Goal: Information Seeking & Learning: Learn about a topic

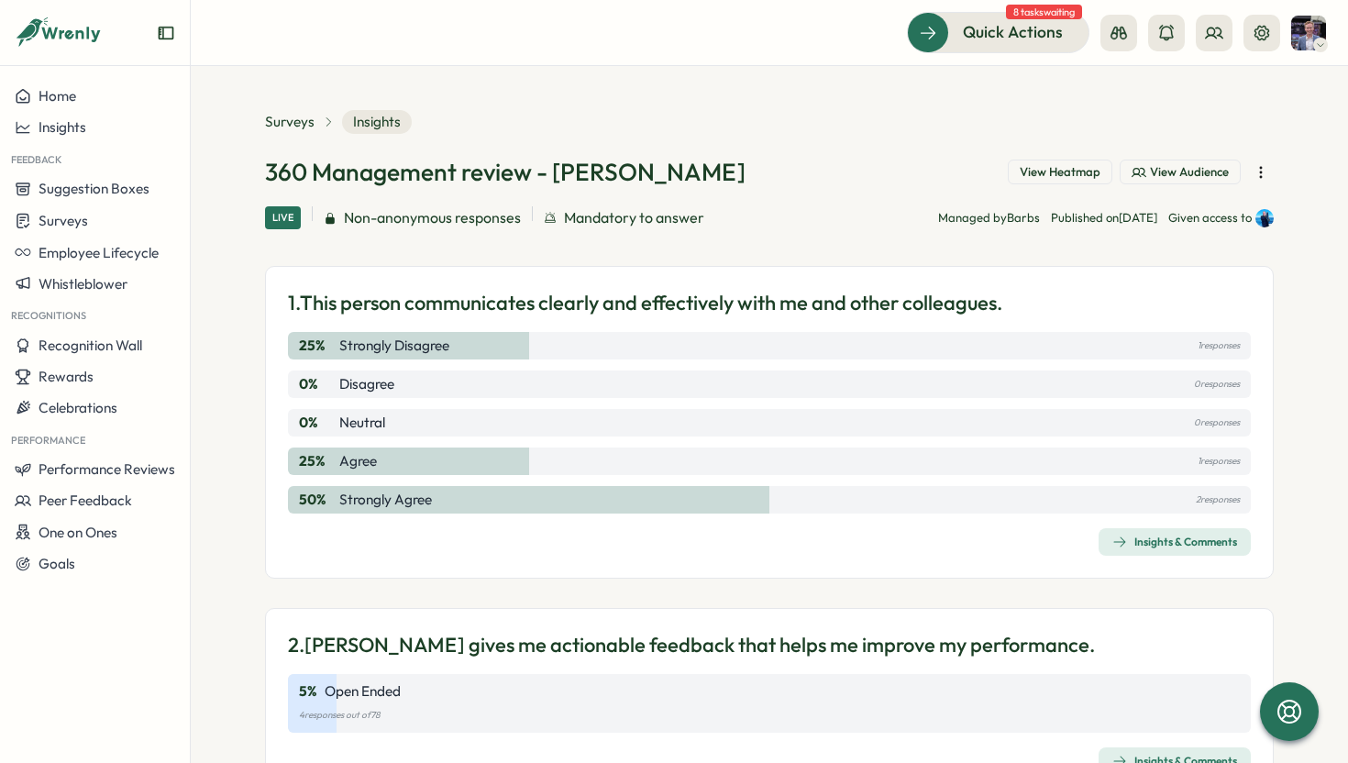
click at [772, 164] on div "360 Management review - Shane View Heatmap View Audience" at bounding box center [769, 172] width 1008 height 32
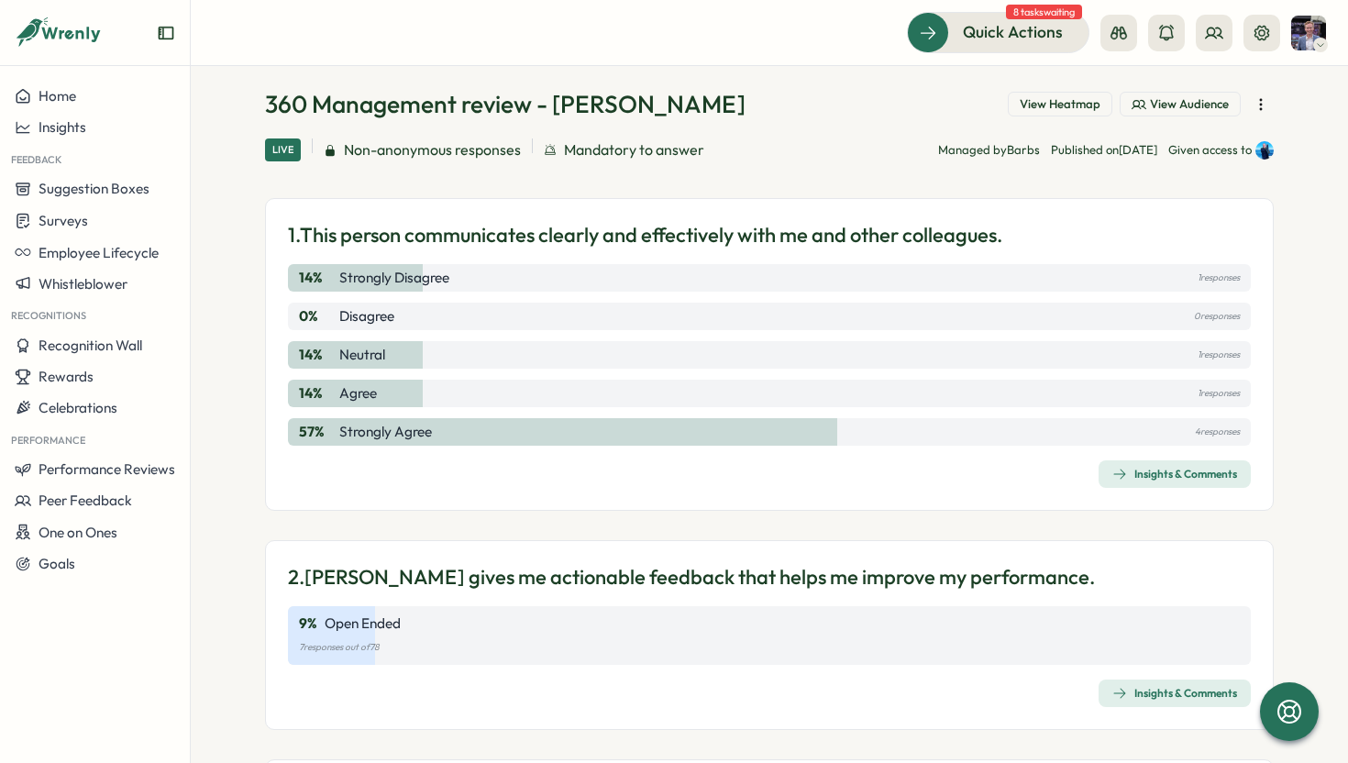
scroll to position [70, 0]
click at [1132, 485] on button "Insights & Comments" at bounding box center [1174, 472] width 152 height 28
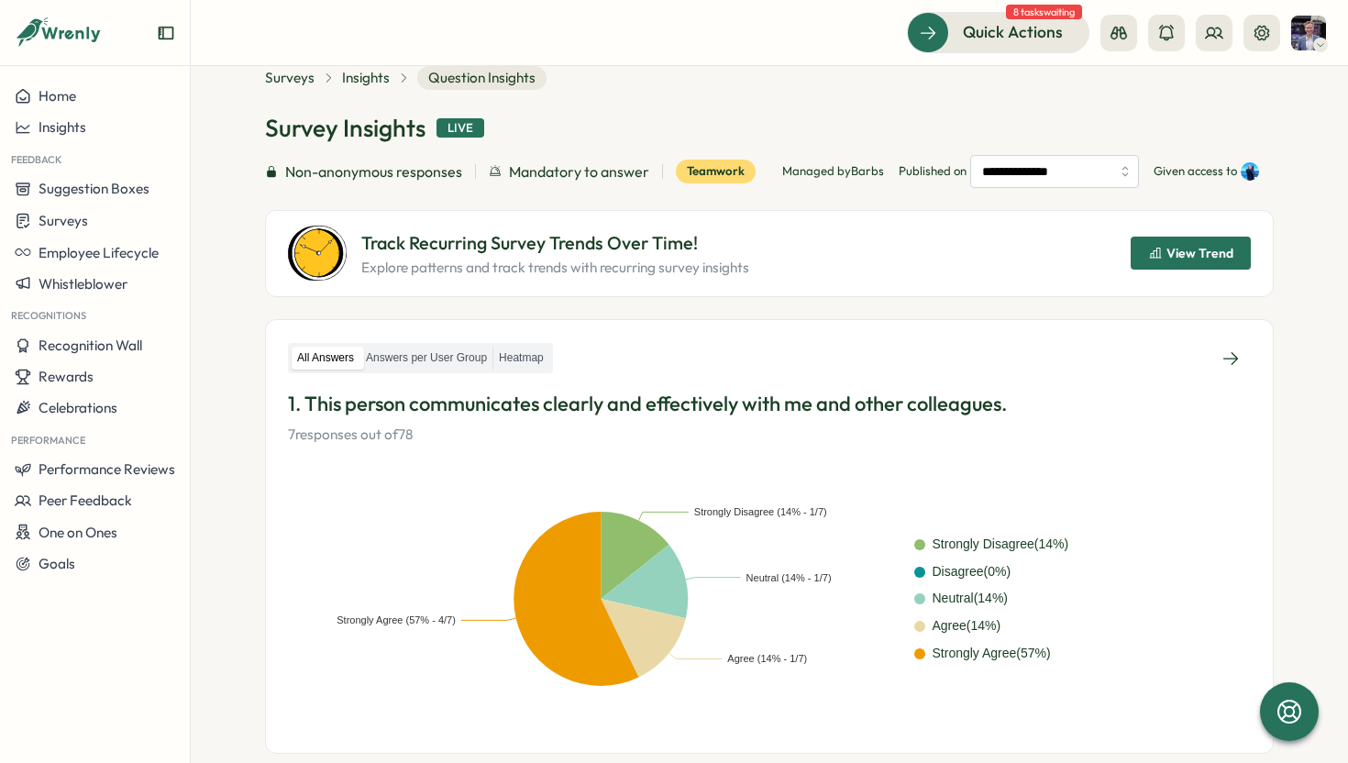
scroll to position [45, 0]
click at [454, 352] on label "Answers per User Group" at bounding box center [426, 357] width 132 height 23
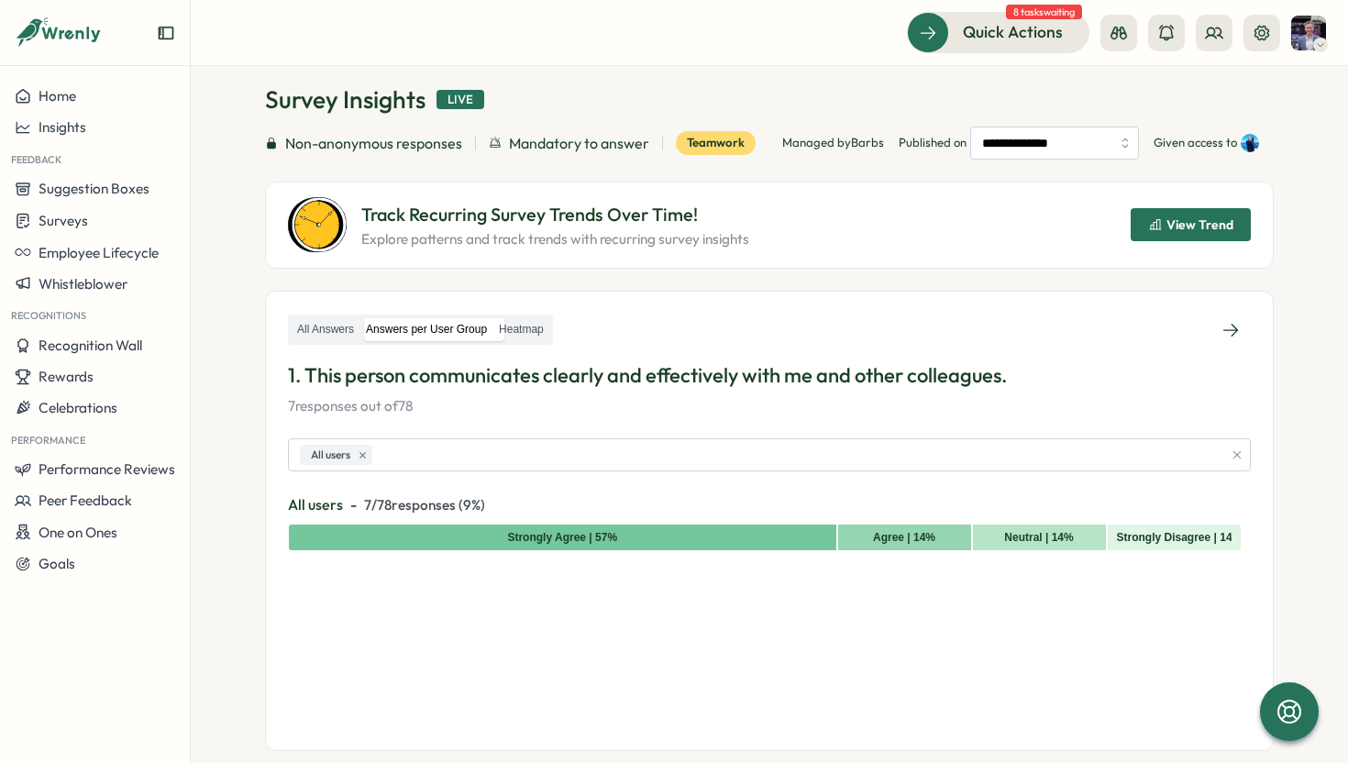
scroll to position [73, 0]
click at [513, 325] on label "Heatmap" at bounding box center [521, 328] width 56 height 23
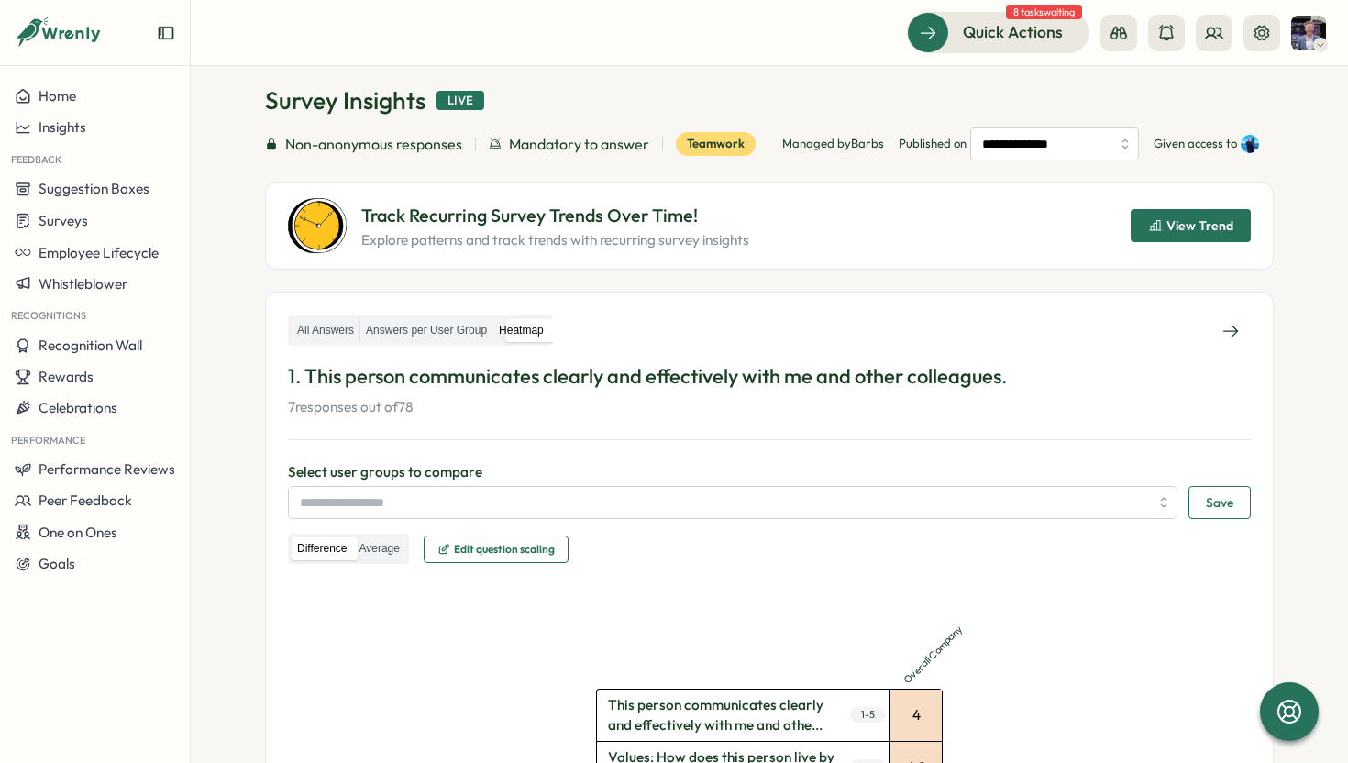
scroll to position [204, 0]
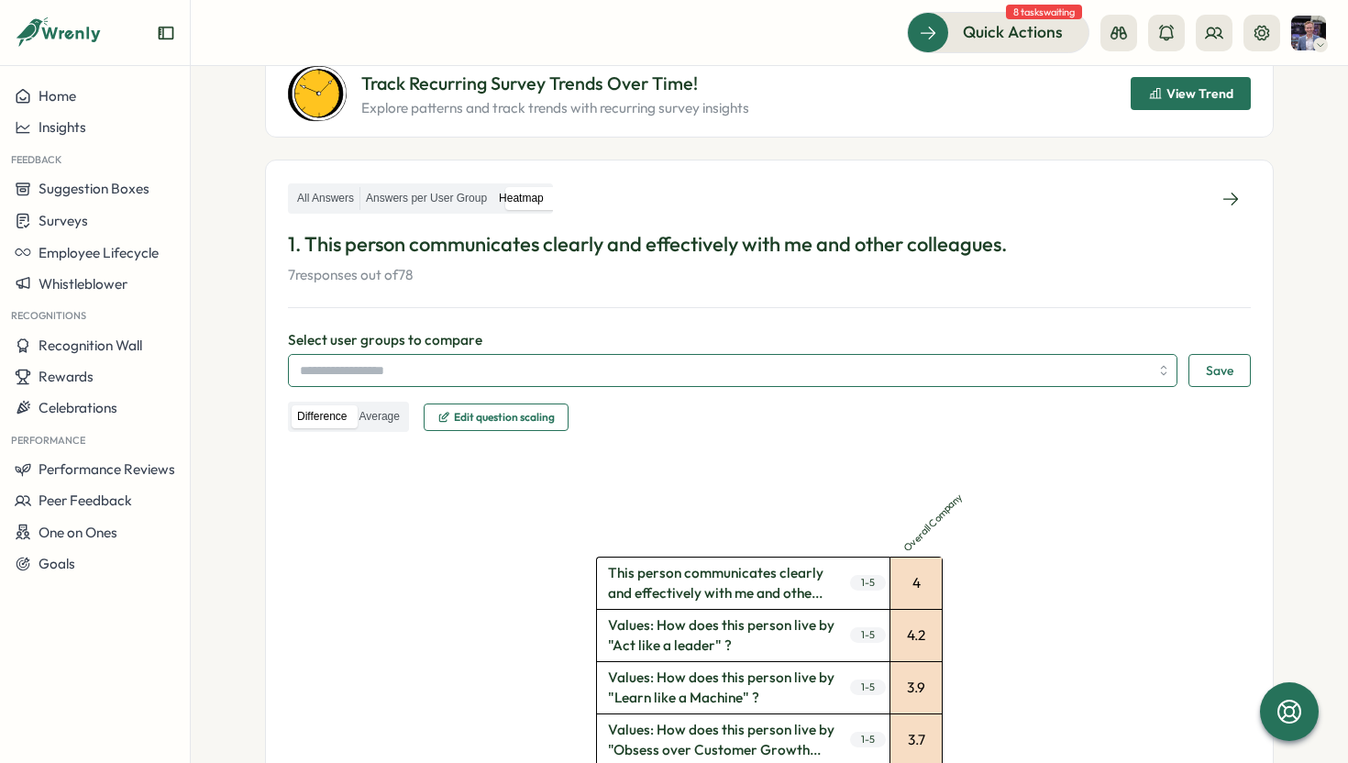
click at [389, 361] on input "search" at bounding box center [724, 370] width 849 height 31
click at [355, 373] on input "search" at bounding box center [724, 370] width 849 height 31
click at [713, 369] on input "search" at bounding box center [724, 370] width 849 height 31
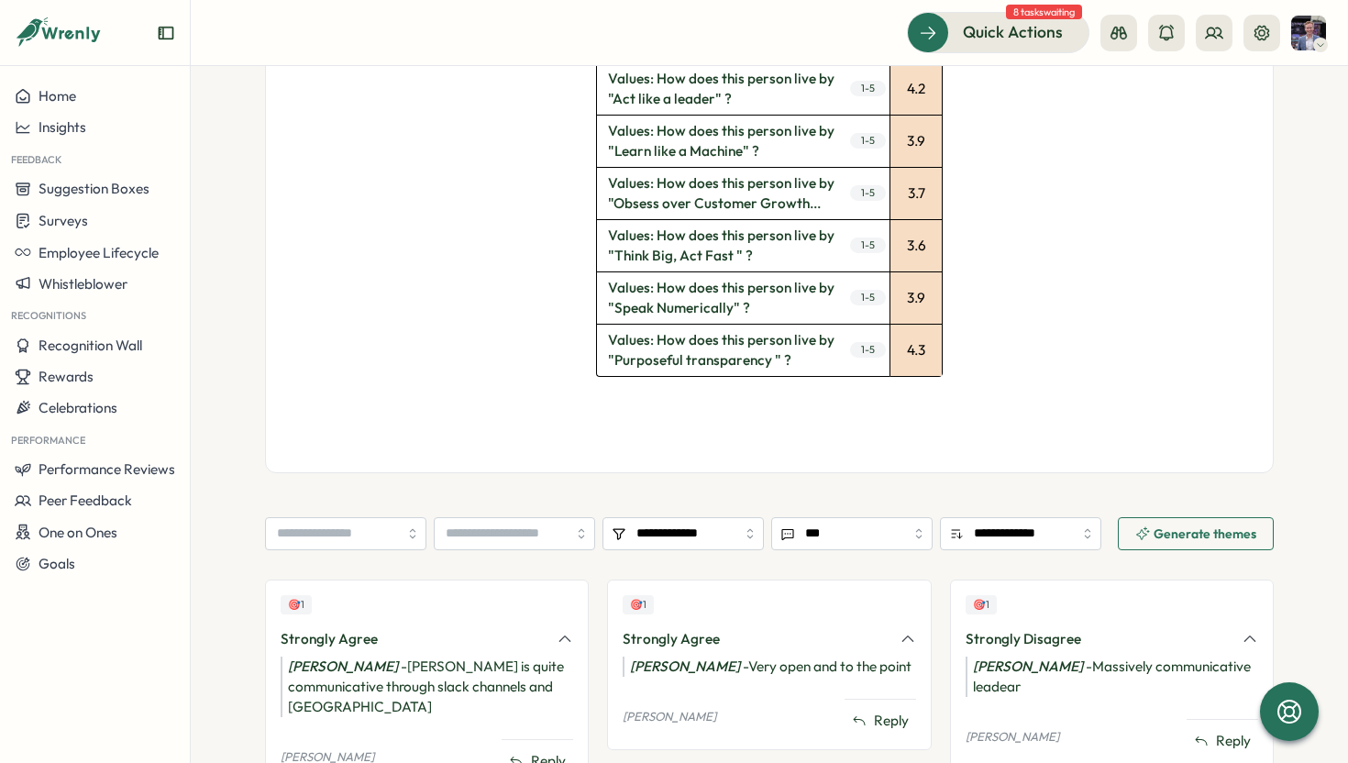
scroll to position [0, 0]
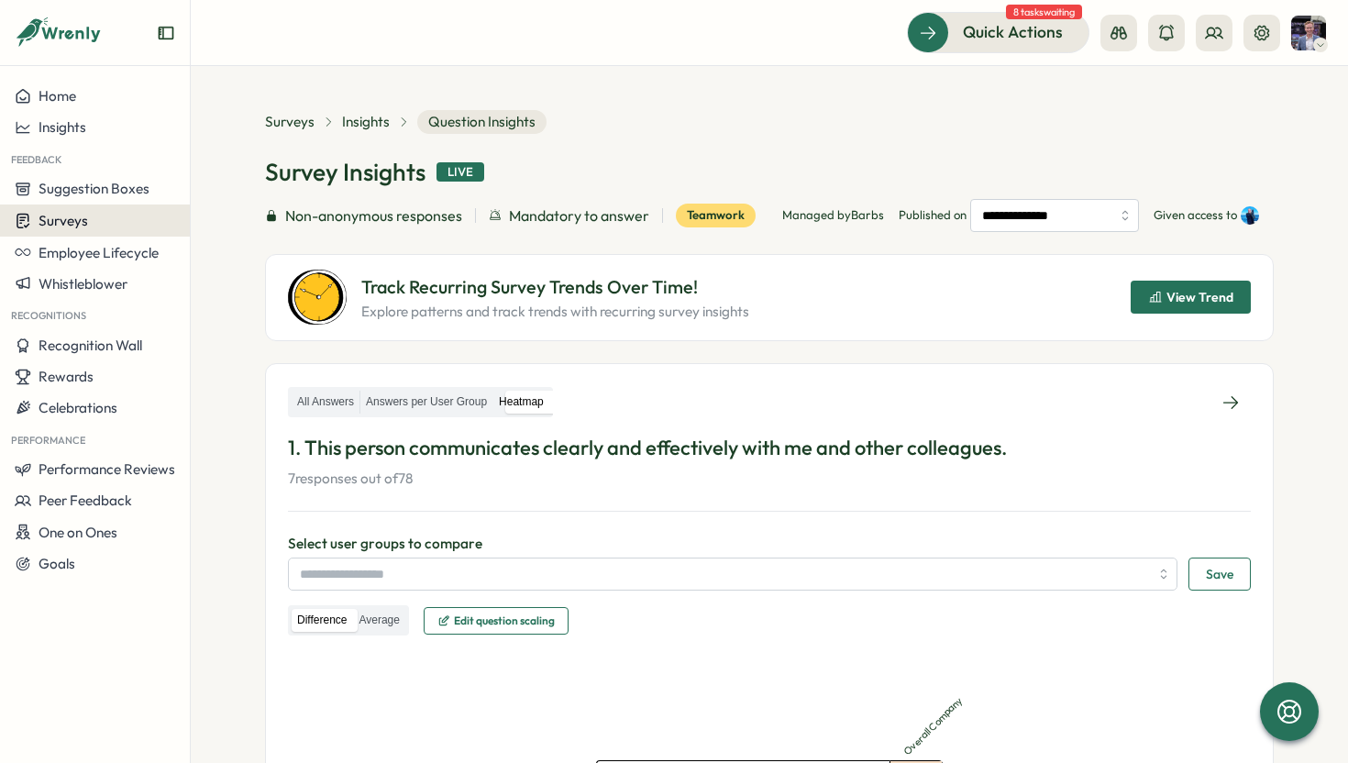
click at [72, 220] on span "Surveys" at bounding box center [64, 220] width 50 height 17
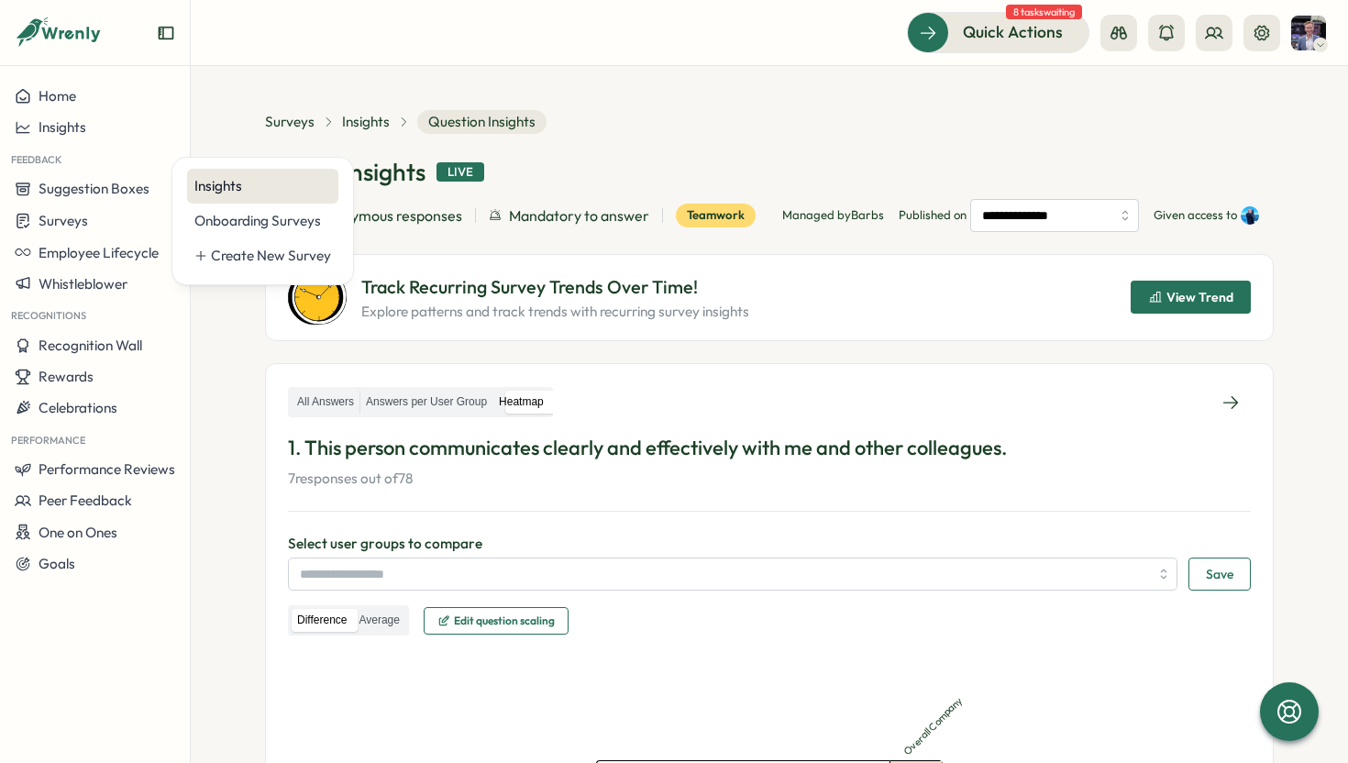
click at [226, 188] on div "Insights" at bounding box center [262, 186] width 137 height 20
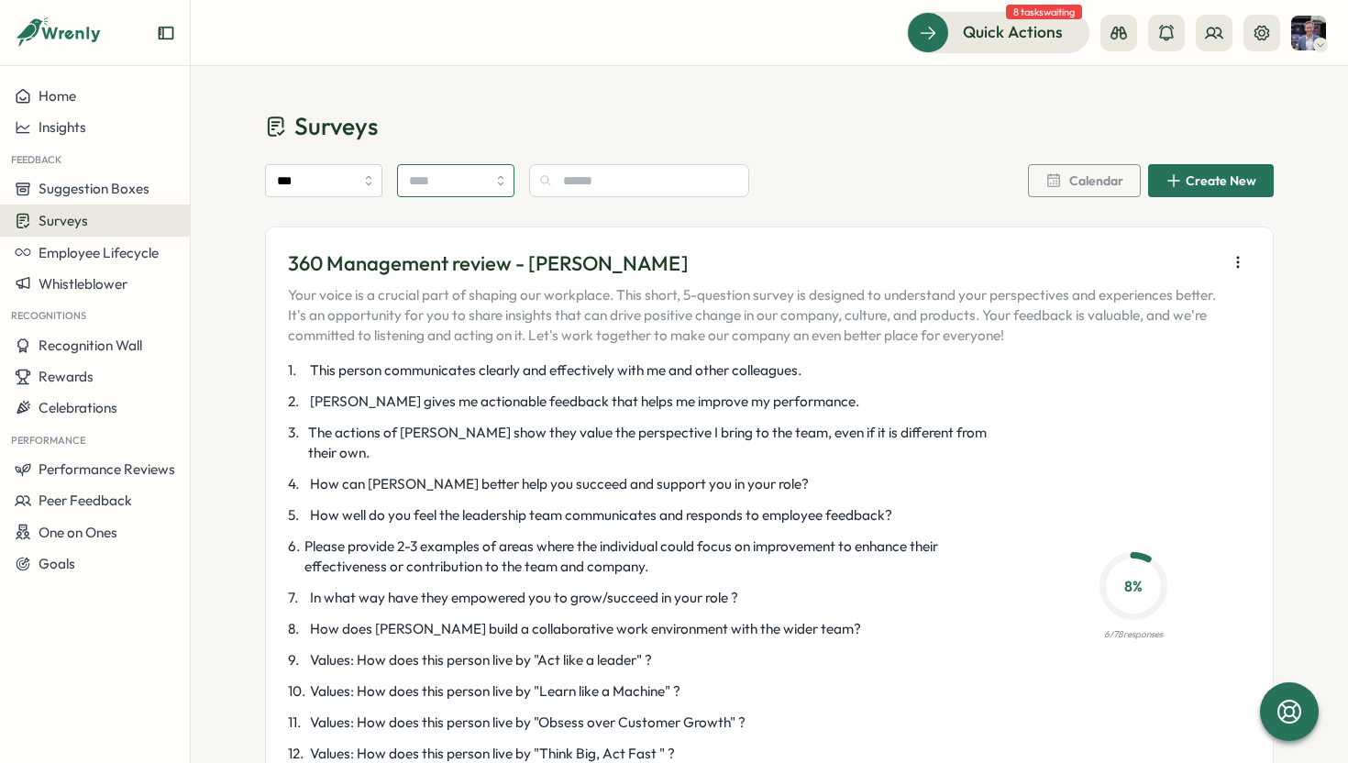
click at [413, 185] on input "search" at bounding box center [455, 180] width 117 height 33
click at [412, 185] on input "search" at bounding box center [455, 180] width 117 height 33
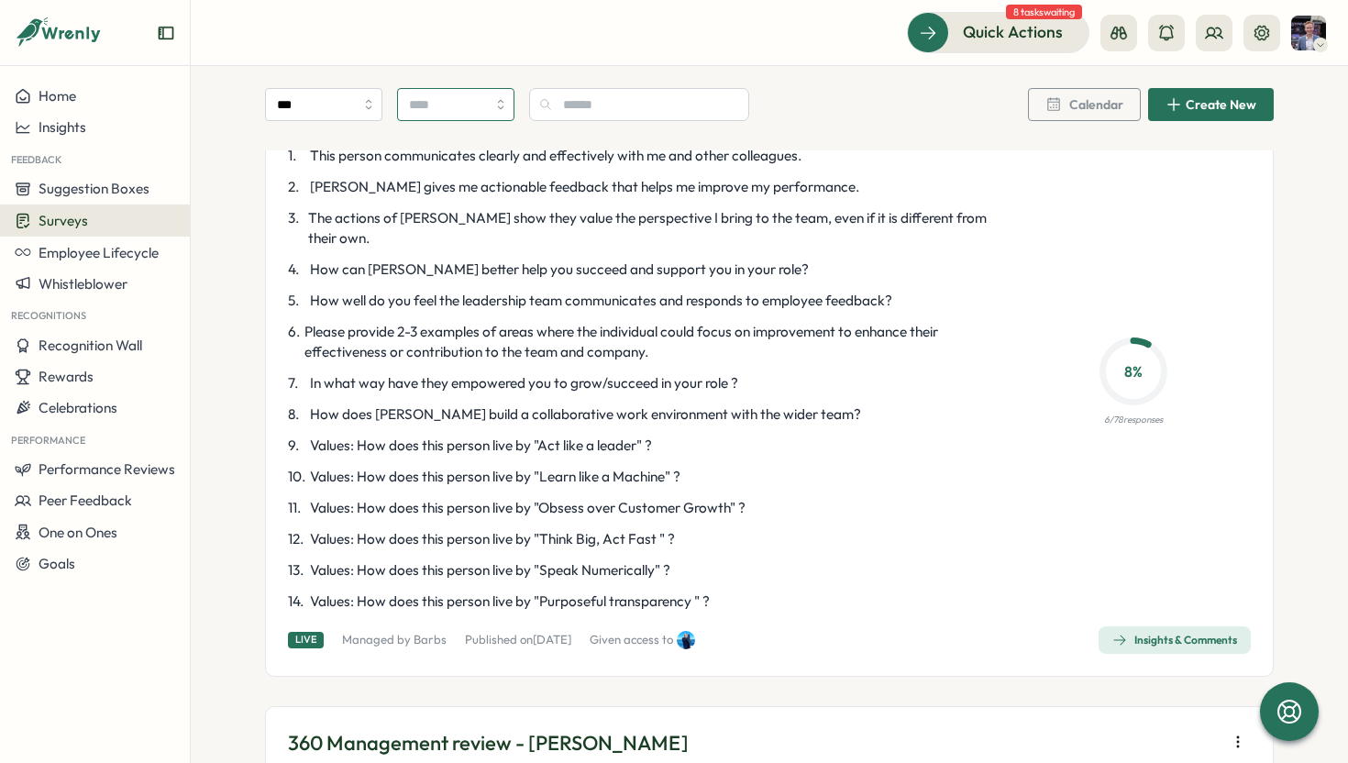
scroll to position [218, 0]
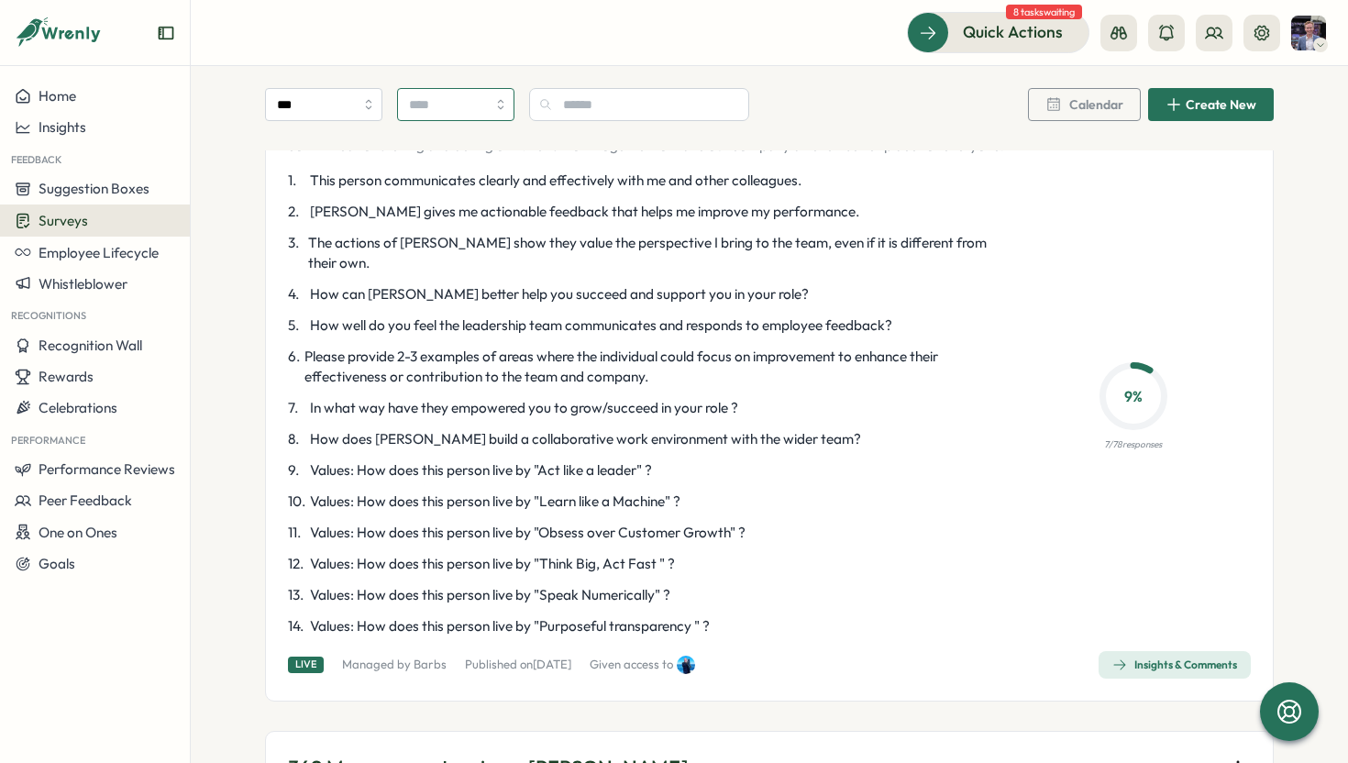
scroll to position [3675, 0]
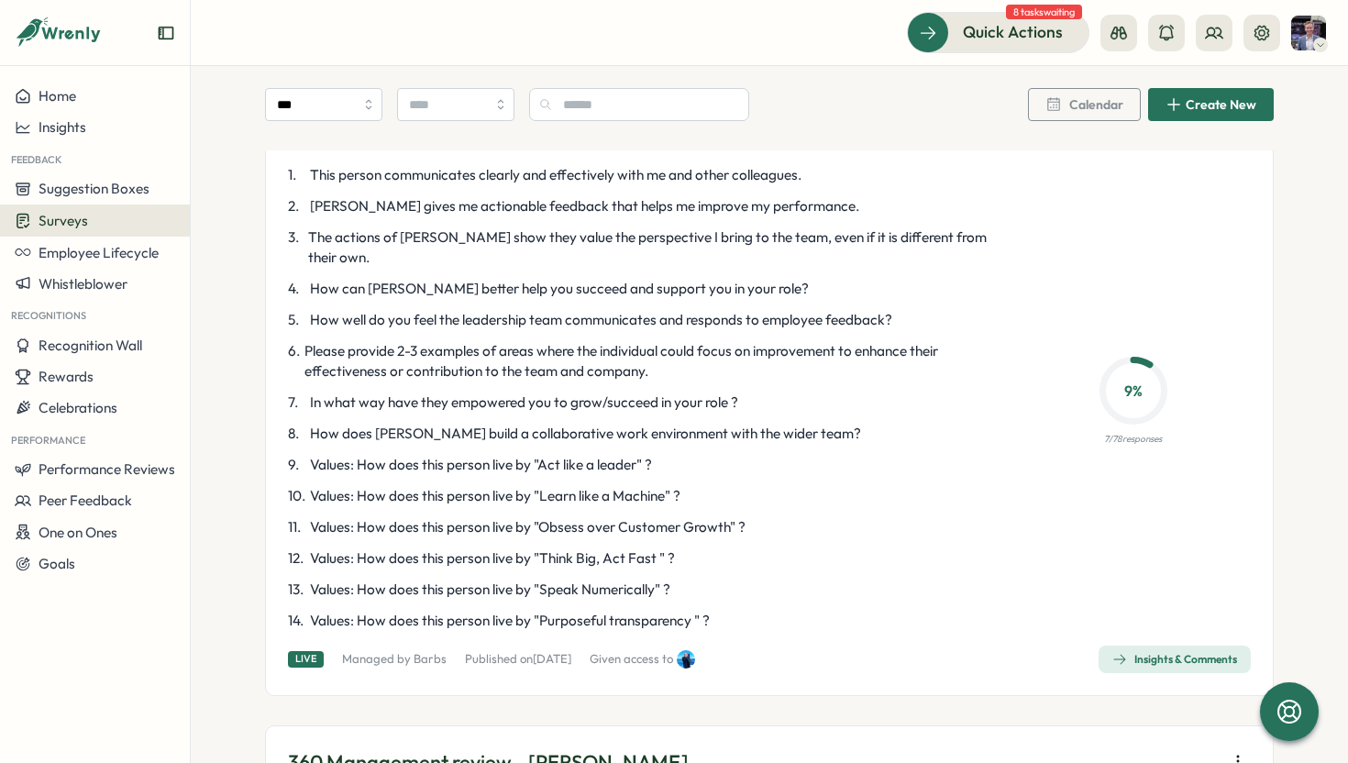
click at [1129, 646] on span "Insights & Comments" at bounding box center [1174, 659] width 125 height 26
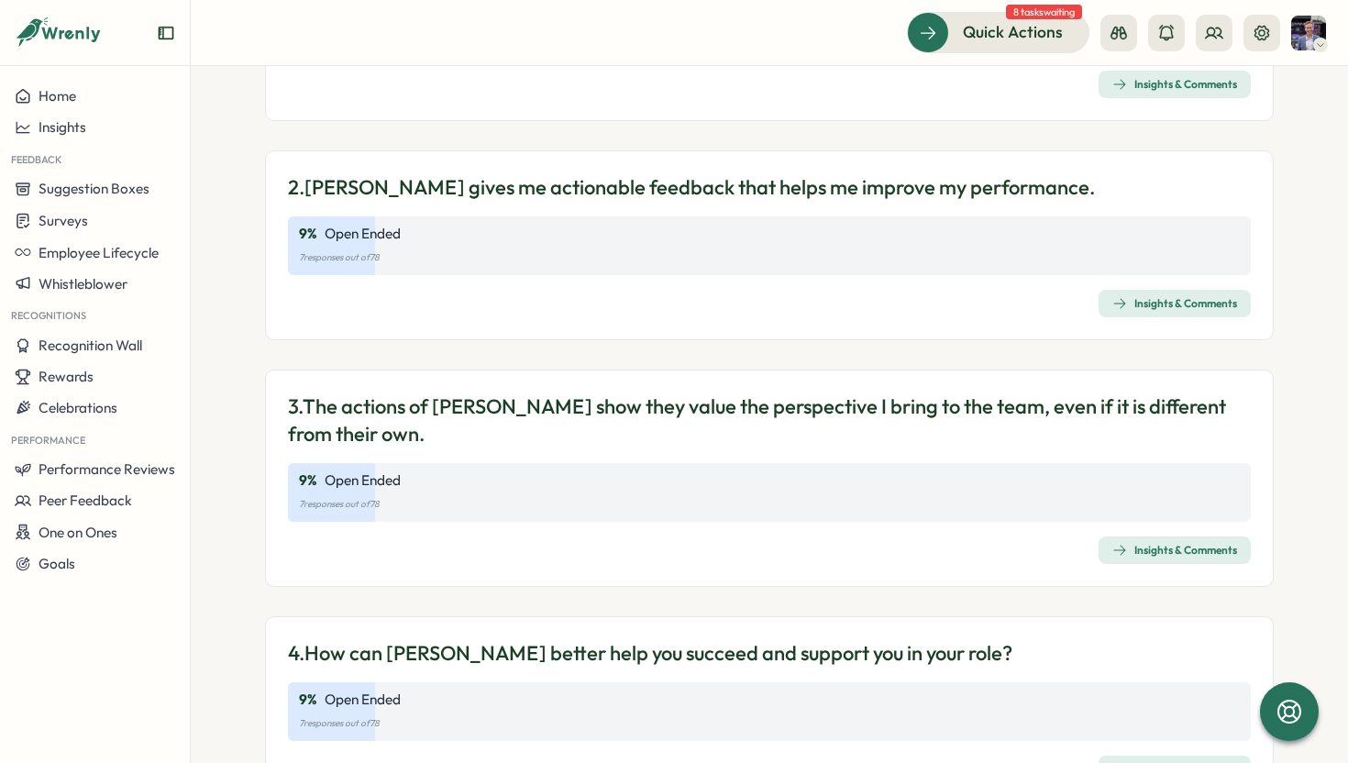
scroll to position [458, 0]
click at [1130, 295] on div "Insights & Comments" at bounding box center [1174, 302] width 125 height 15
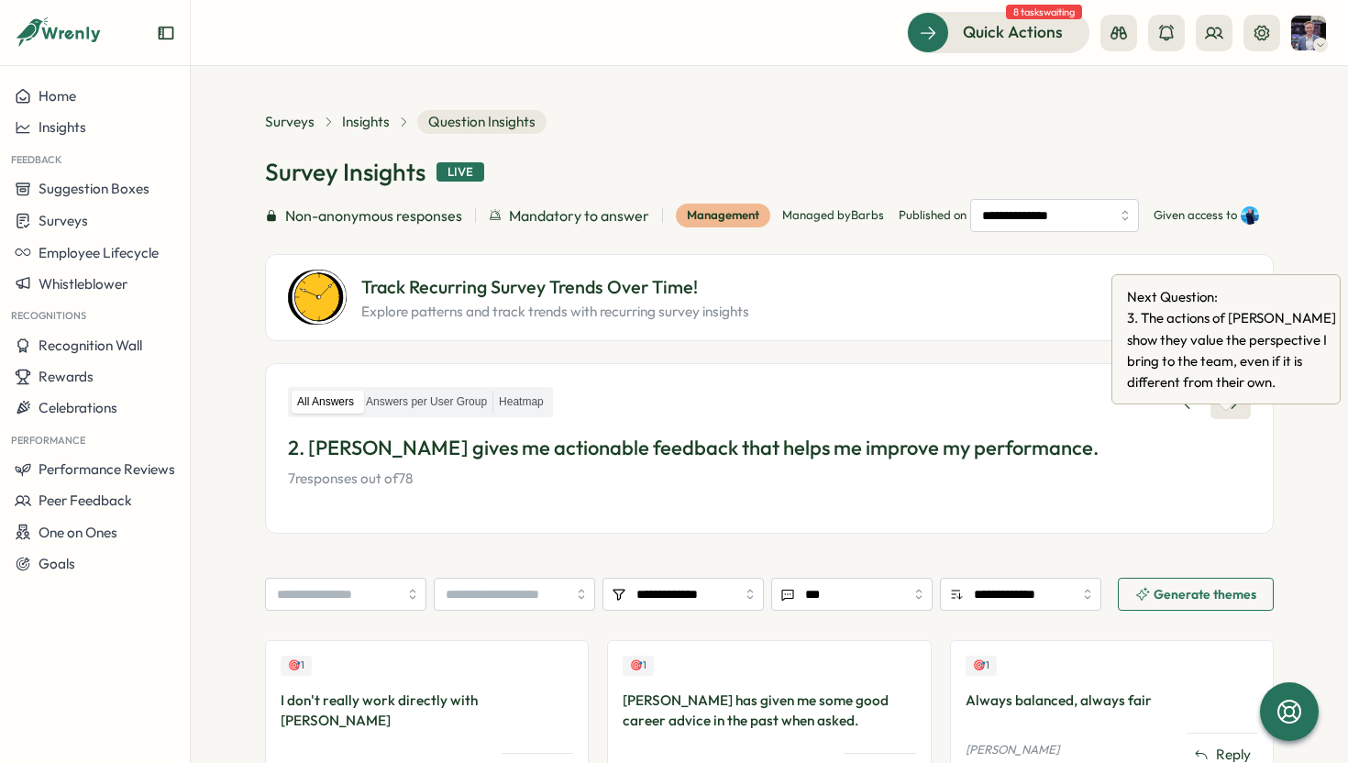
click at [1230, 419] on link at bounding box center [1230, 402] width 40 height 33
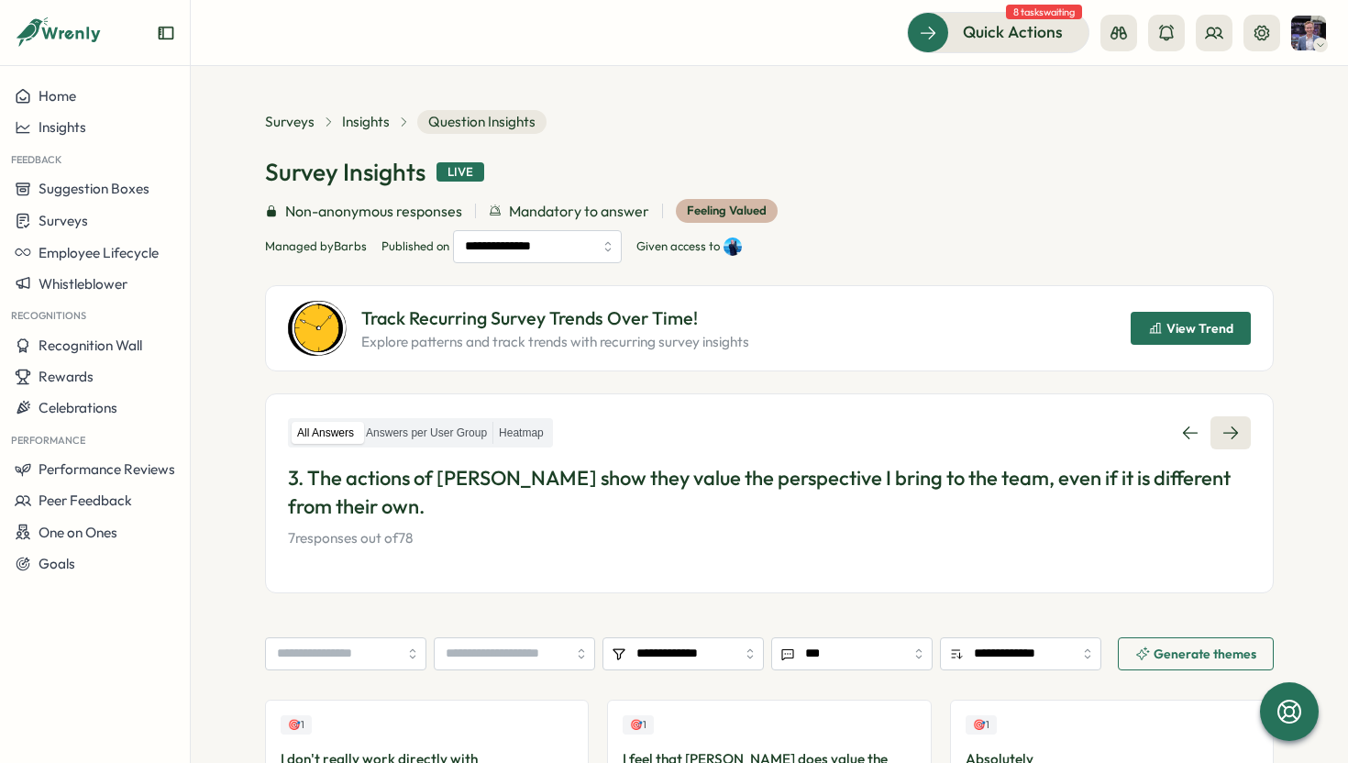
click at [1230, 431] on icon at bounding box center [1230, 432] width 15 height 13
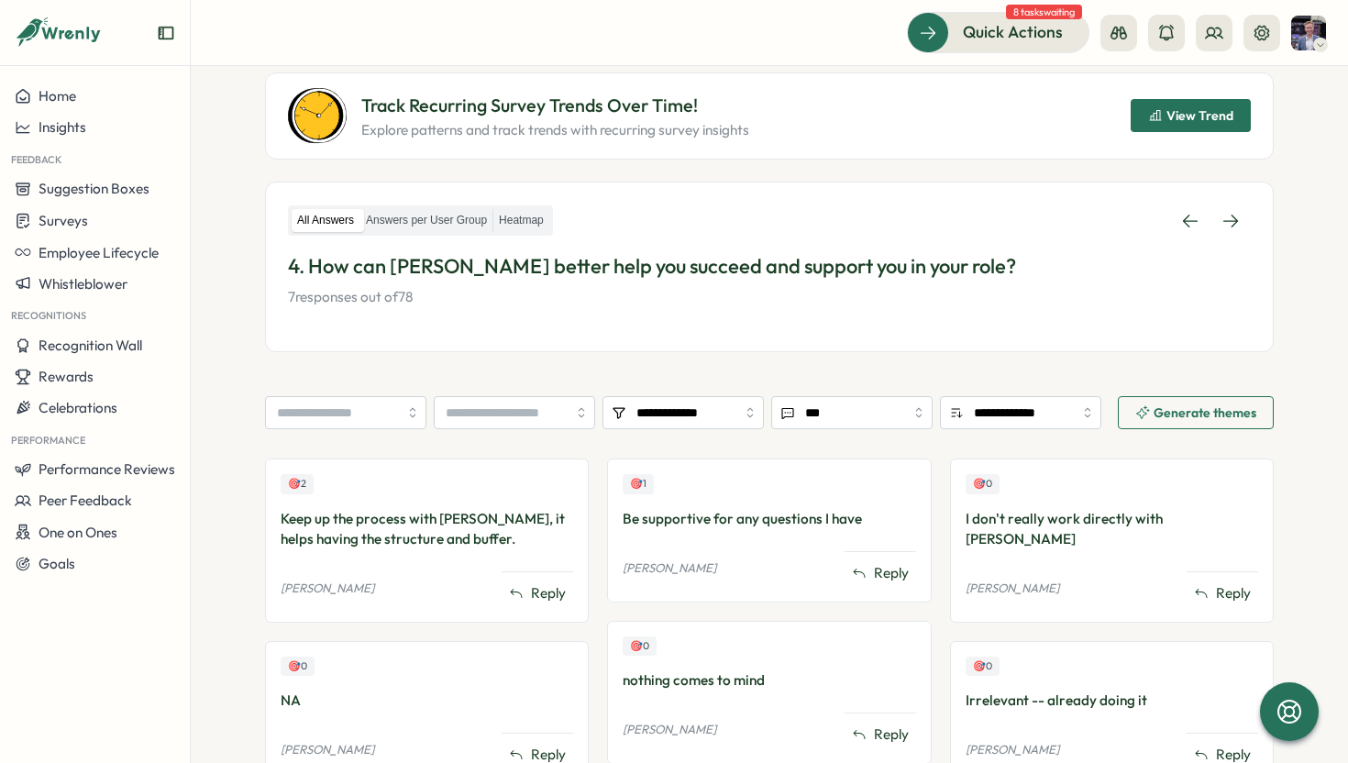
scroll to position [39, 0]
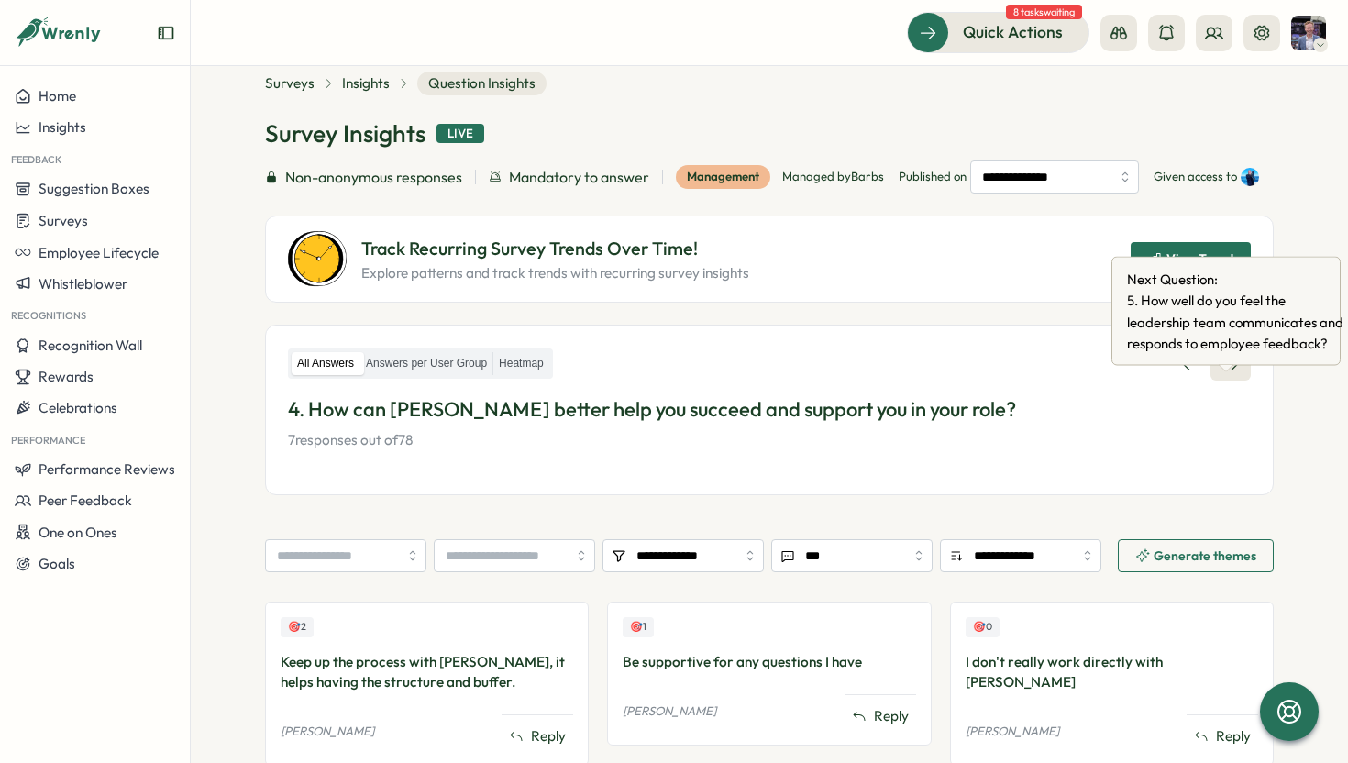
click at [1234, 373] on icon at bounding box center [1230, 364] width 18 height 18
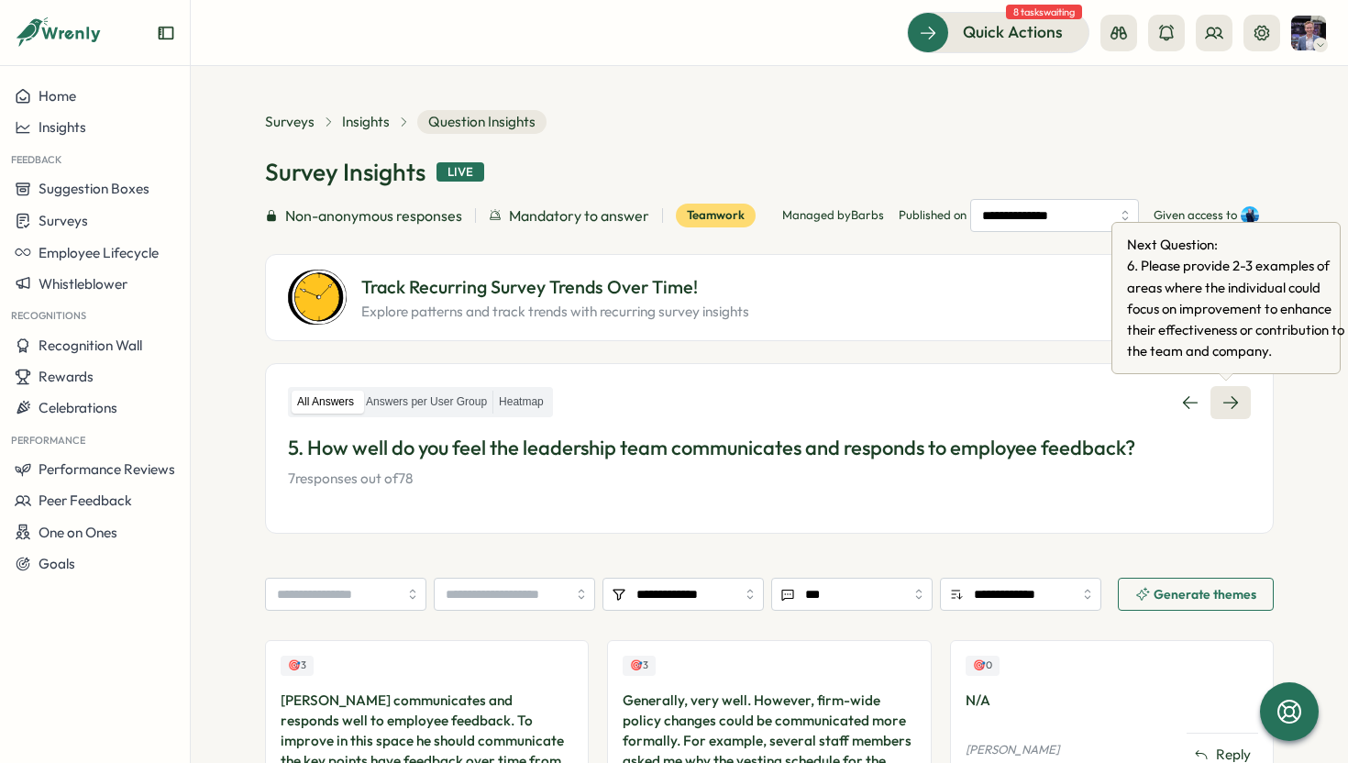
click at [1223, 402] on icon at bounding box center [1230, 402] width 15 height 13
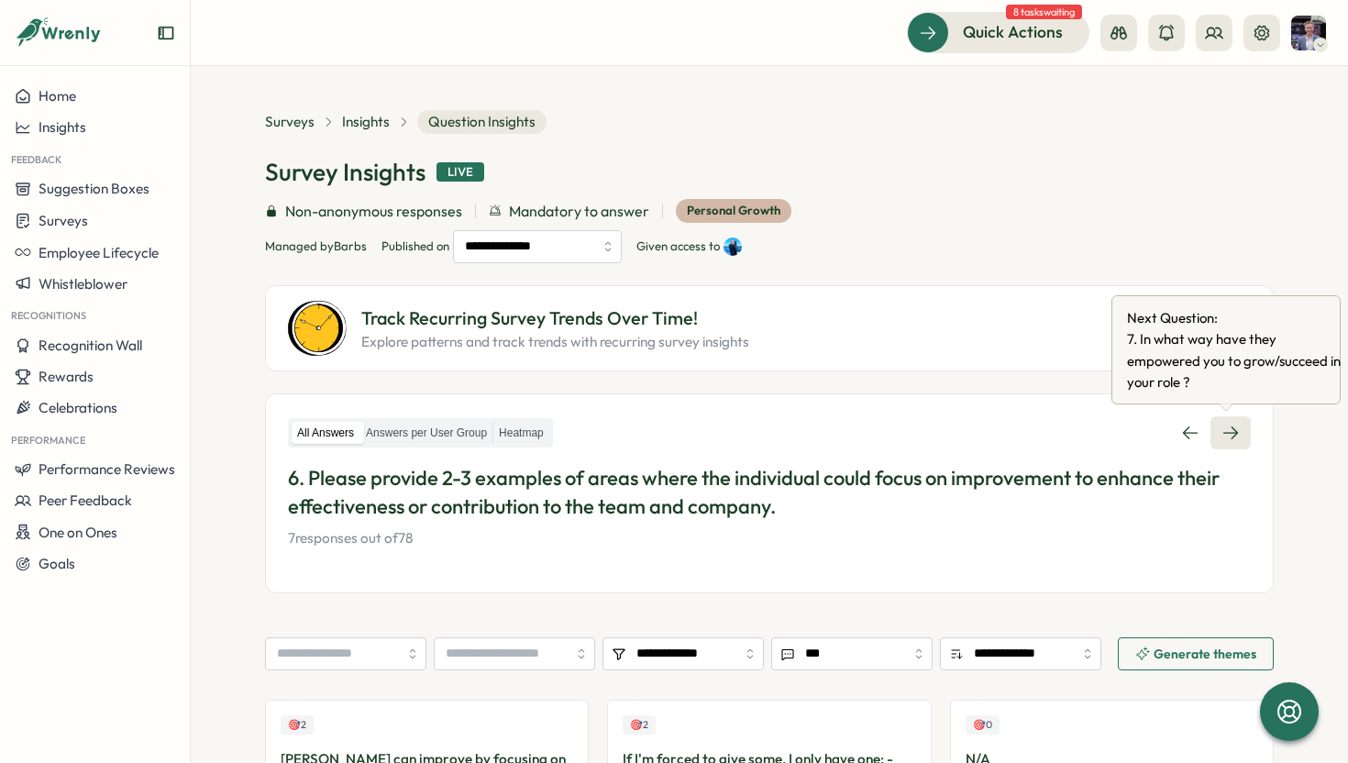
click at [1237, 427] on link at bounding box center [1230, 432] width 40 height 33
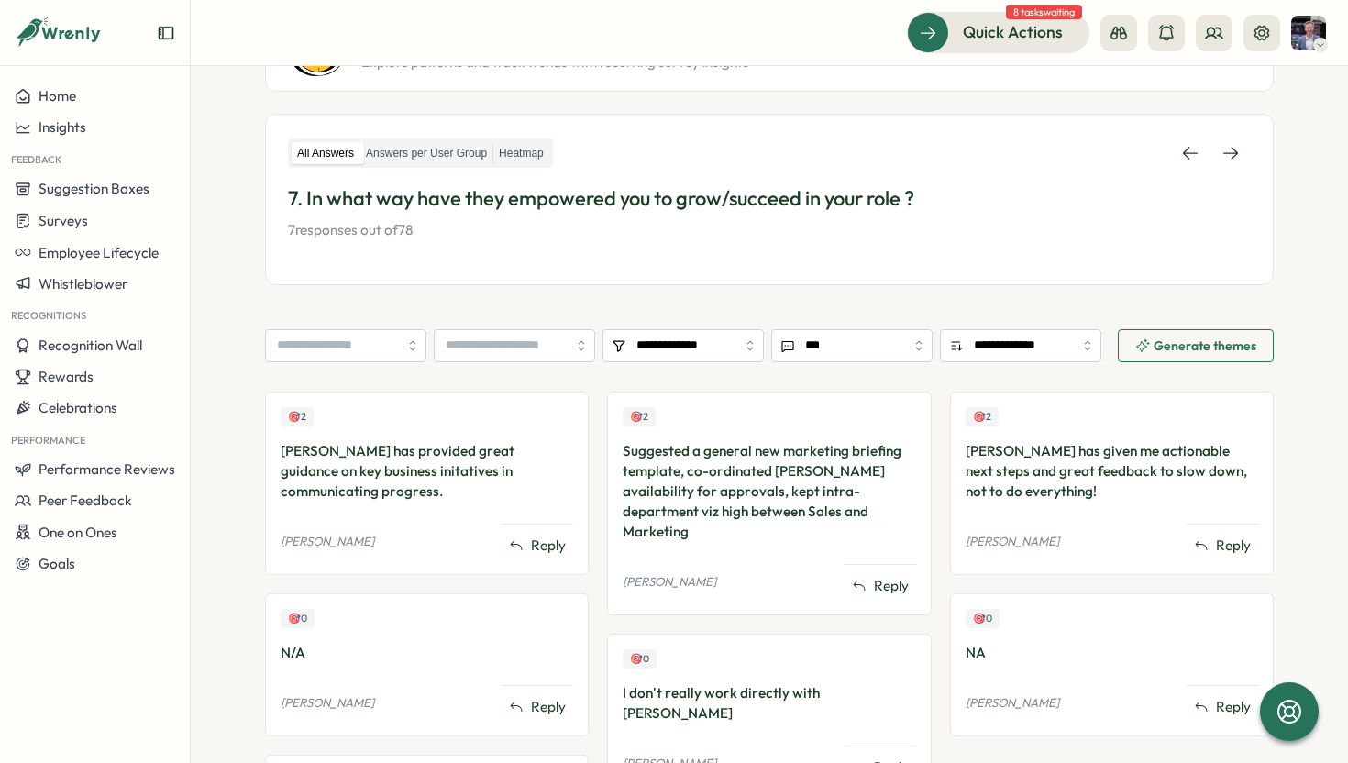
scroll to position [281, 0]
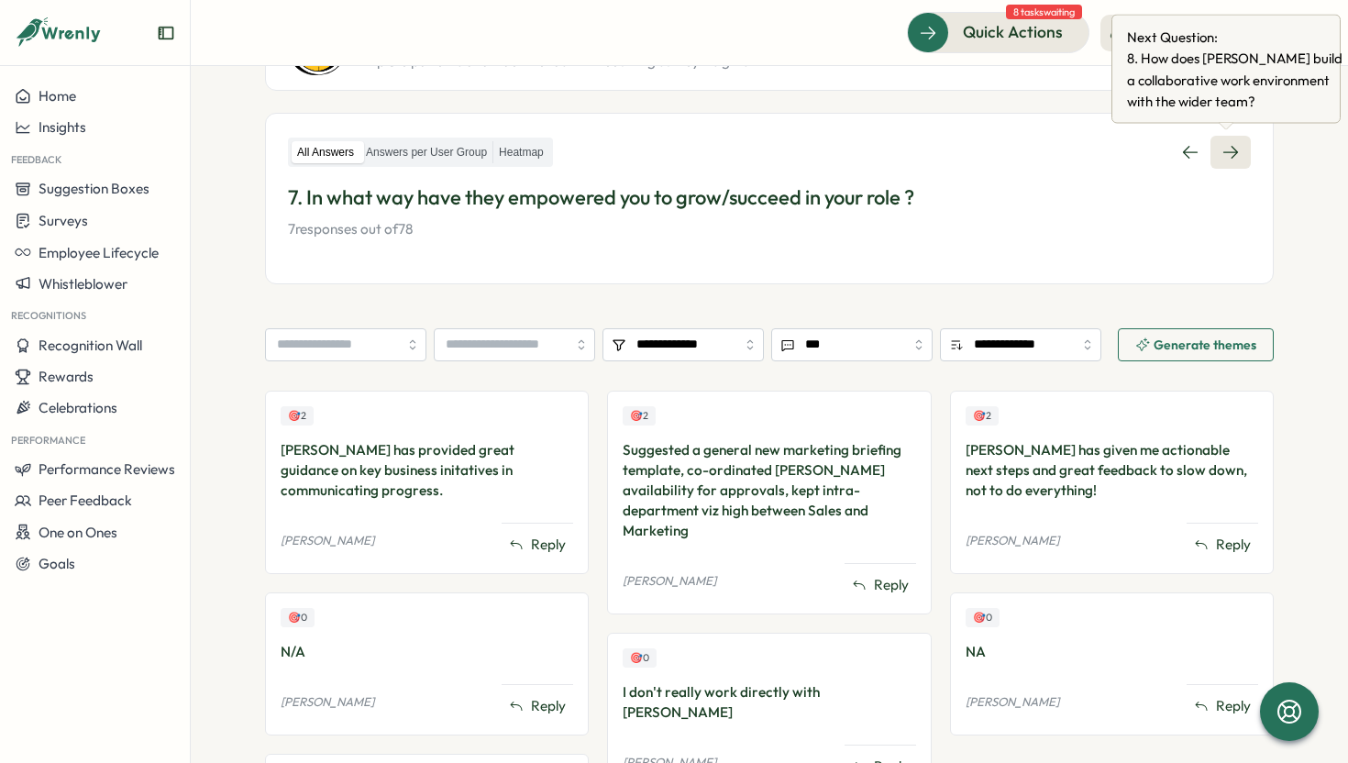
click at [1226, 156] on icon at bounding box center [1230, 152] width 18 height 18
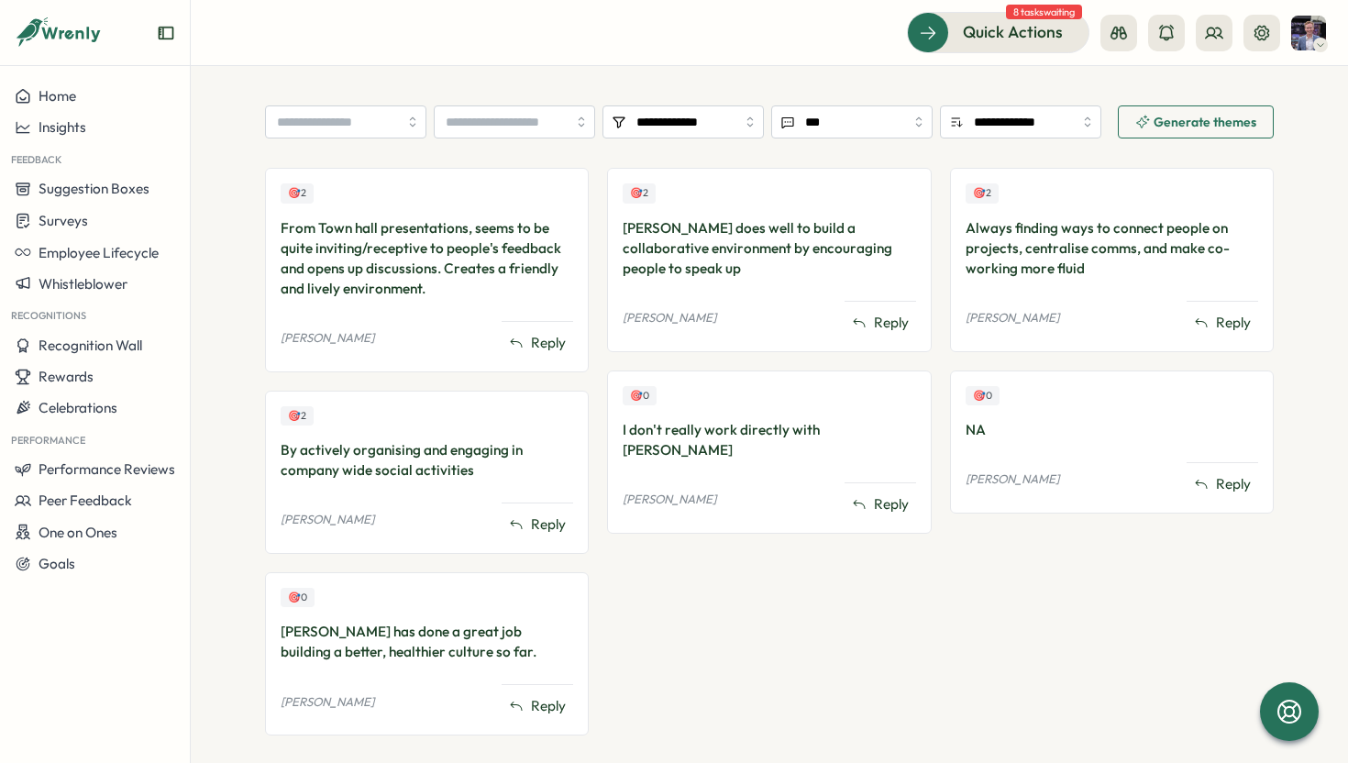
scroll to position [507, 0]
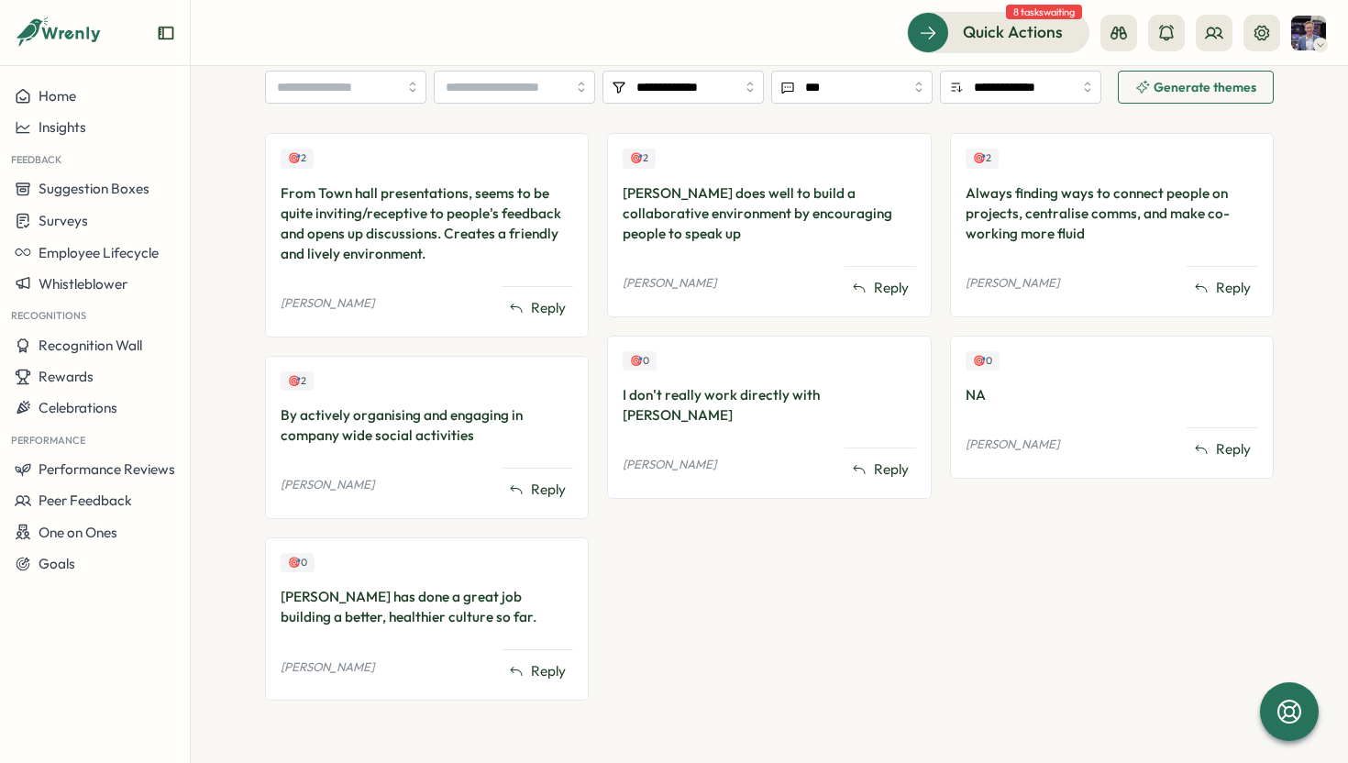
click at [672, 398] on div "I don't really work directly with Shane" at bounding box center [768, 405] width 292 height 40
drag, startPoint x: 672, startPoint y: 398, endPoint x: 808, endPoint y: 398, distance: 135.7
click at [808, 398] on div "I don't really work directly with Shane" at bounding box center [768, 405] width 292 height 40
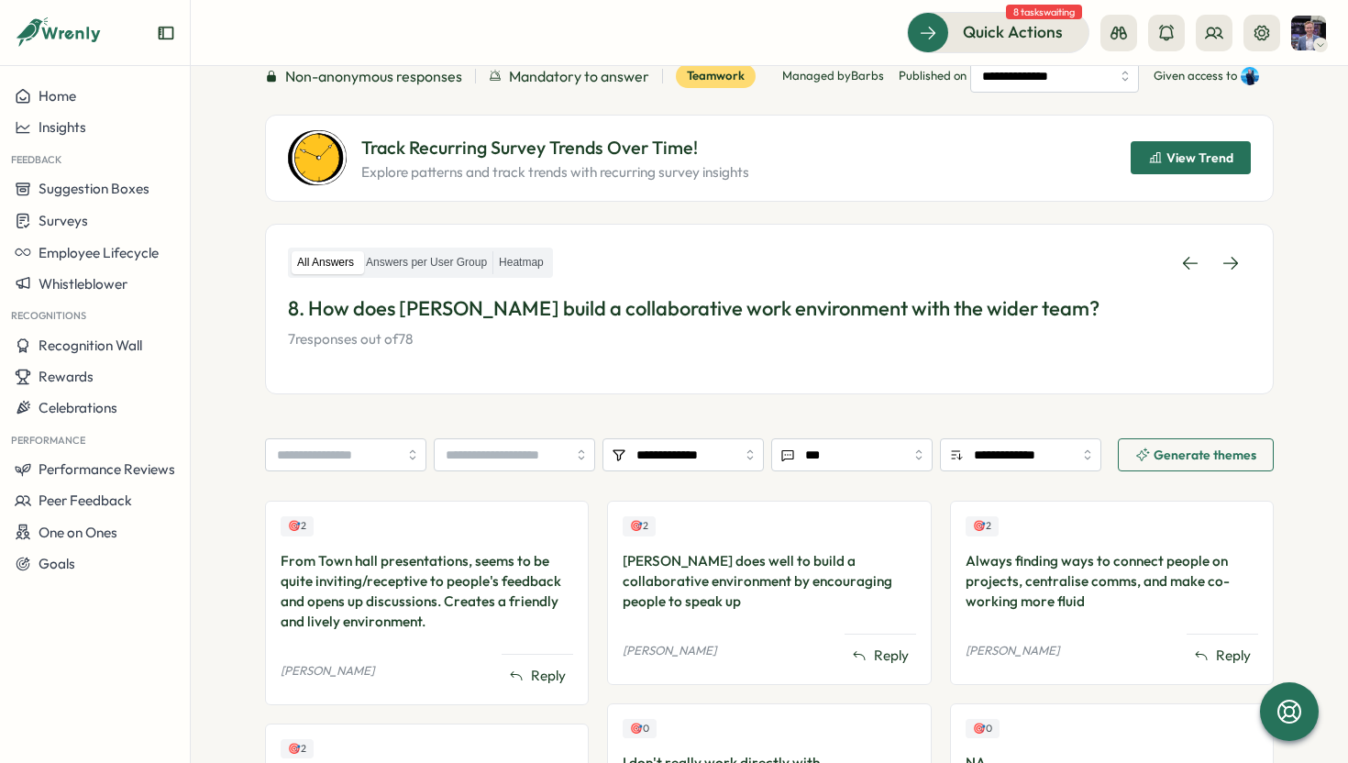
scroll to position [0, 0]
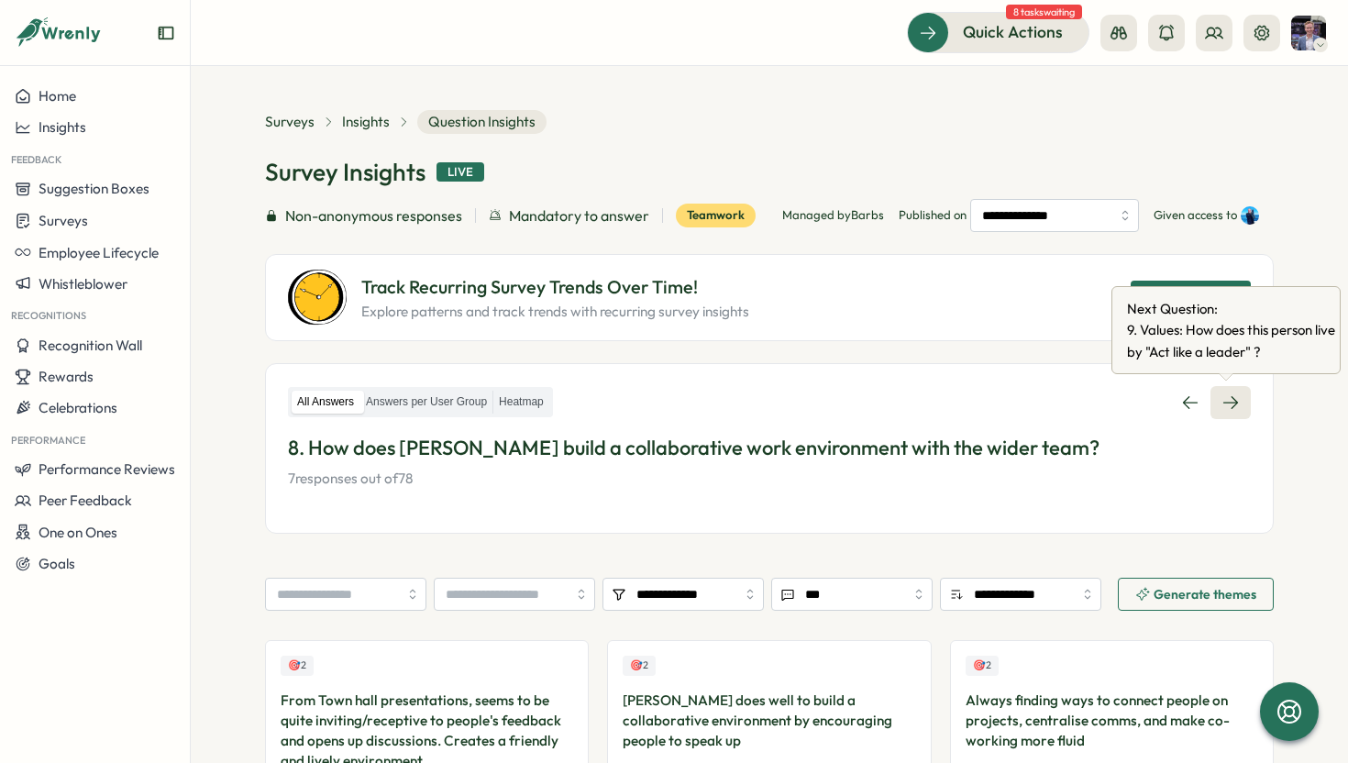
click at [1222, 407] on icon at bounding box center [1230, 402] width 18 height 18
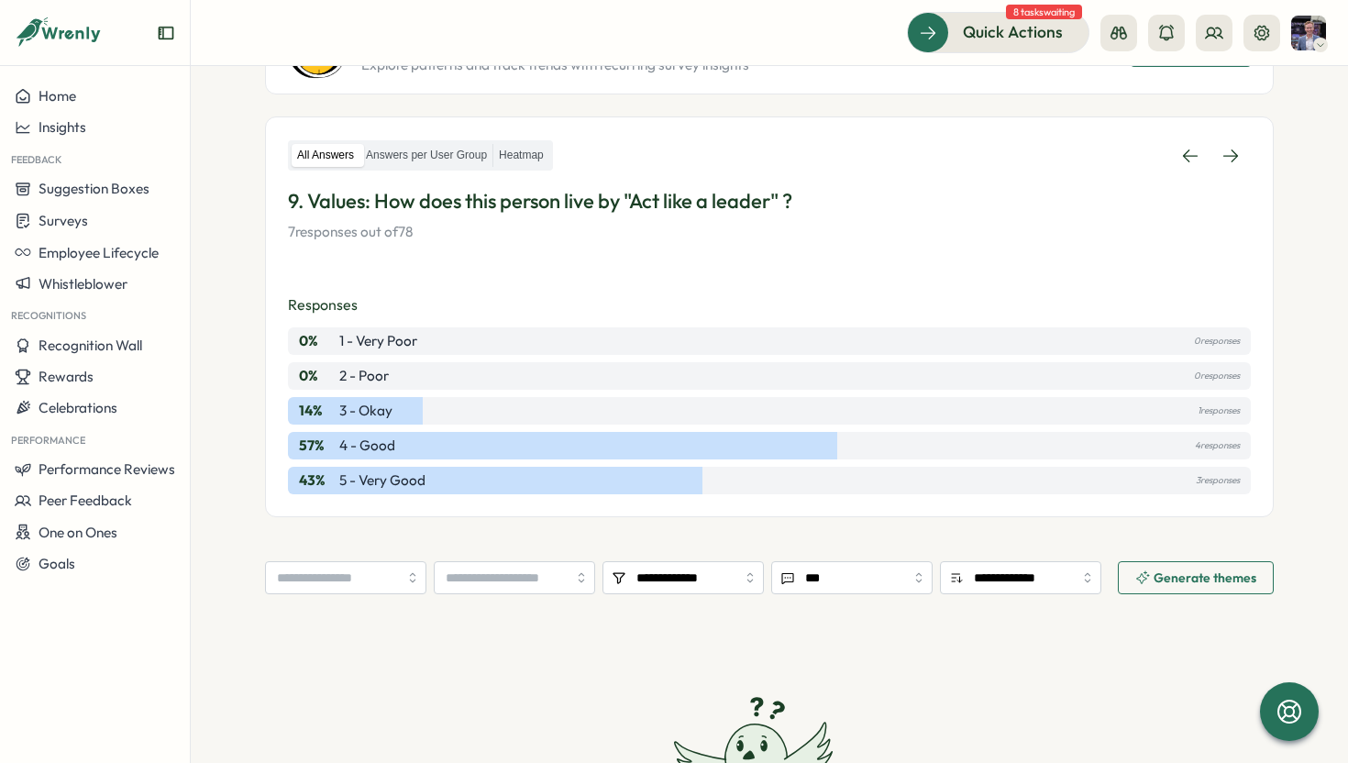
scroll to position [235, 0]
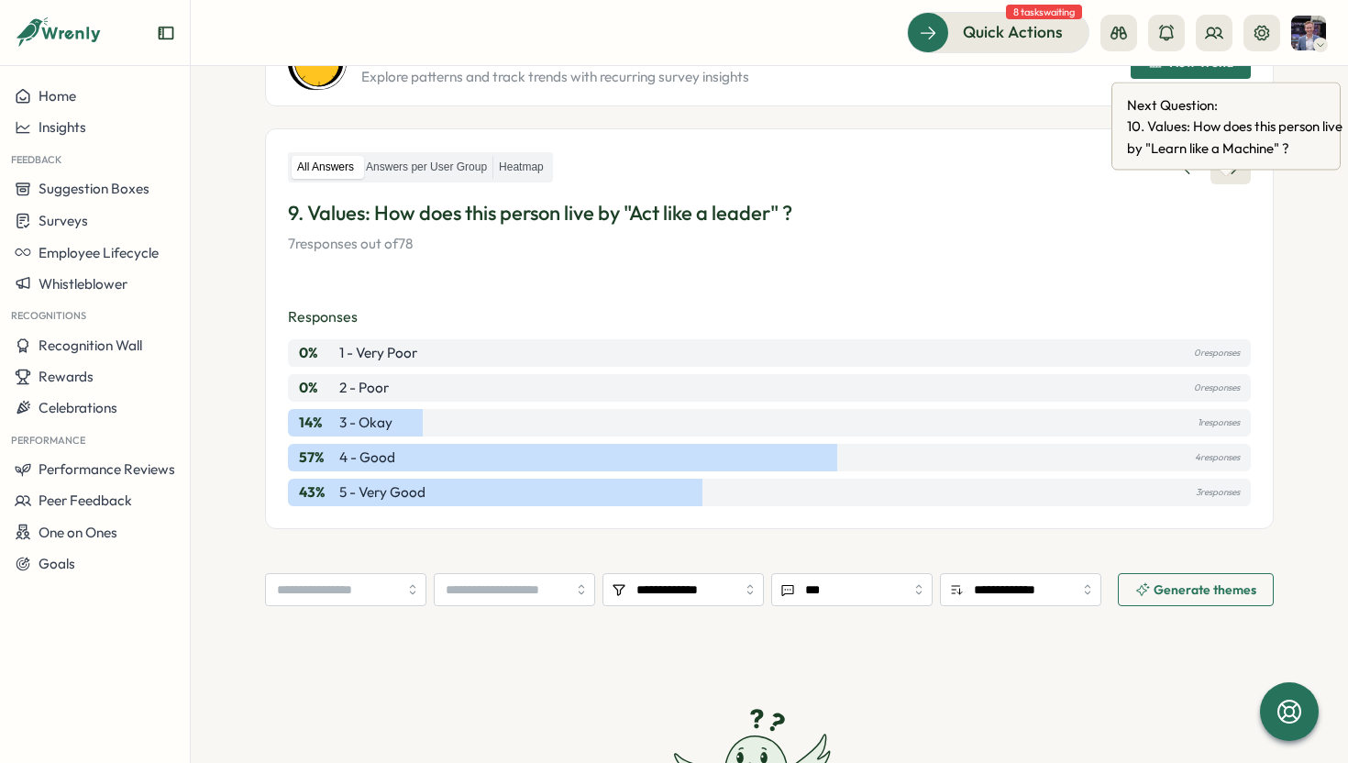
click at [1233, 177] on icon at bounding box center [1230, 168] width 18 height 18
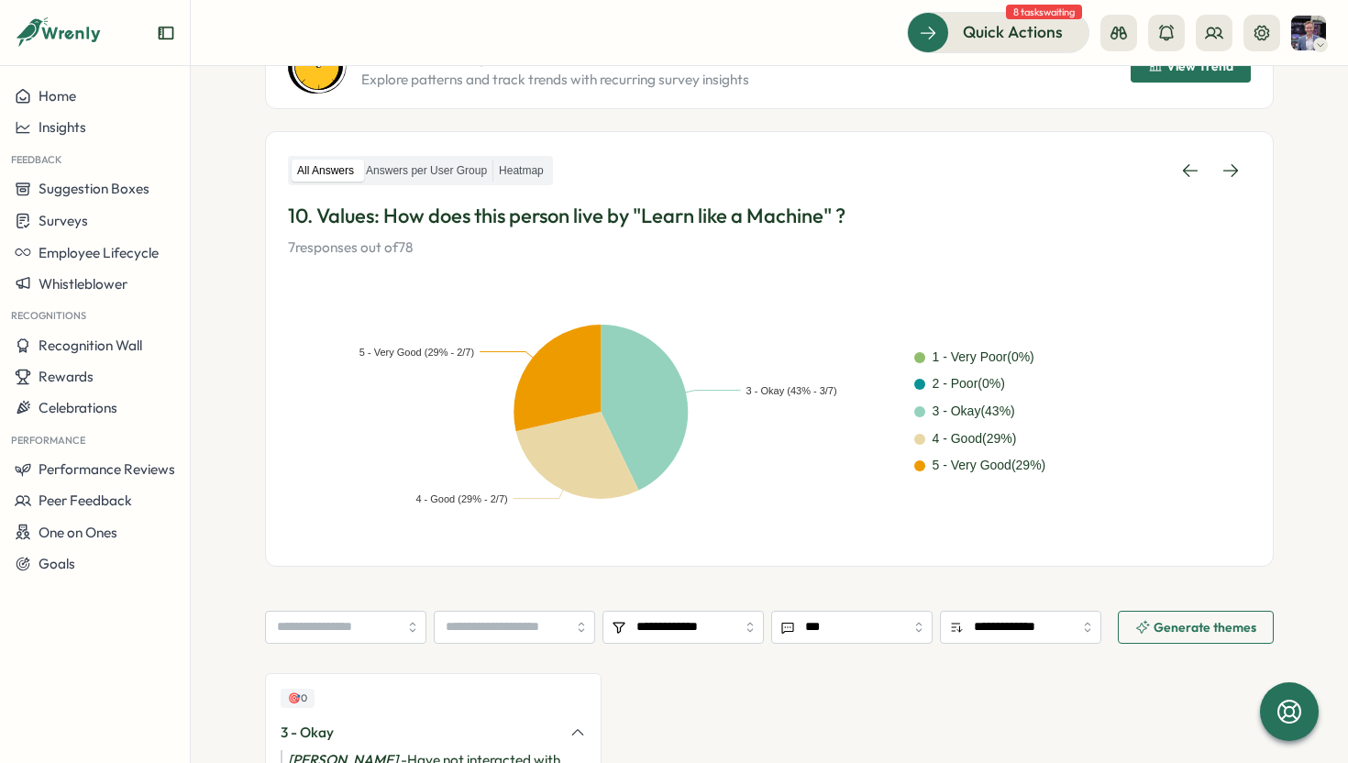
scroll to position [266, 0]
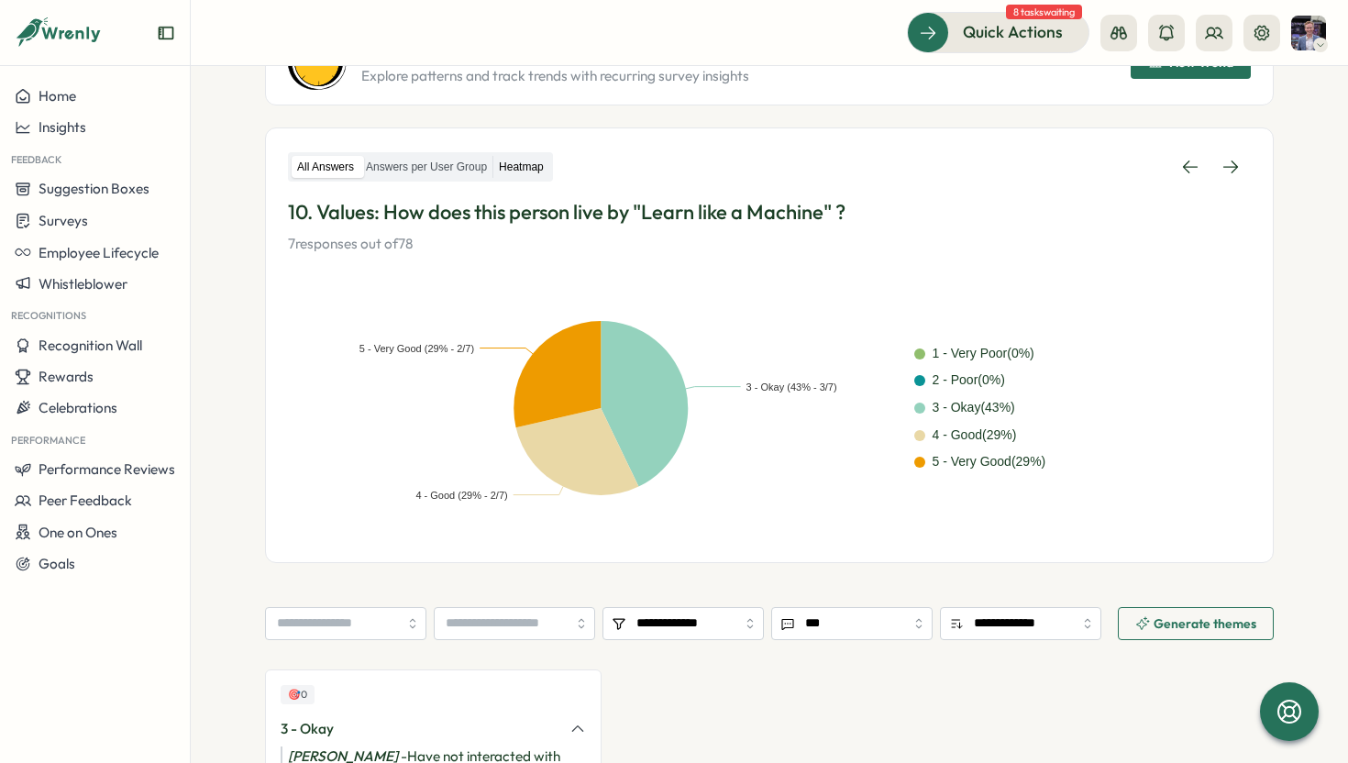
click at [514, 167] on label "Heatmap" at bounding box center [521, 167] width 56 height 23
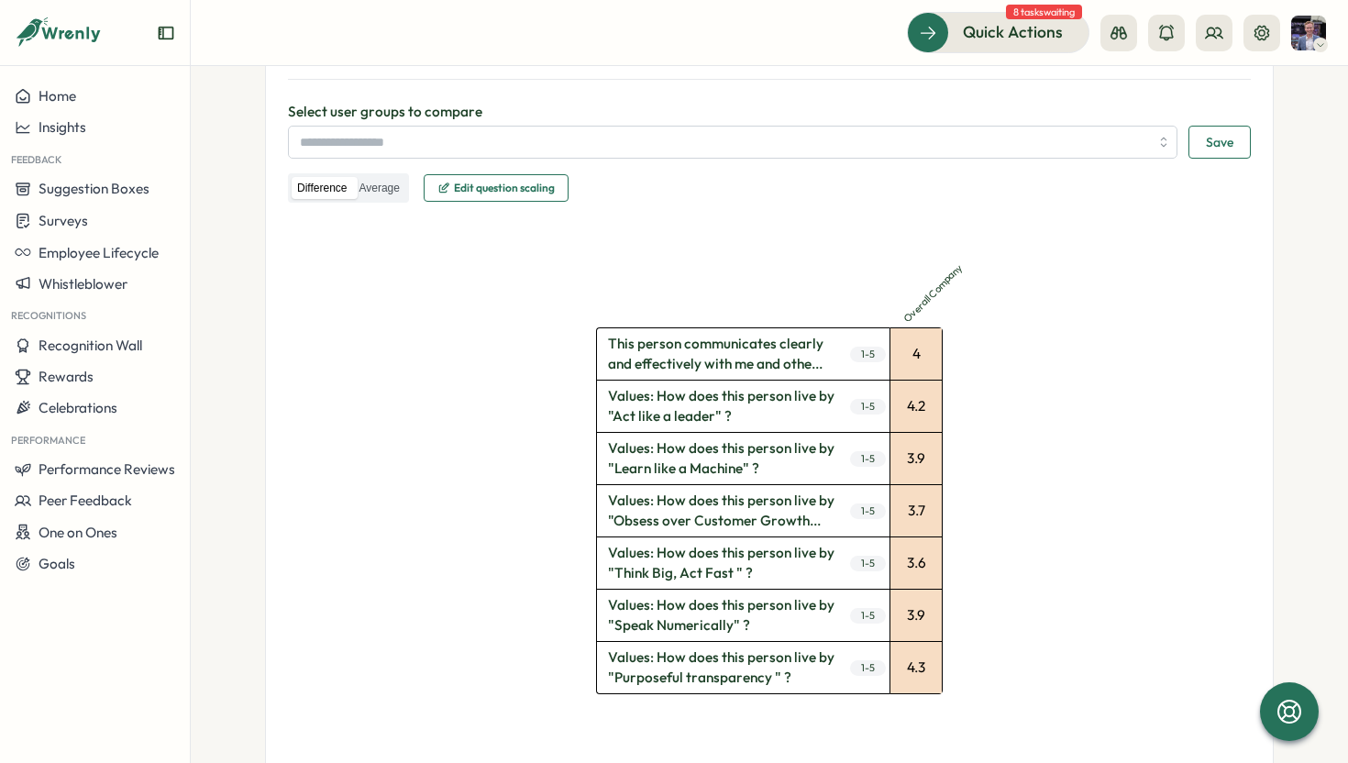
scroll to position [484, 0]
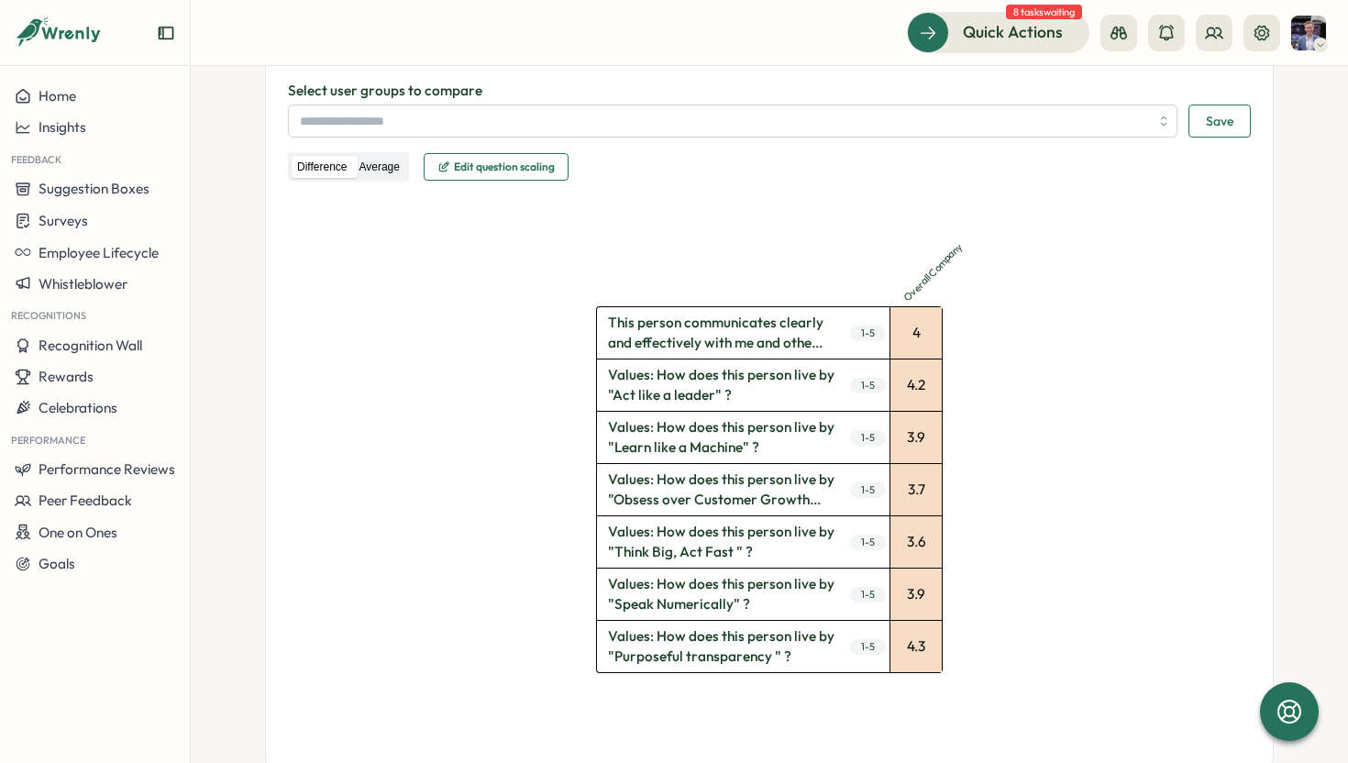
click at [363, 165] on label "Average" at bounding box center [378, 167] width 51 height 23
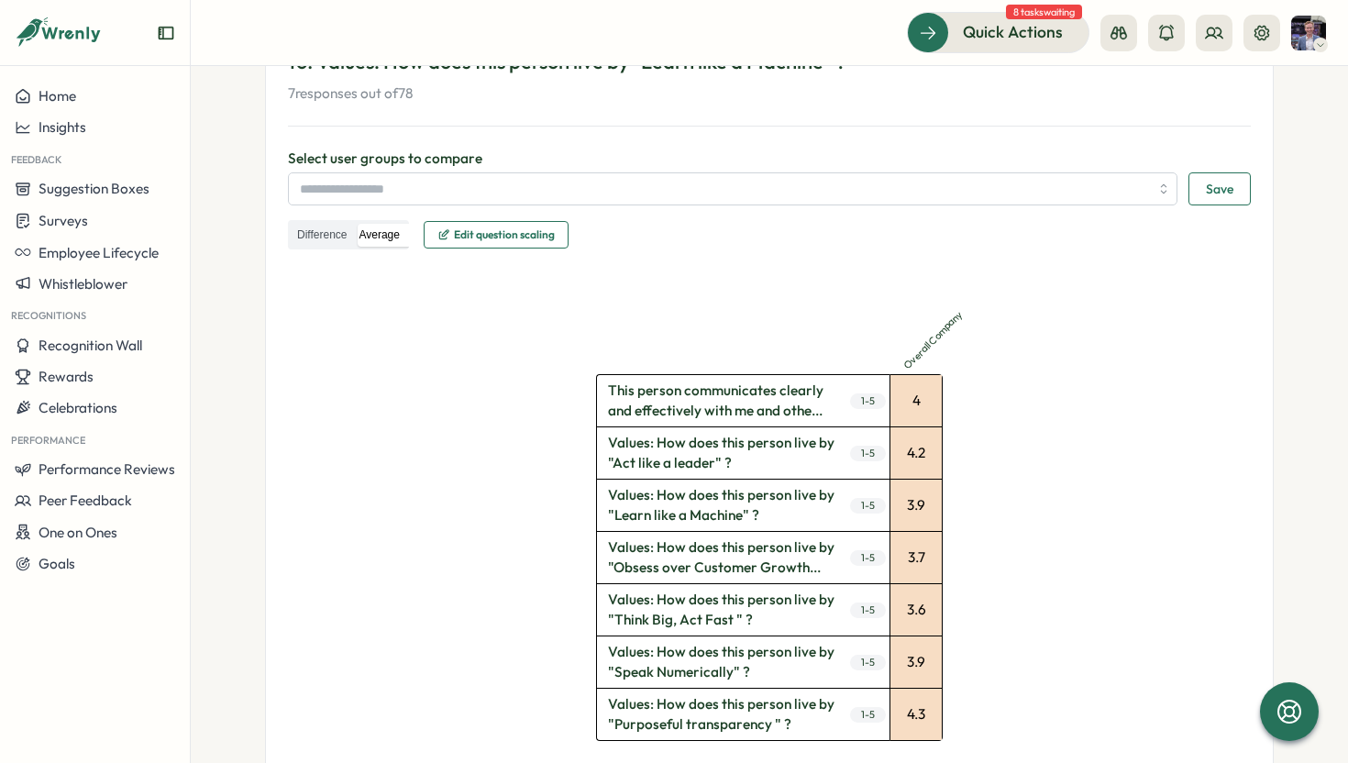
scroll to position [429, 0]
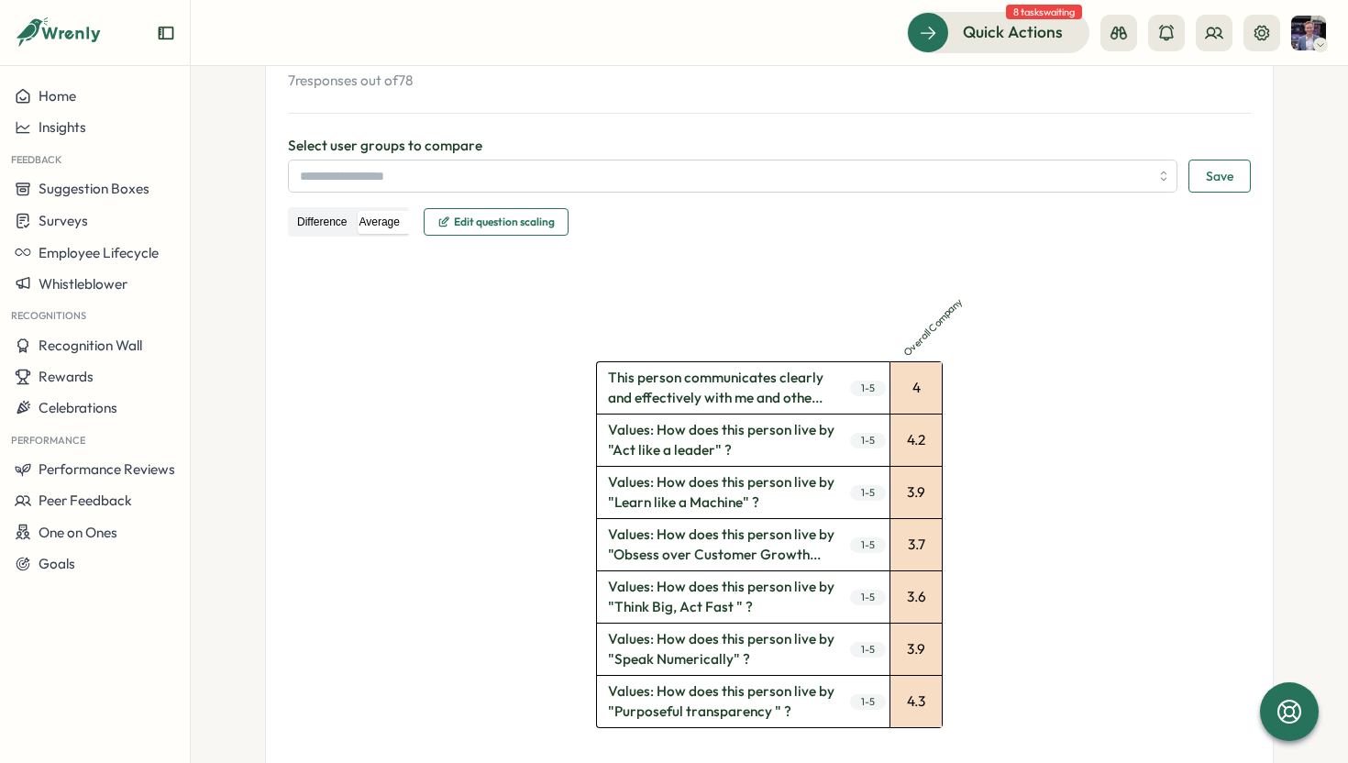
click at [315, 226] on label "Difference" at bounding box center [322, 222] width 61 height 23
click at [359, 224] on label "Average" at bounding box center [378, 222] width 51 height 23
click at [345, 224] on label "Difference" at bounding box center [322, 222] width 61 height 23
click at [396, 154] on p "Select user groups to compare" at bounding box center [769, 146] width 963 height 20
click at [382, 165] on input "search" at bounding box center [724, 175] width 849 height 31
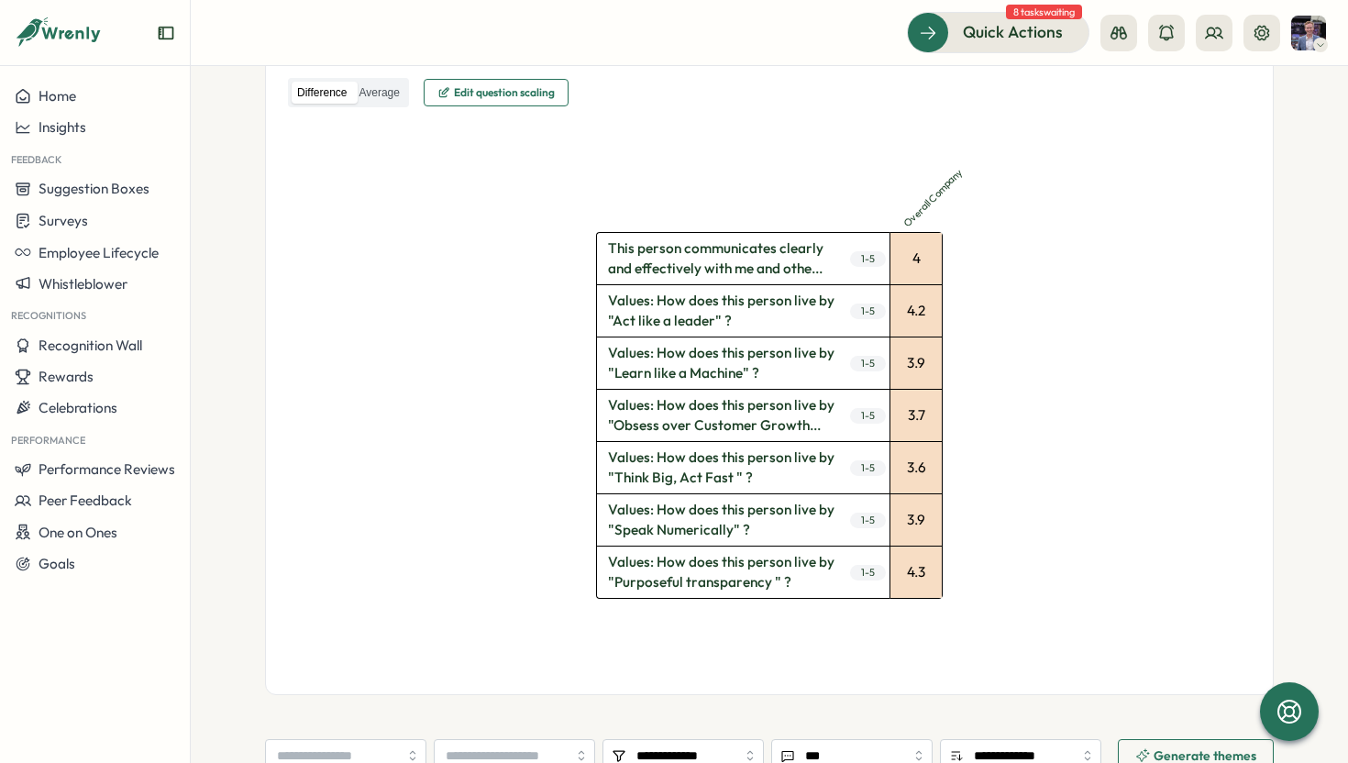
scroll to position [556, 0]
click at [769, 465] on span "Values: How does this person live by "Think Big, Act Fast " ?" at bounding box center [721, 470] width 248 height 51
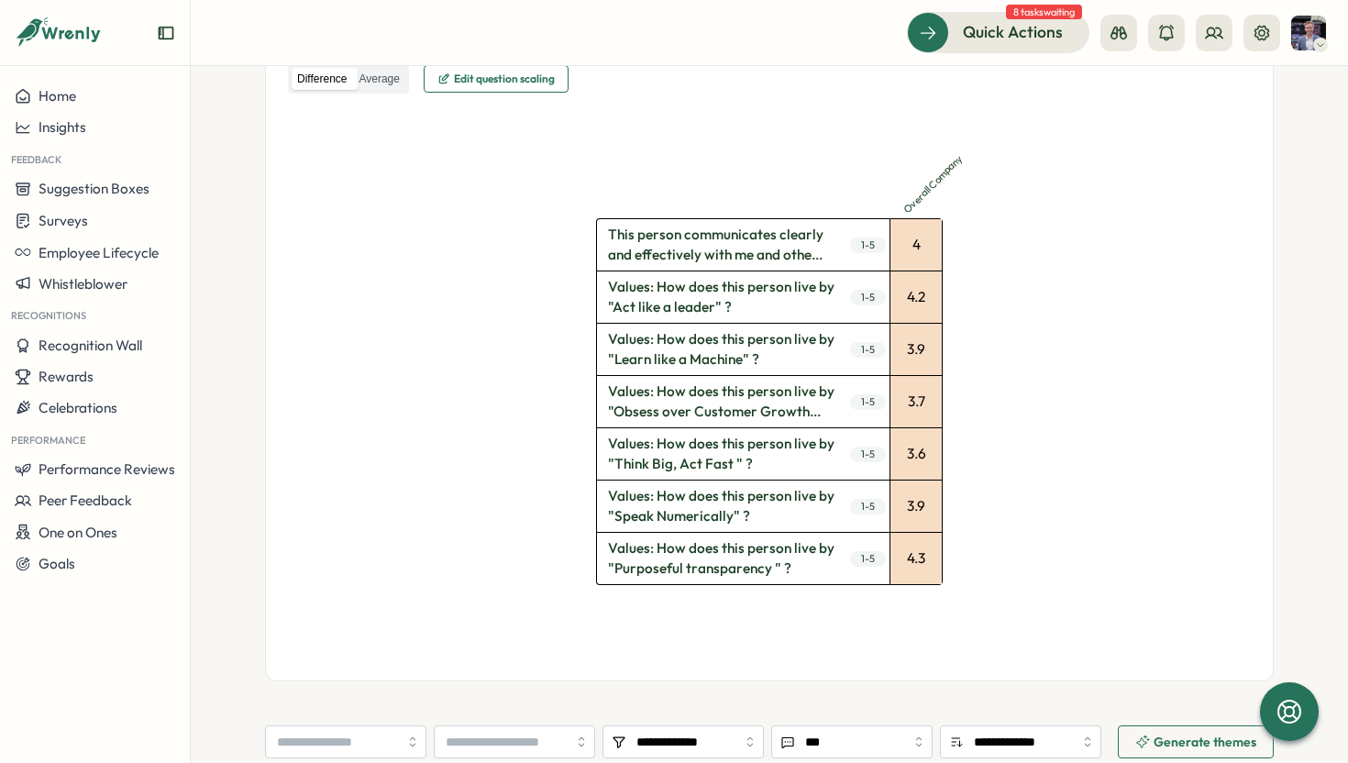
scroll to position [594, 0]
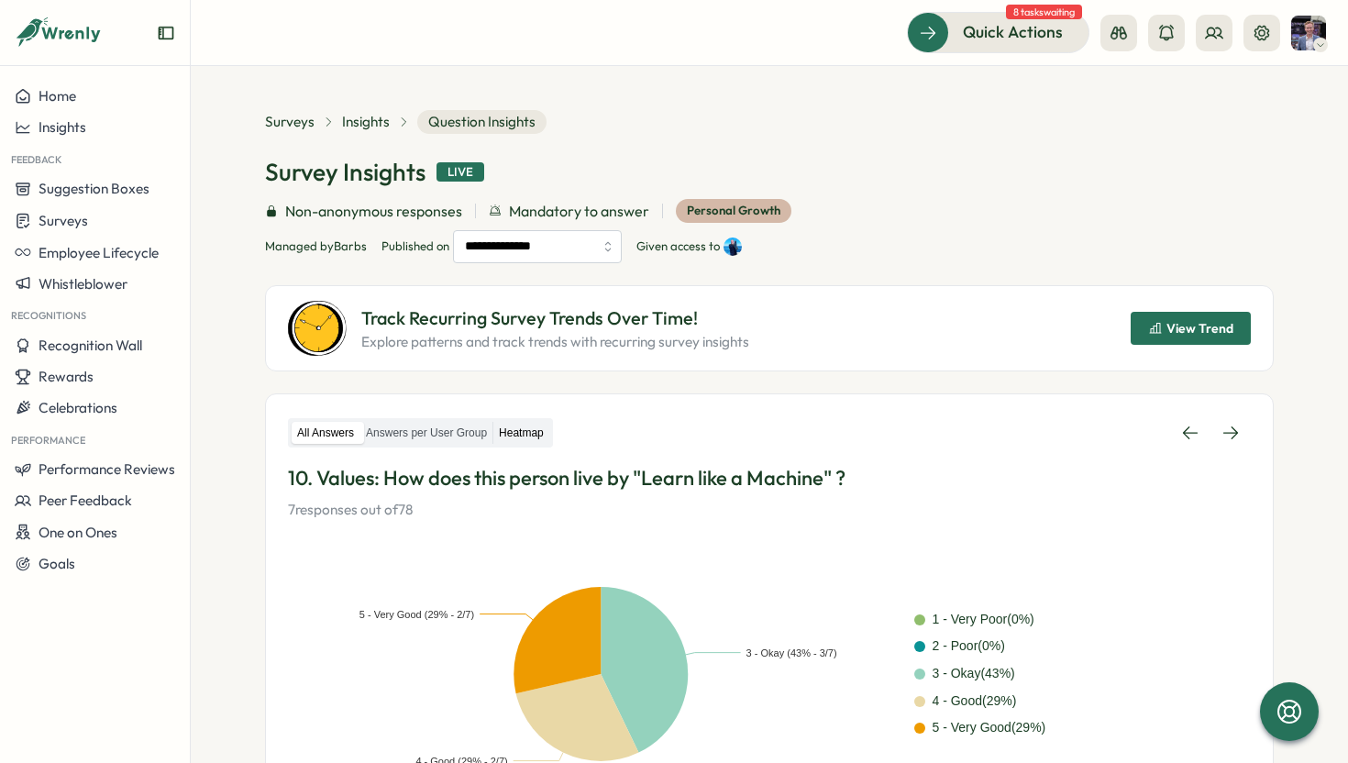
click at [516, 440] on label "Heatmap" at bounding box center [521, 433] width 56 height 23
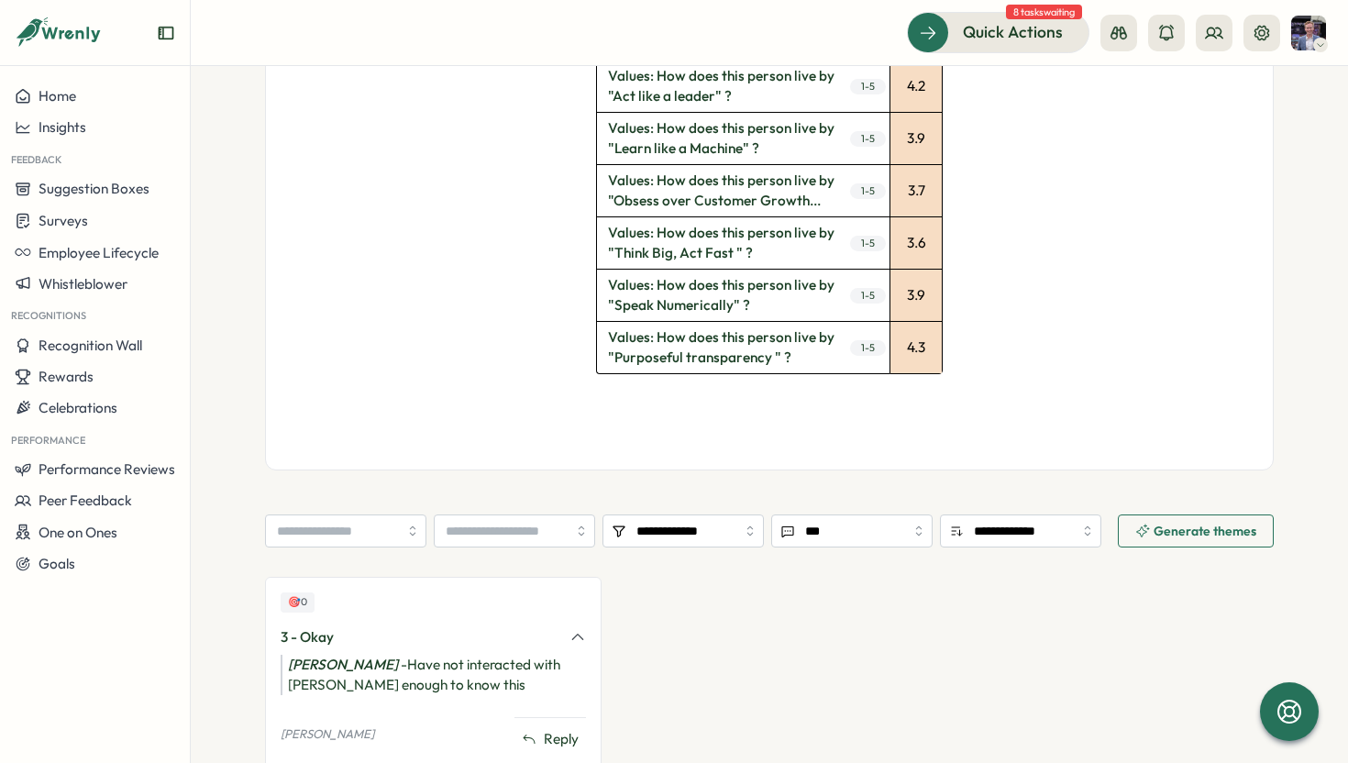
scroll to position [770, 0]
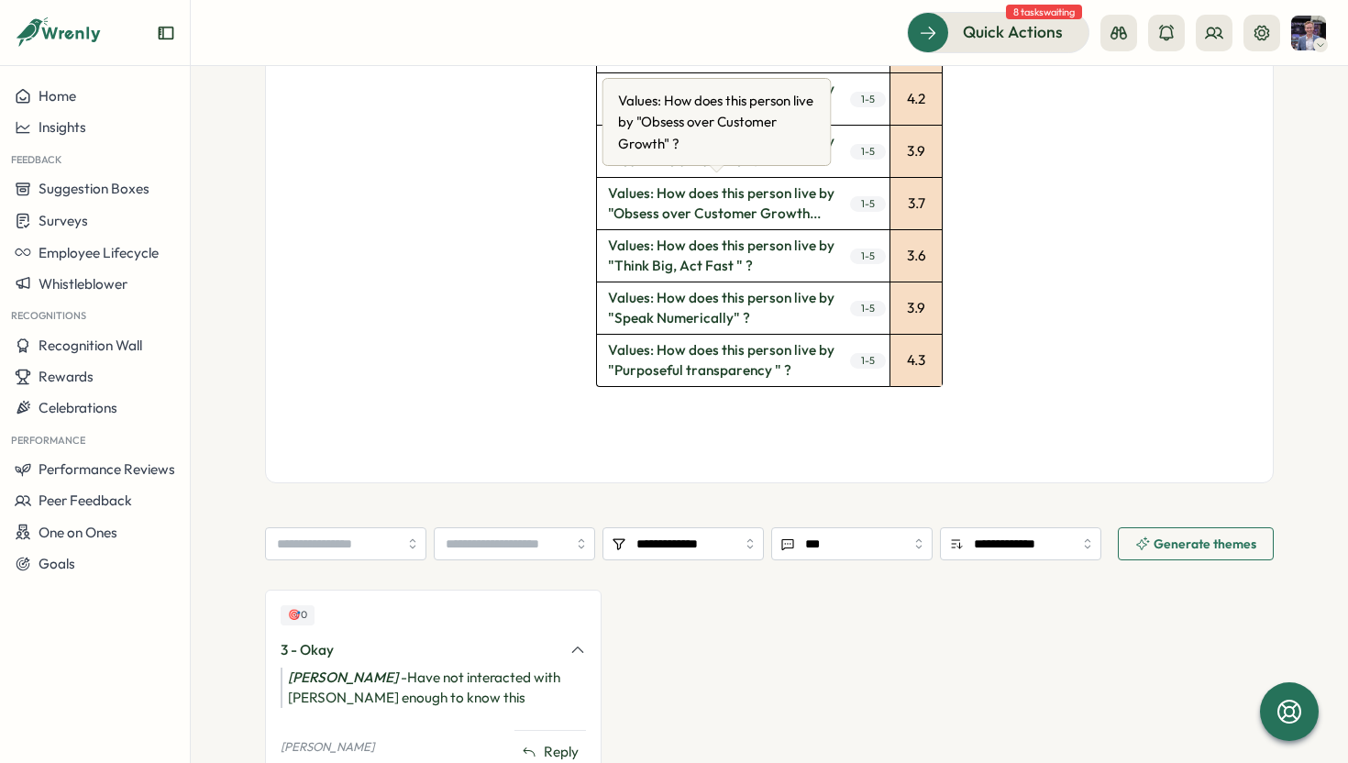
click at [696, 204] on span "Values: How does this person live by "Obsess over Customer Growth..." at bounding box center [721, 203] width 248 height 51
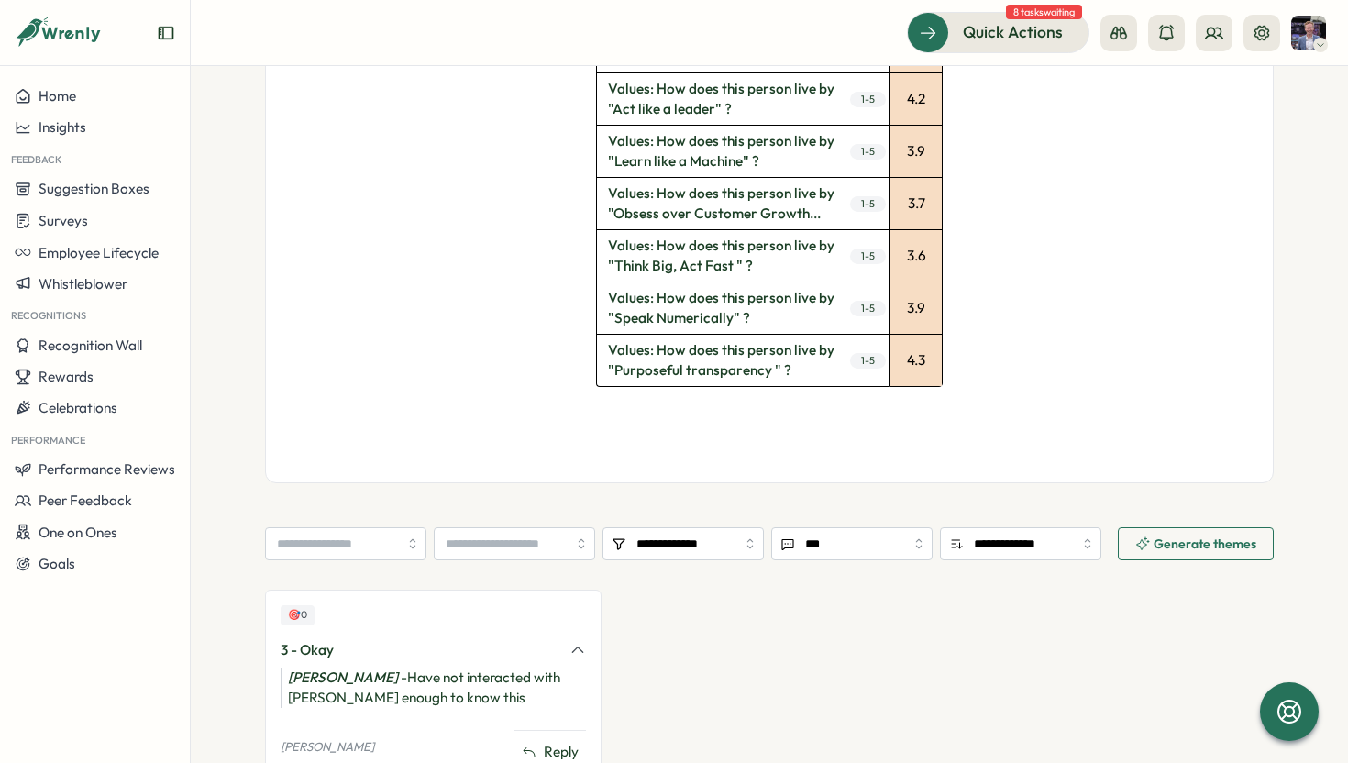
click at [687, 156] on span "Values: How does this person live by "Learn like a Machine" ?" at bounding box center [721, 151] width 248 height 51
click at [856, 148] on span "1 - 5" at bounding box center [868, 152] width 36 height 16
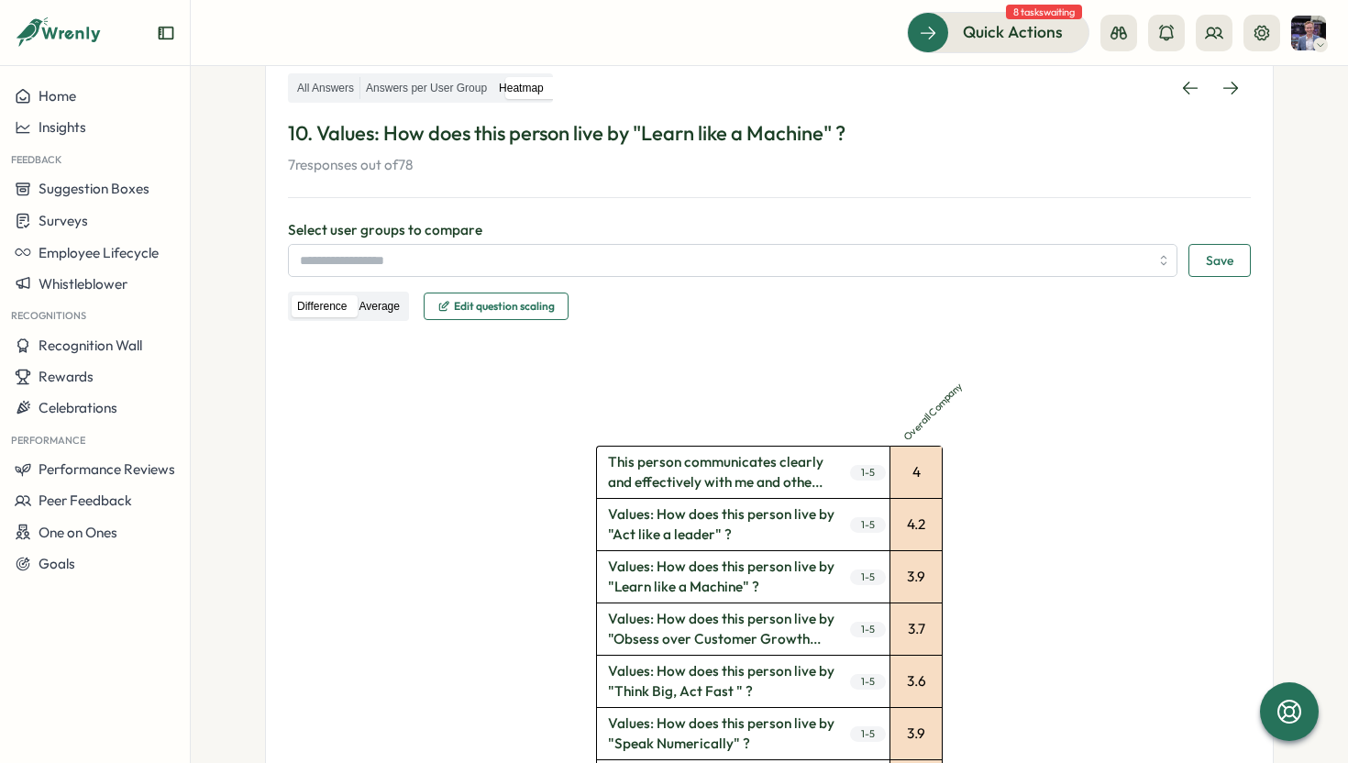
click at [370, 303] on label "Average" at bounding box center [378, 306] width 51 height 23
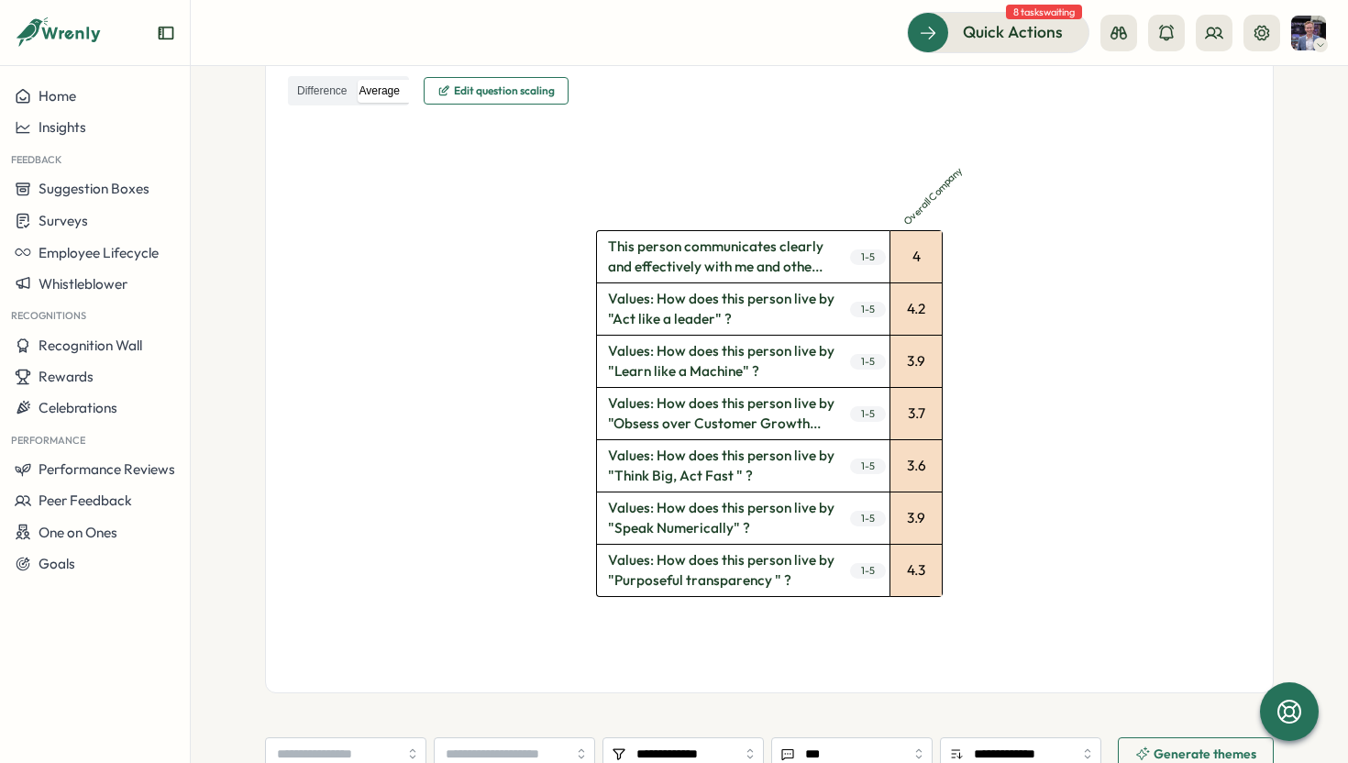
scroll to position [557, 0]
click at [316, 94] on label "Difference" at bounding box center [322, 94] width 61 height 23
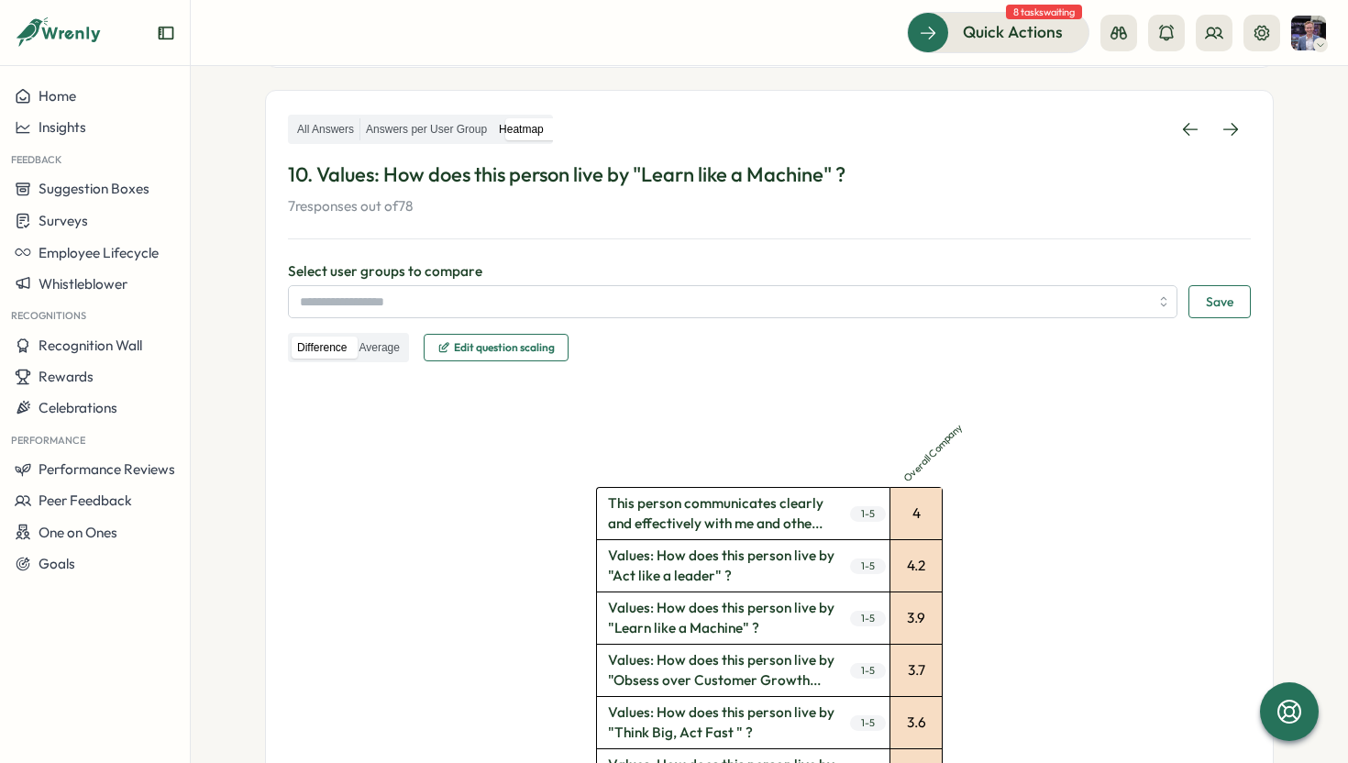
scroll to position [0, 0]
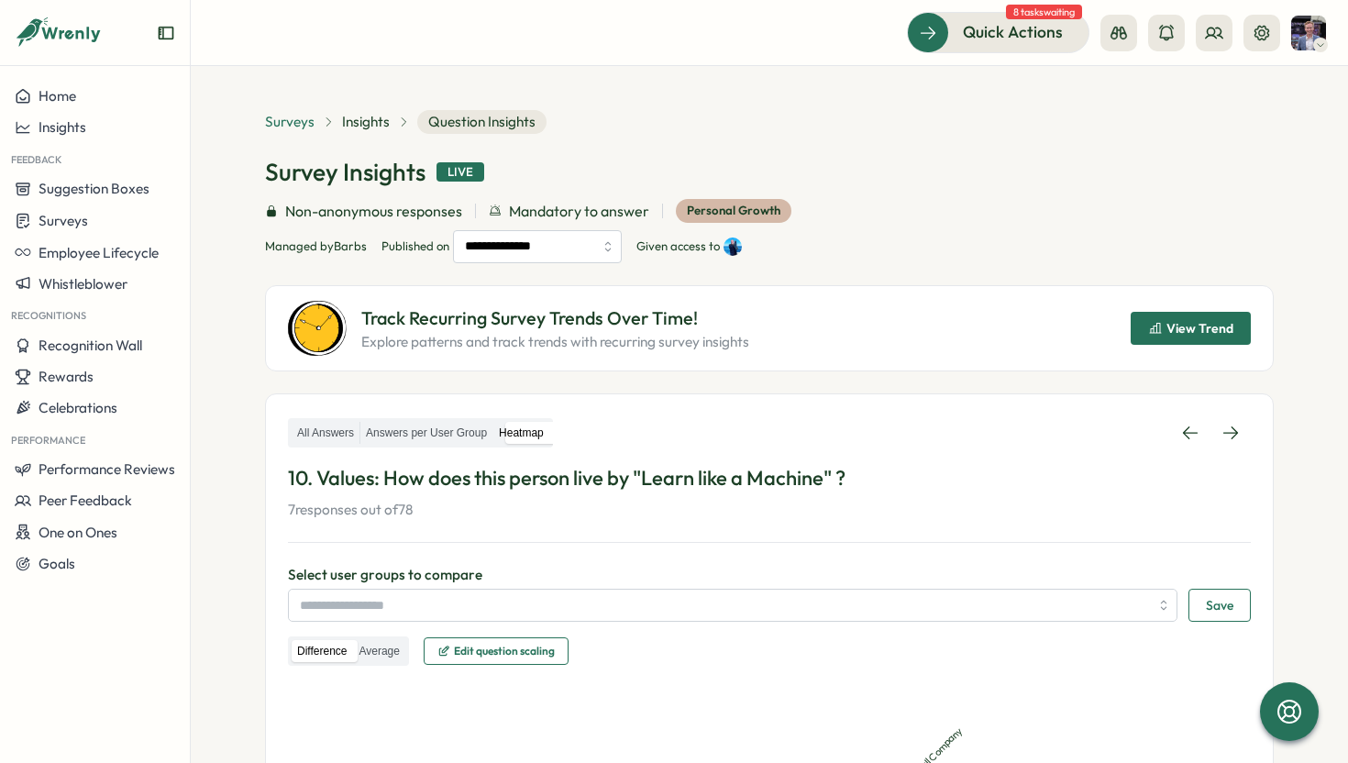
click at [270, 131] on span "Surveys" at bounding box center [290, 122] width 50 height 20
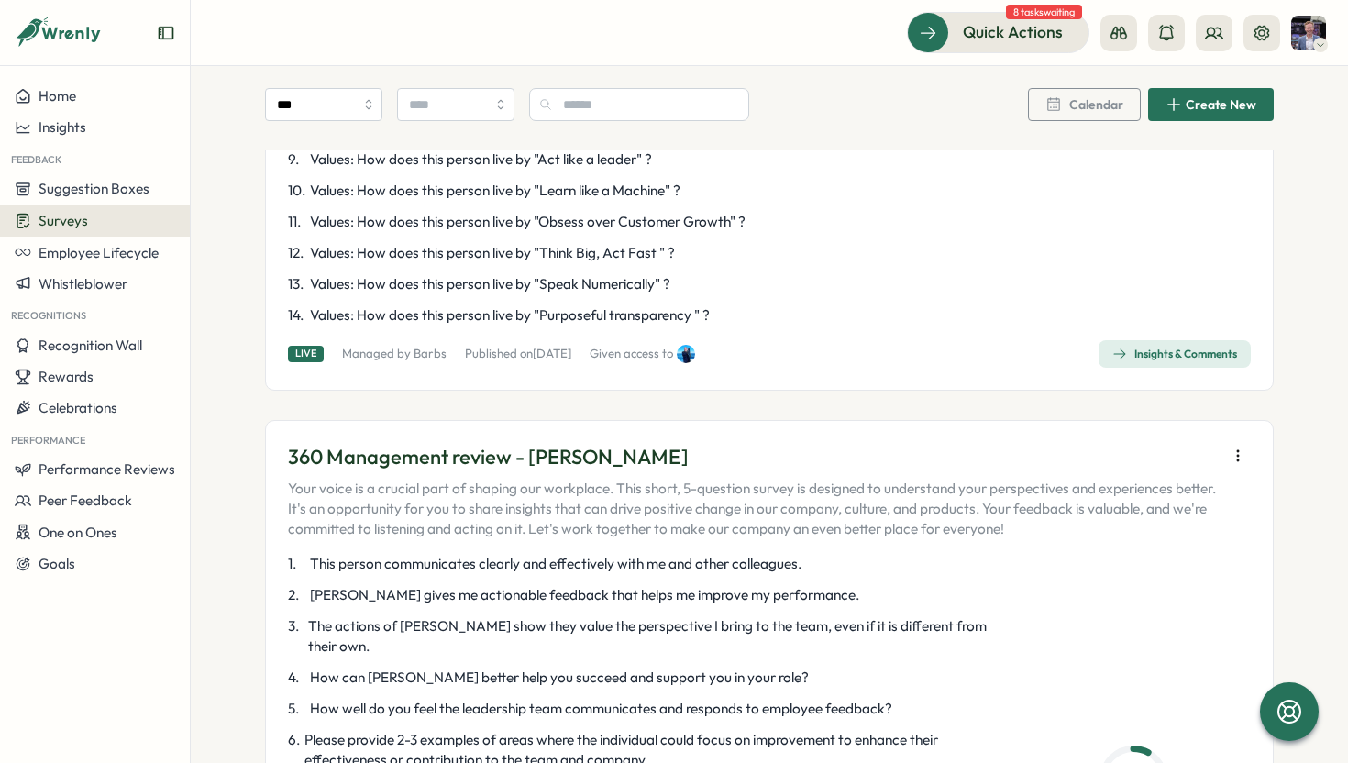
scroll to position [492, 0]
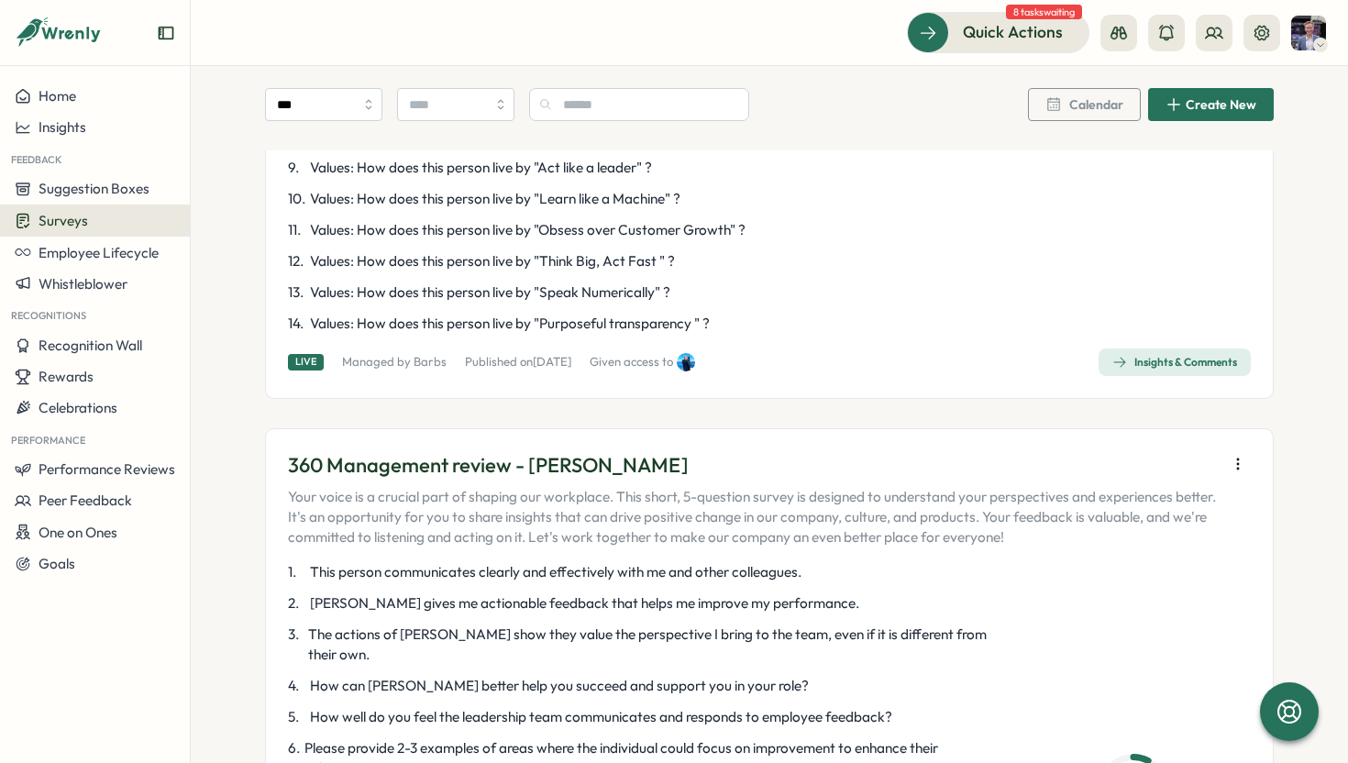
click at [1172, 367] on div "Insights & Comments" at bounding box center [1174, 362] width 125 height 15
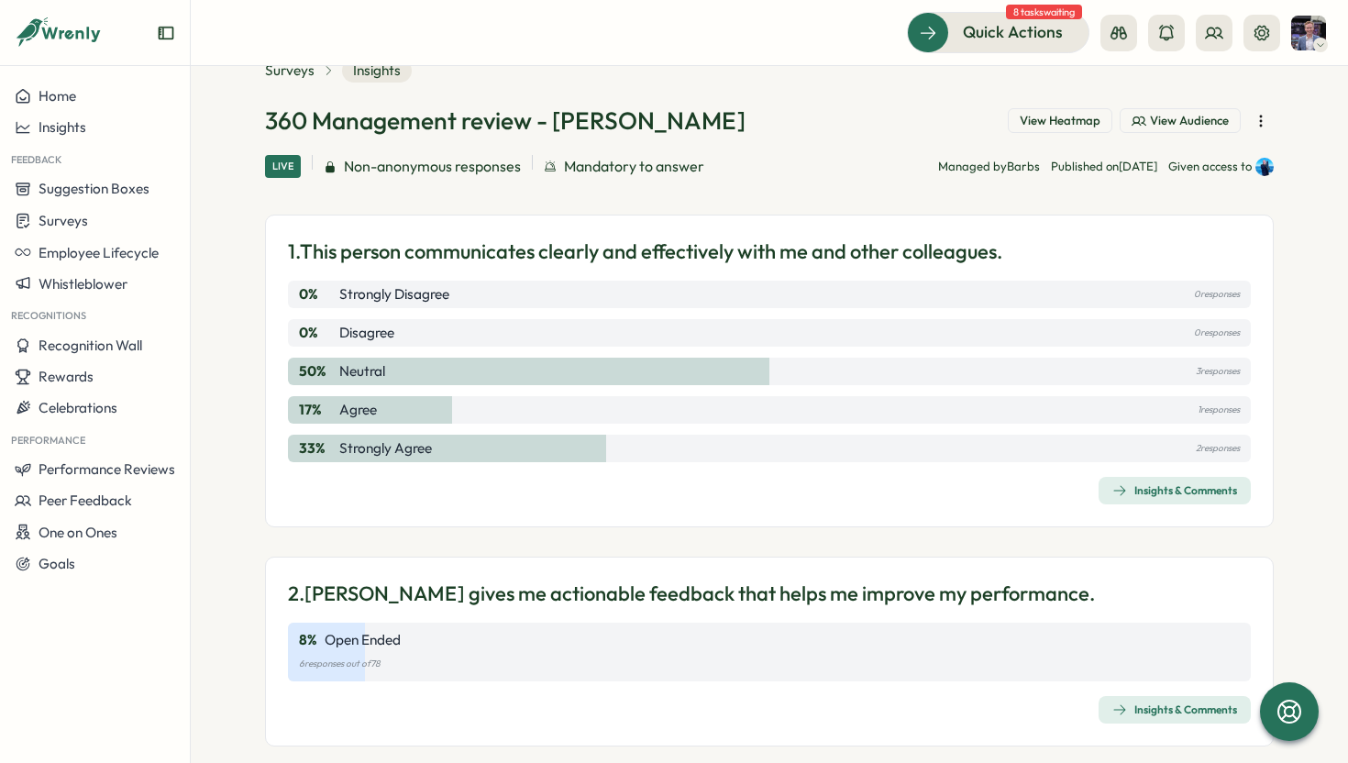
scroll to position [24, 0]
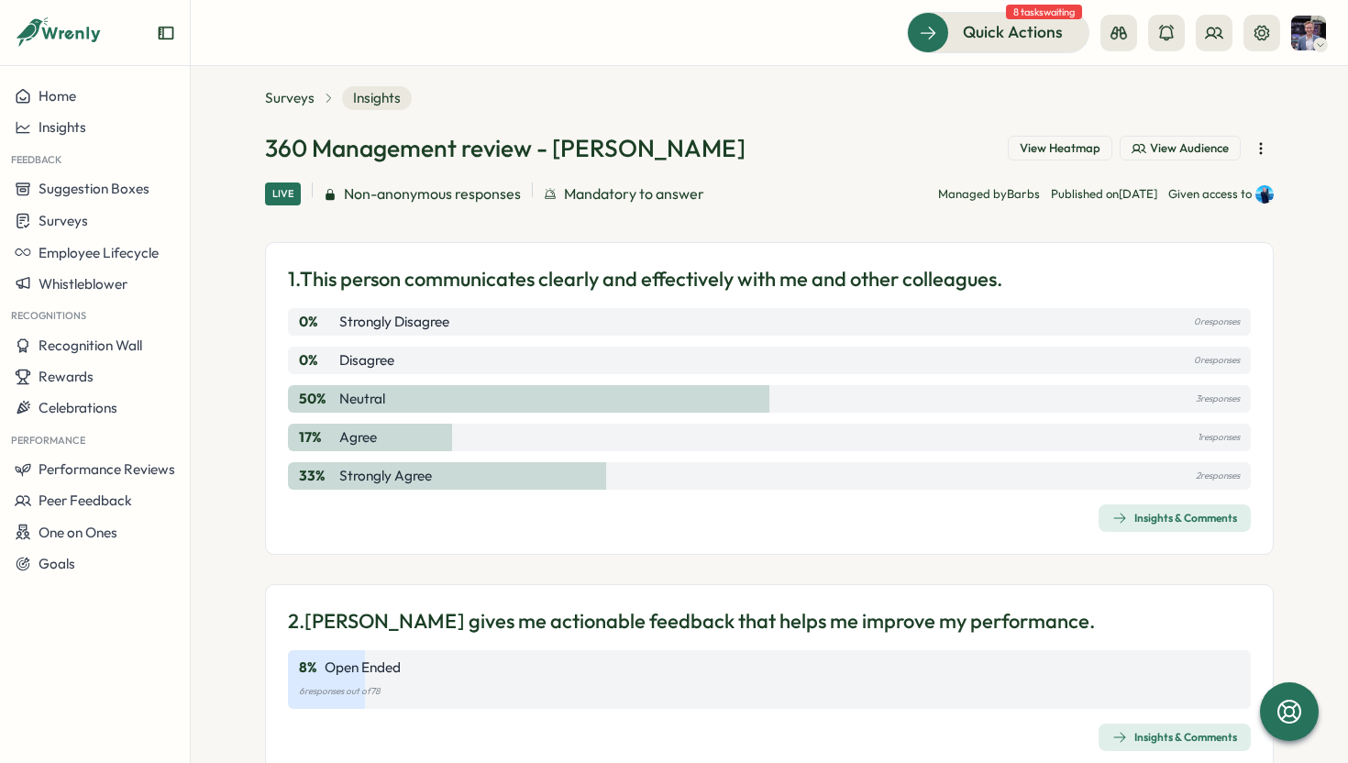
click at [1051, 137] on button "View Heatmap" at bounding box center [1060, 149] width 105 height 26
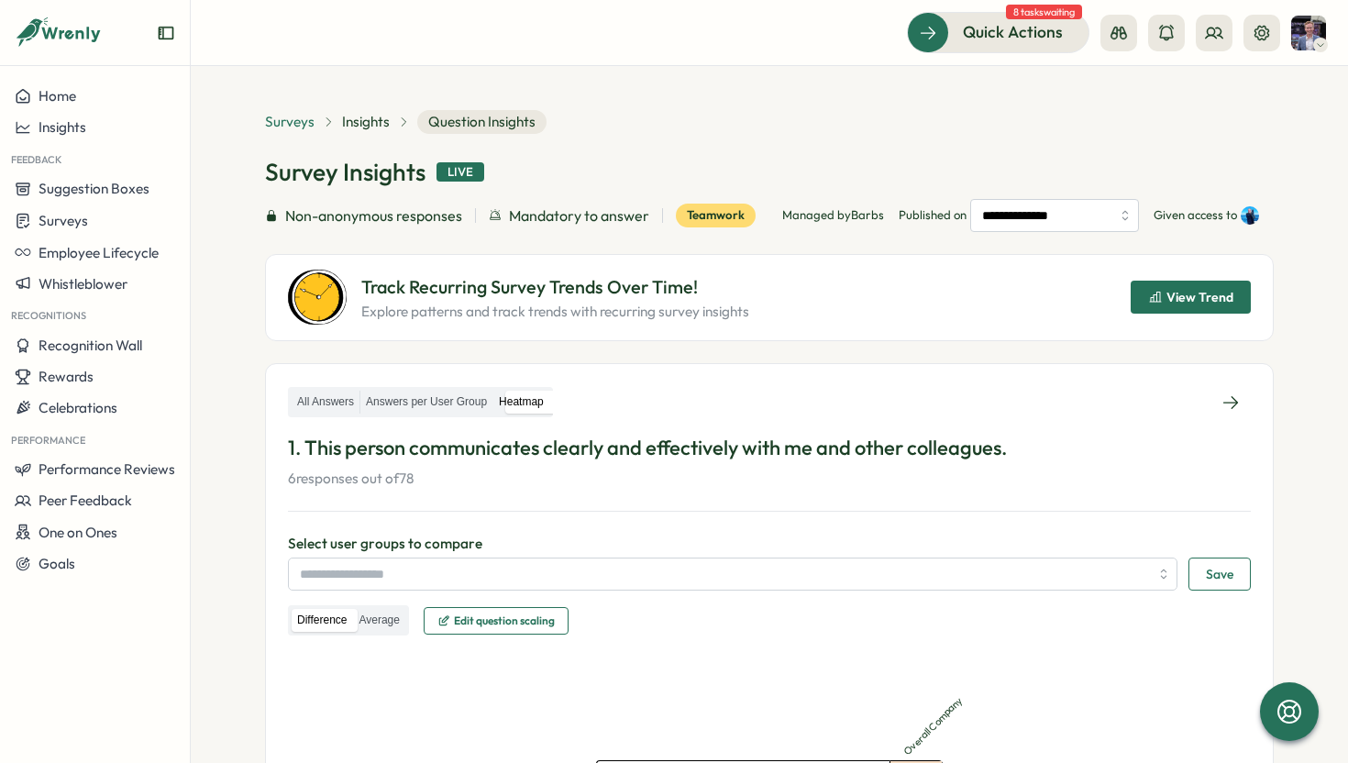
click at [292, 122] on span "Surveys" at bounding box center [290, 122] width 50 height 20
click at [717, 216] on div "Teamwork" at bounding box center [716, 216] width 80 height 24
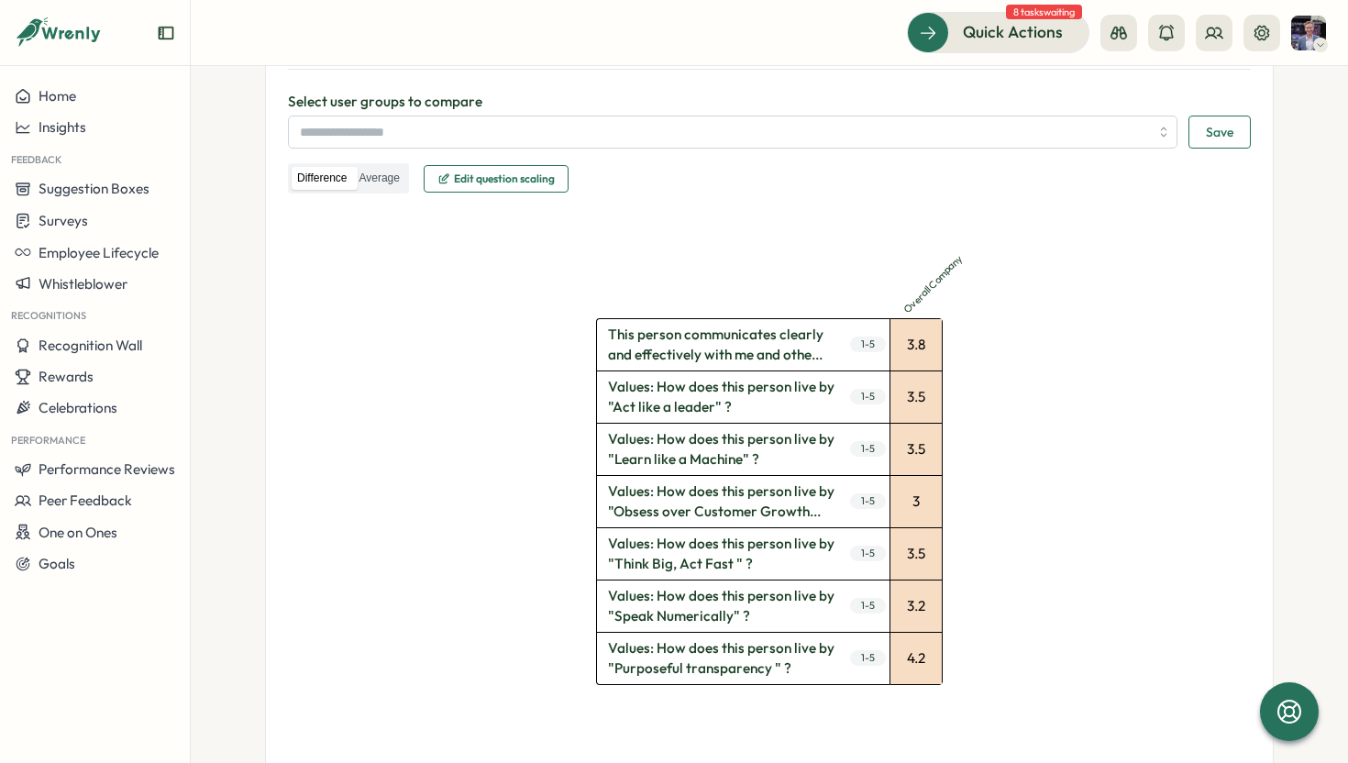
scroll to position [443, 0]
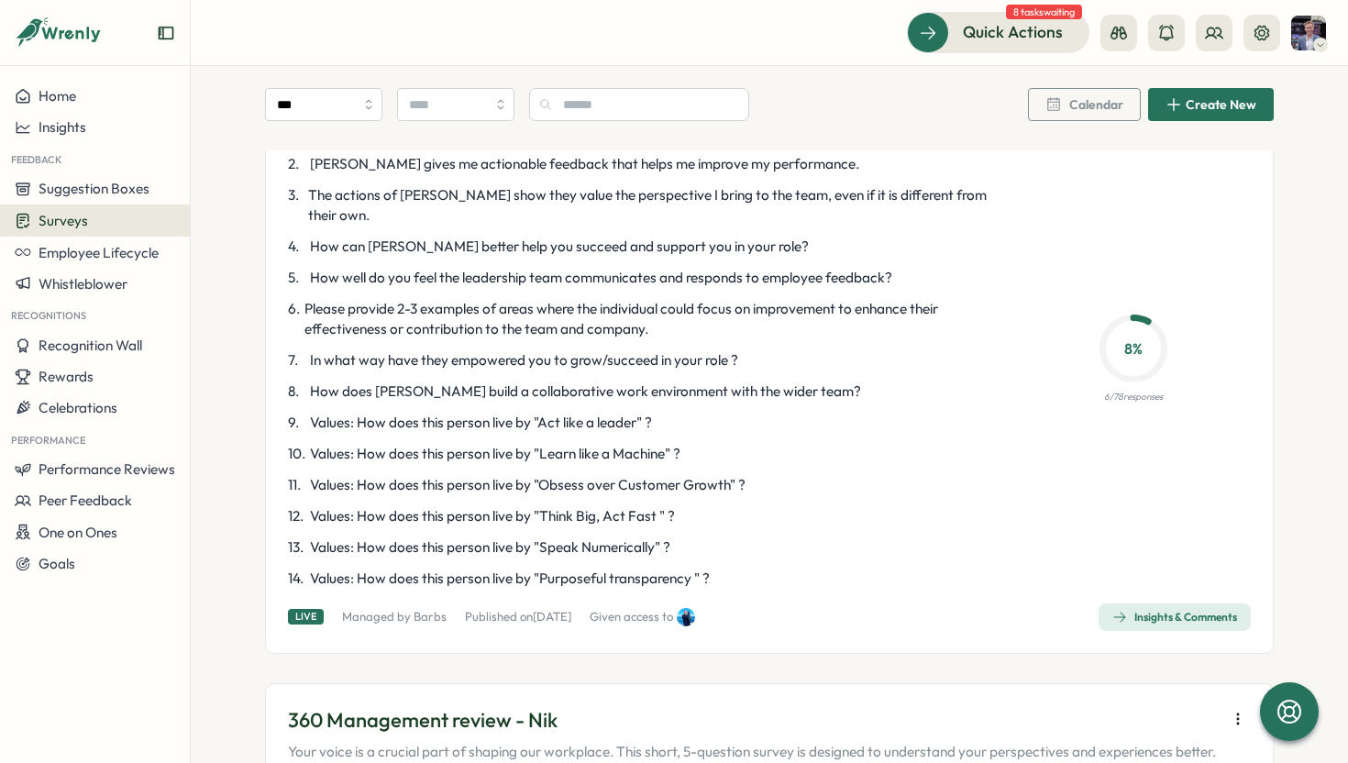
scroll to position [936, 0]
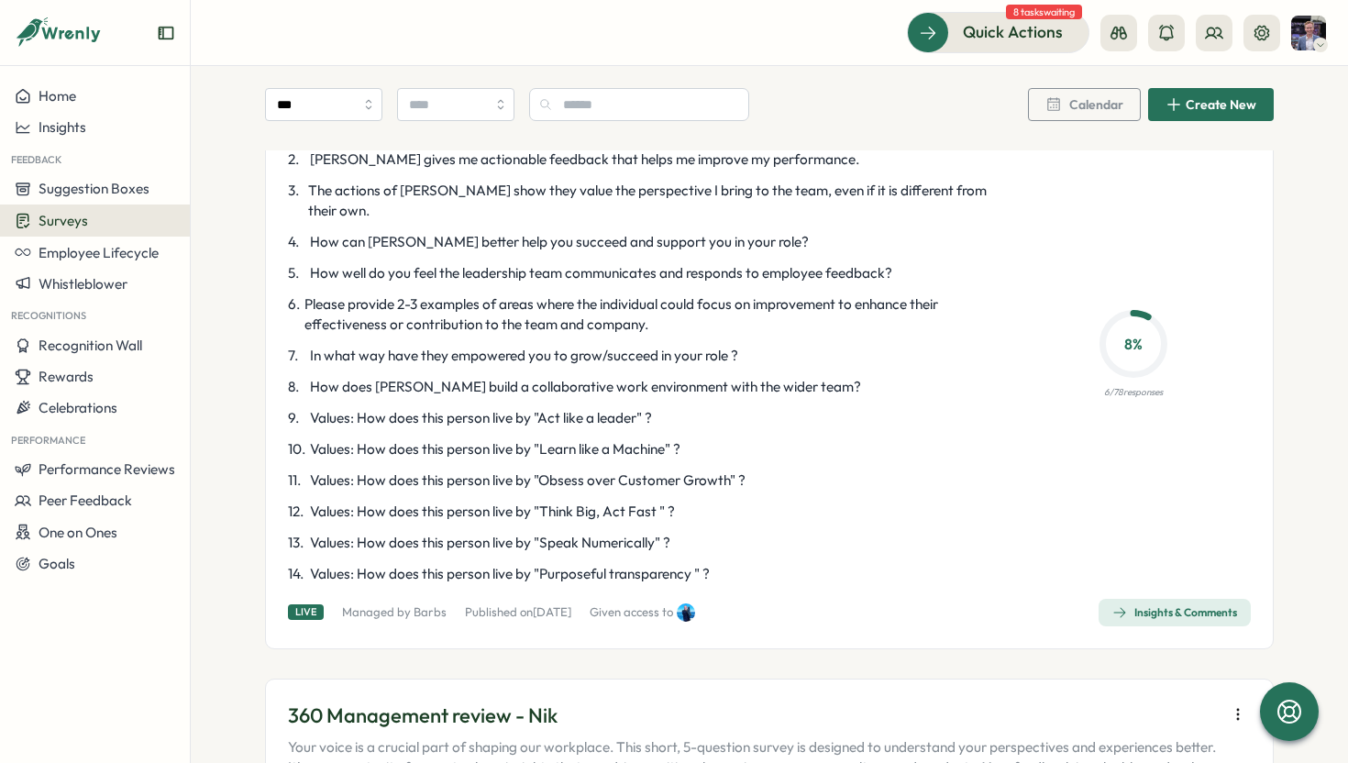
click at [1178, 603] on span "Insights & Comments" at bounding box center [1174, 613] width 125 height 26
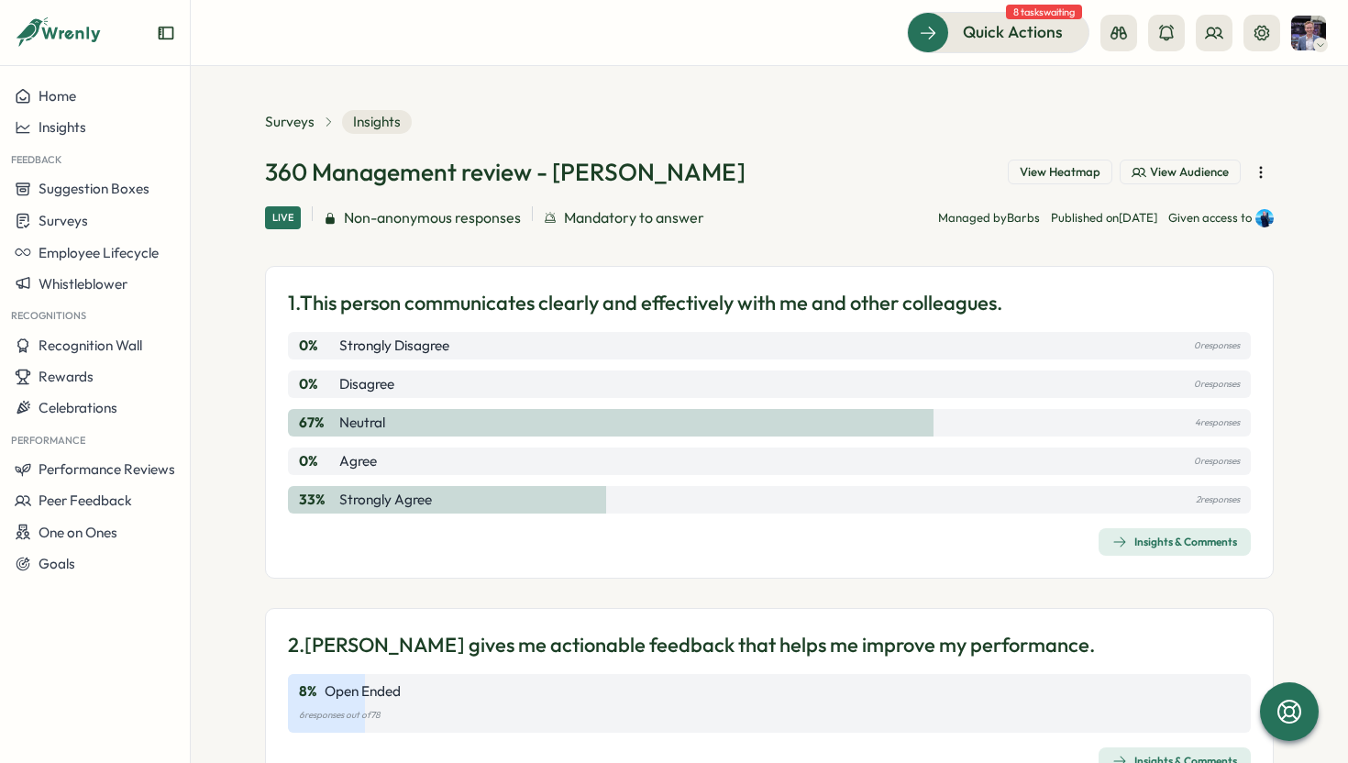
click at [1060, 165] on span "View Heatmap" at bounding box center [1059, 172] width 81 height 17
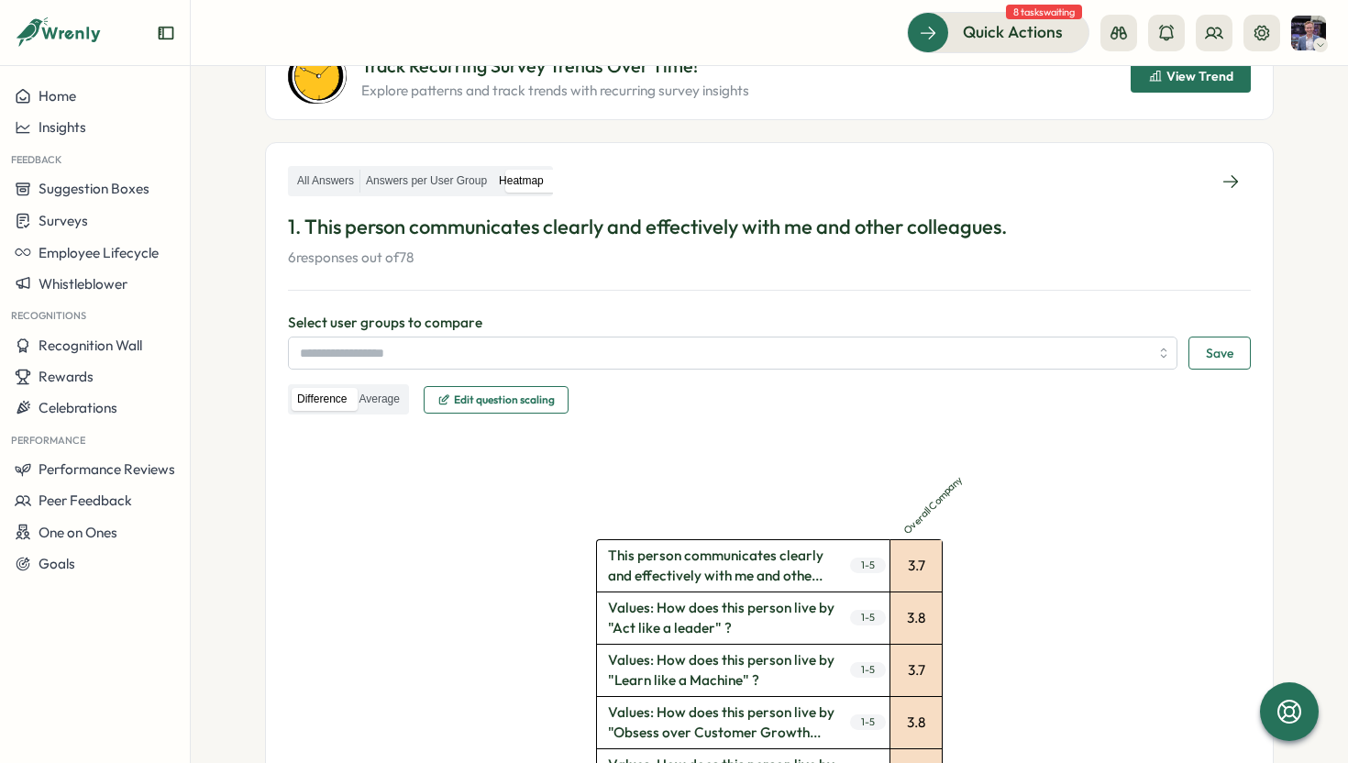
scroll to position [204, 0]
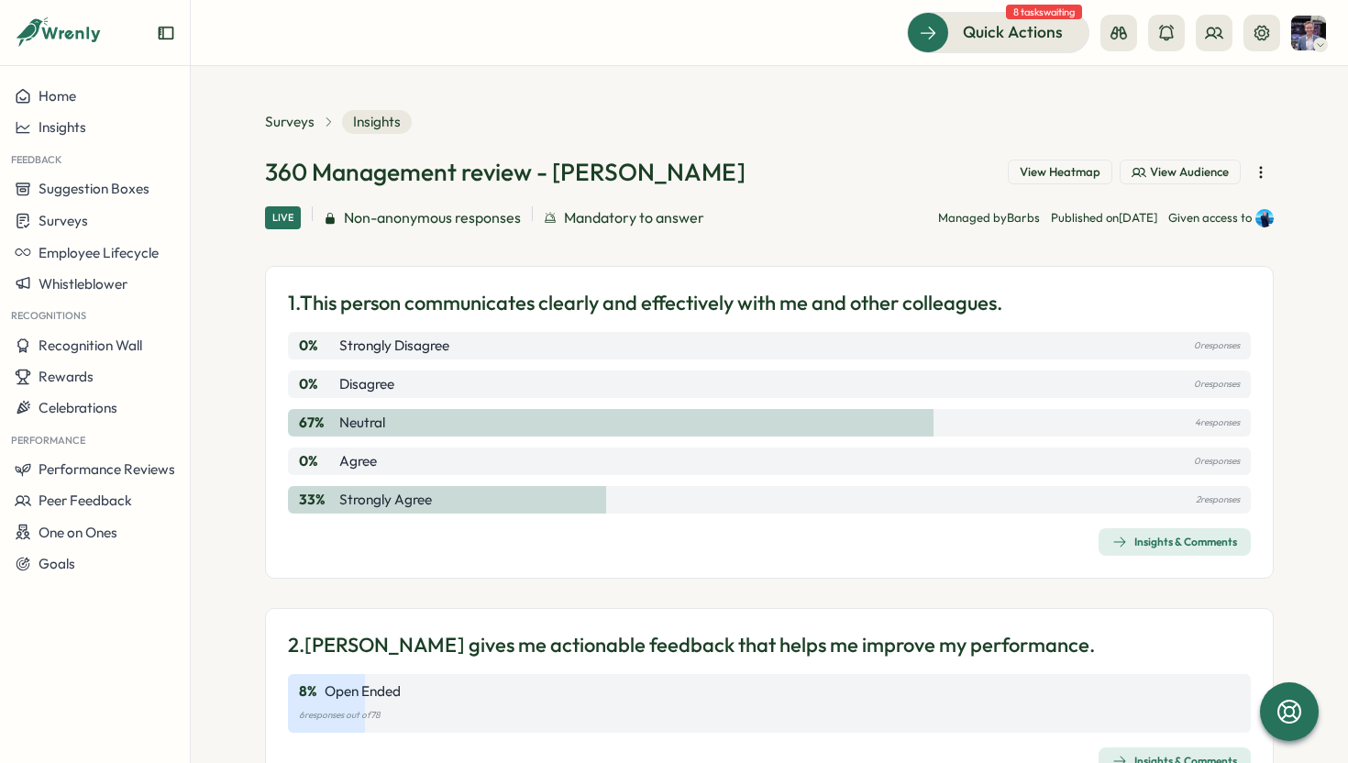
click at [1069, 171] on span "View Heatmap" at bounding box center [1059, 172] width 81 height 17
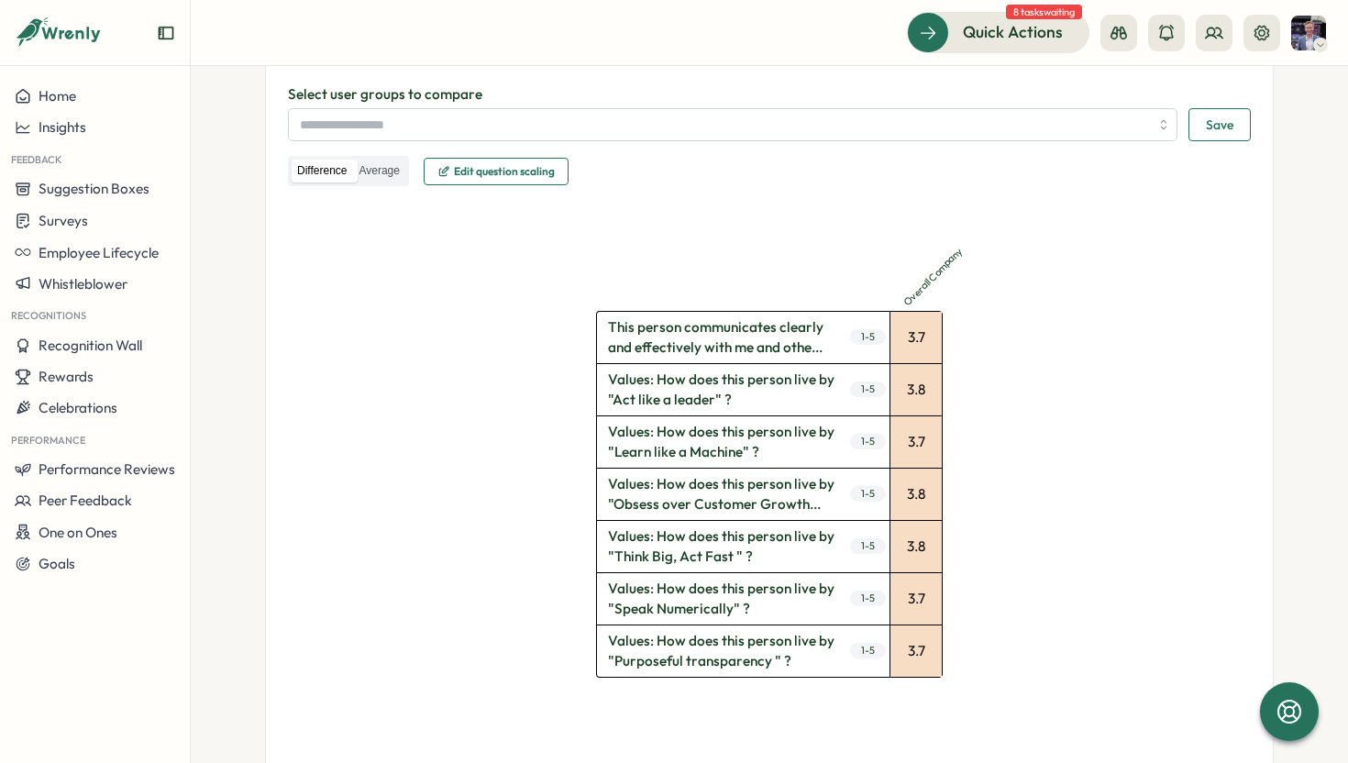
scroll to position [480, 0]
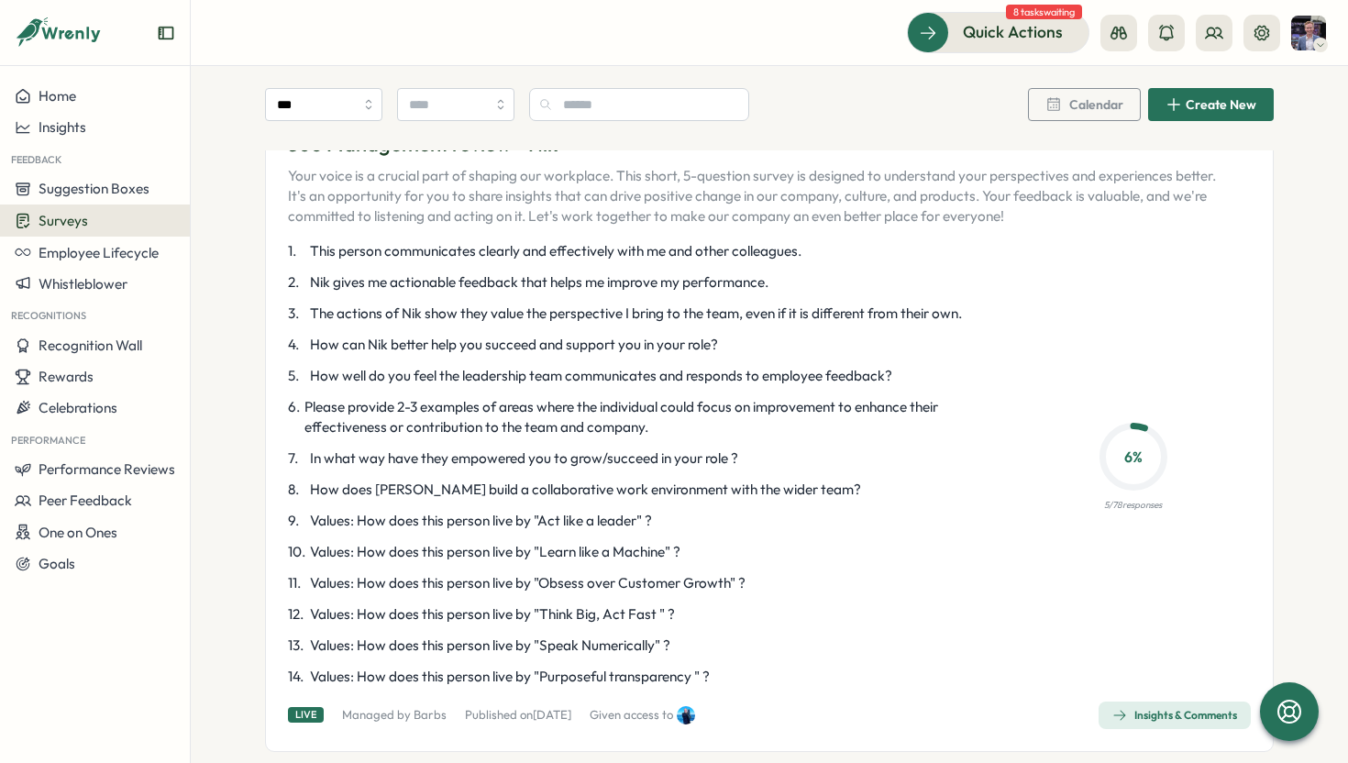
scroll to position [1495, 0]
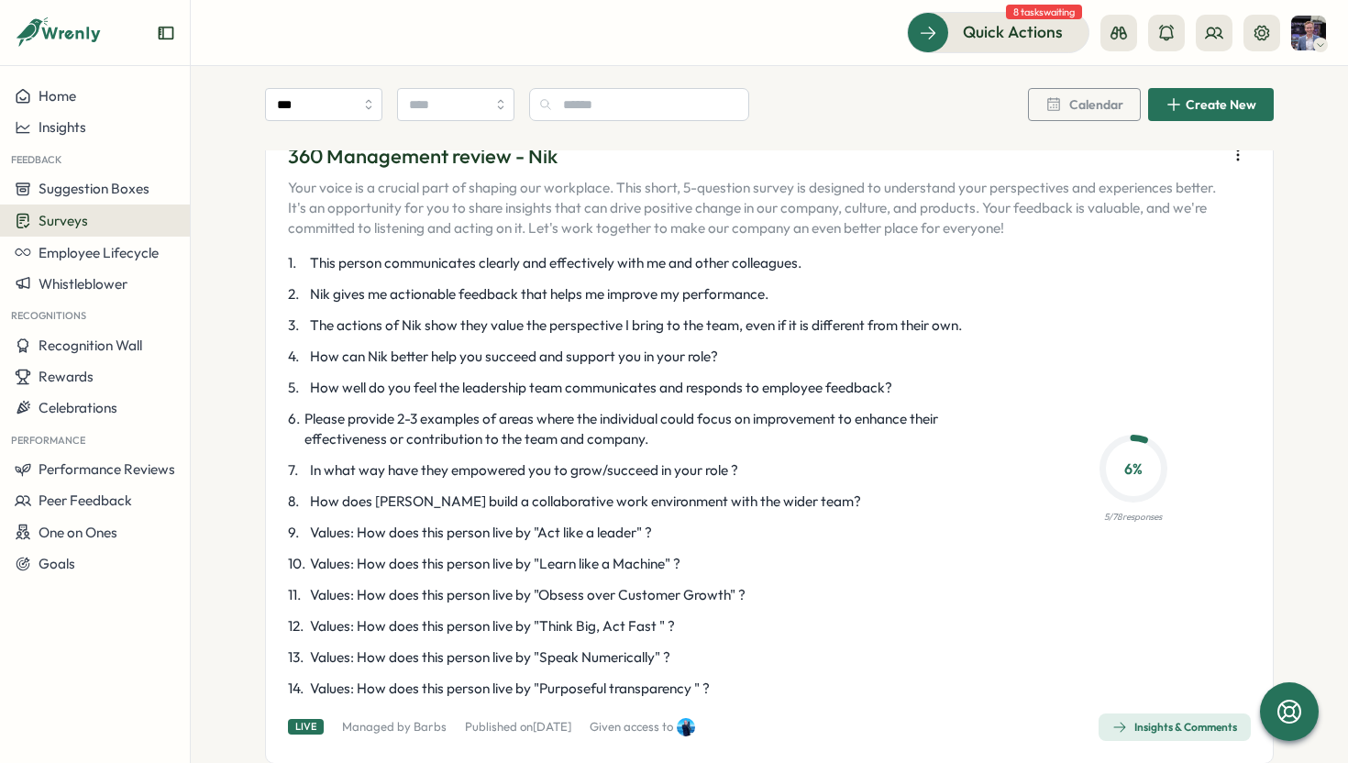
click at [1129, 714] on span "Insights & Comments" at bounding box center [1174, 727] width 125 height 26
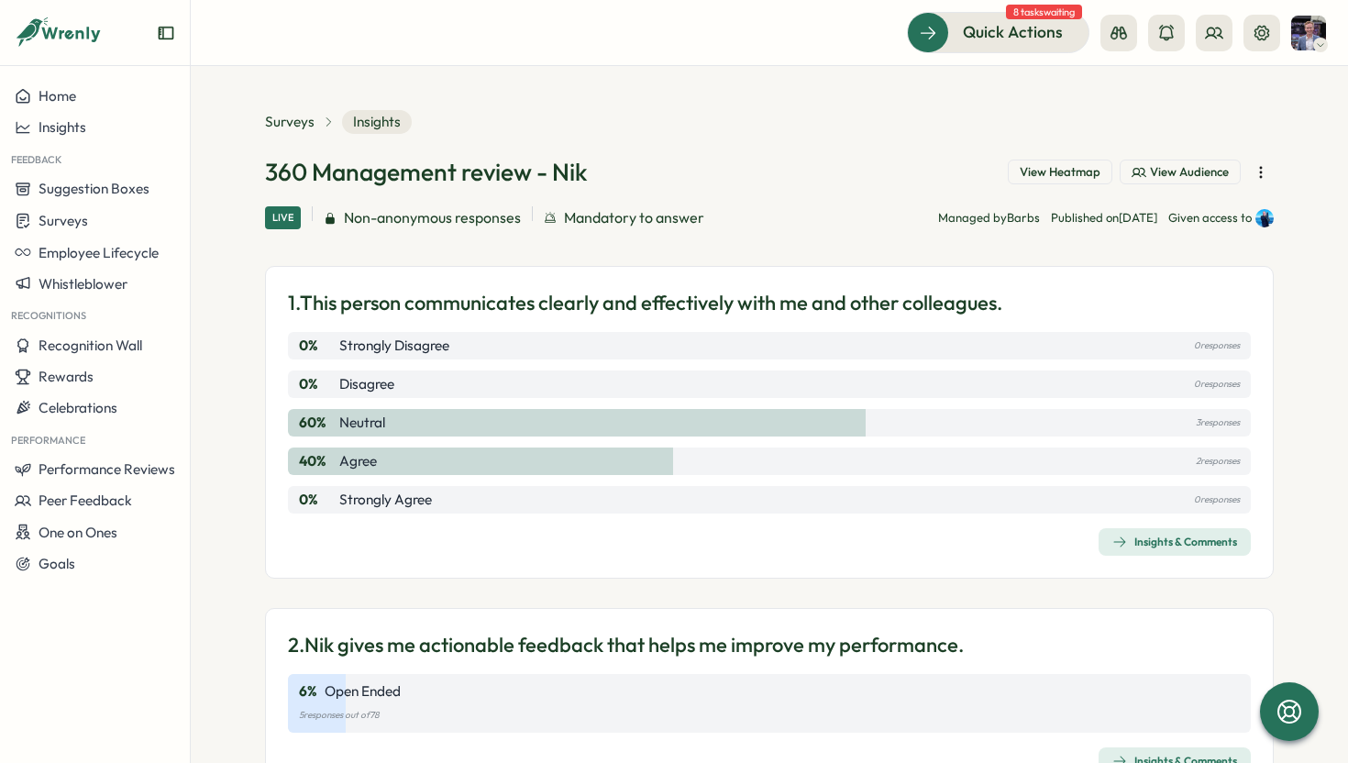
click at [1071, 172] on span "View Heatmap" at bounding box center [1059, 172] width 81 height 17
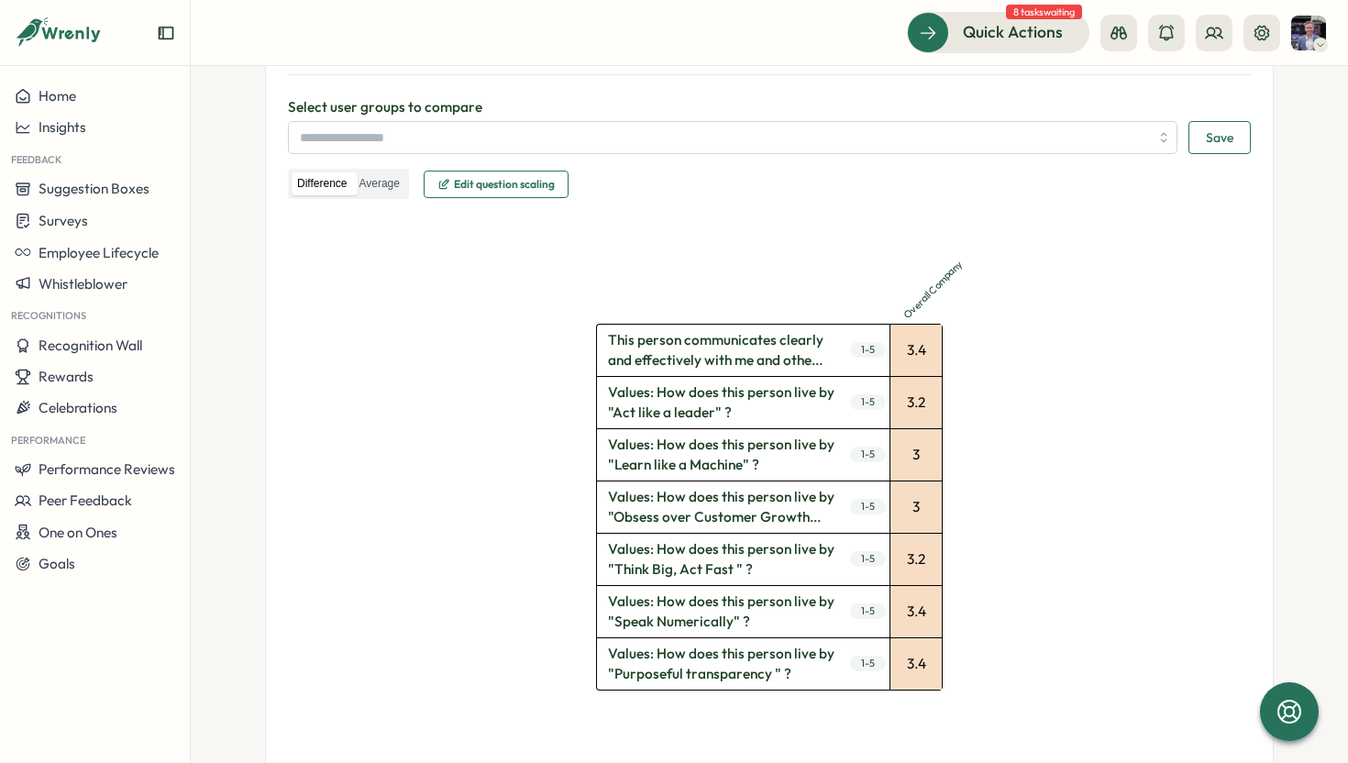
scroll to position [422, 0]
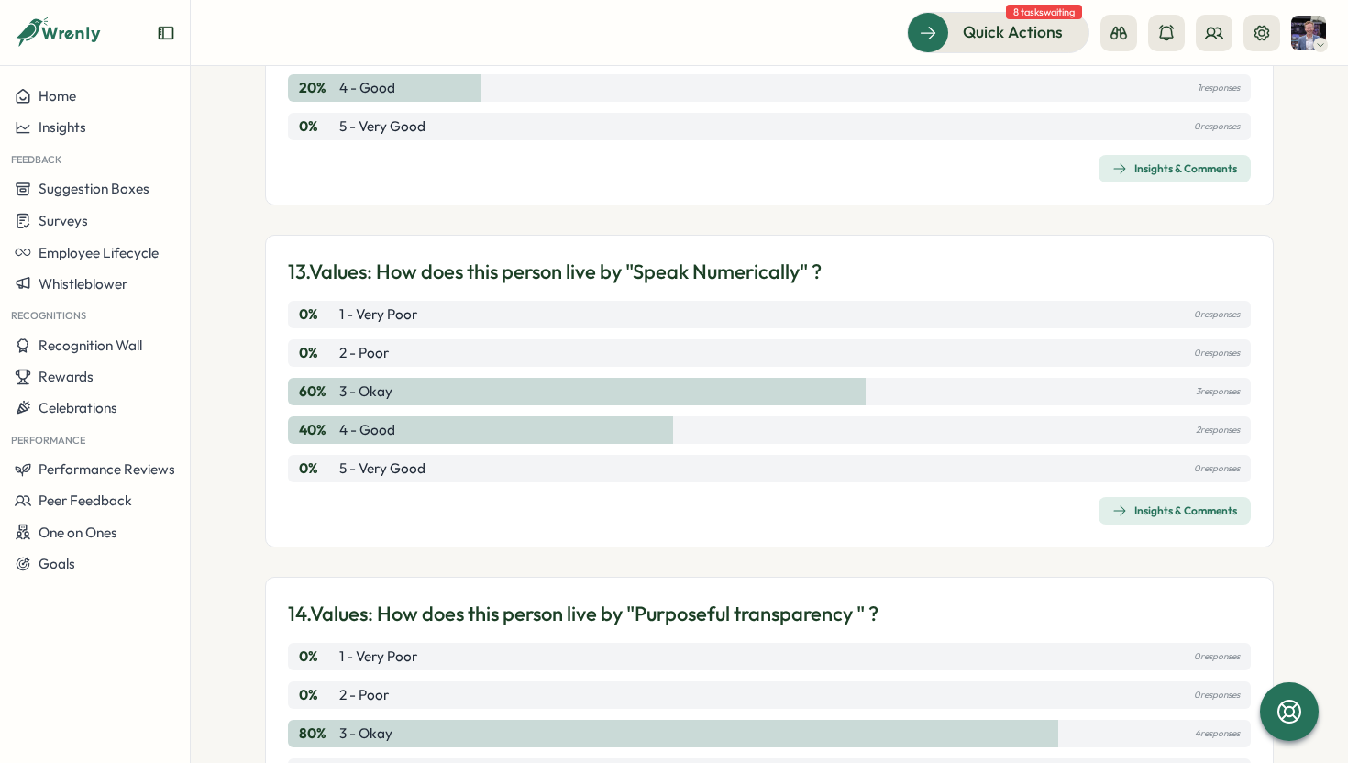
scroll to position [3499, 0]
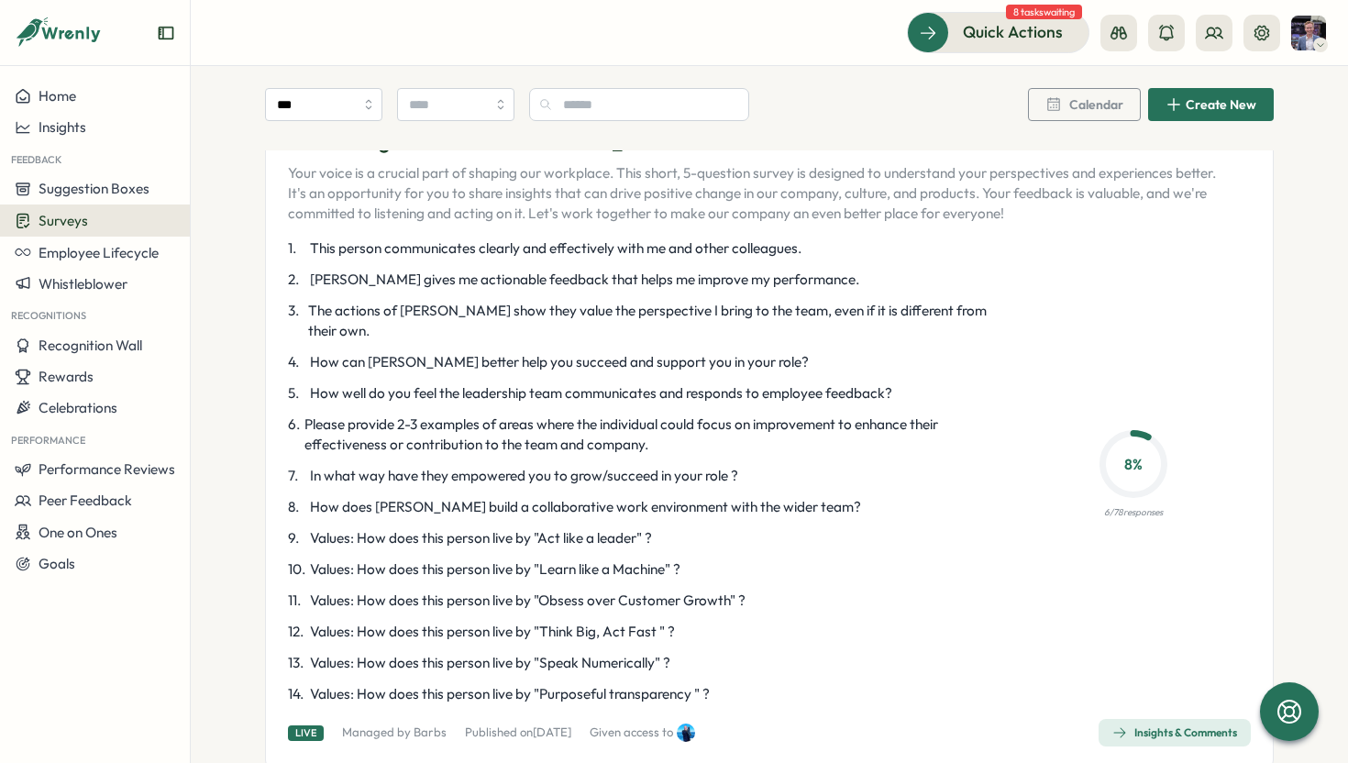
scroll to position [2856, 0]
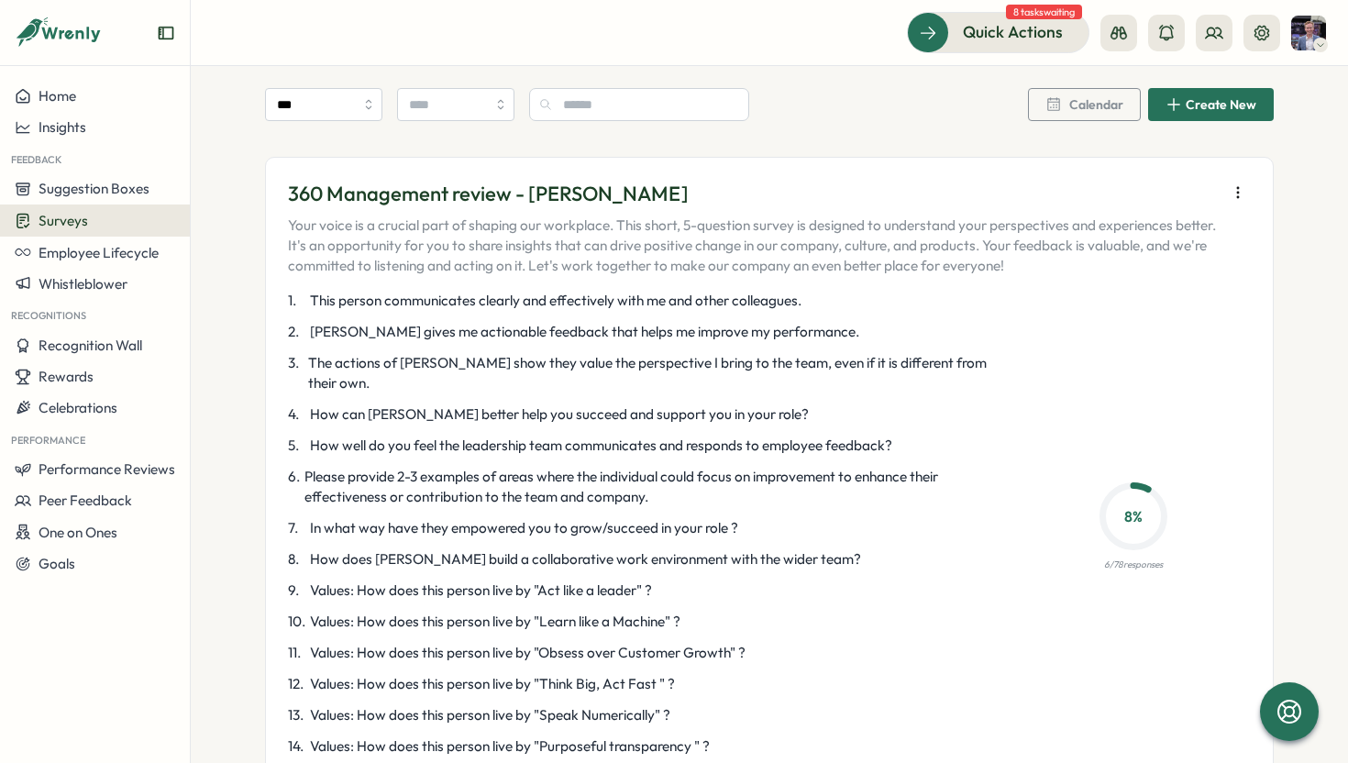
click at [1108, 717] on div "360 Management review - [PERSON_NAME] Your voice is a crucial part of shaping o…" at bounding box center [769, 489] width 963 height 619
click at [1108, 724] on div "360 Management review - [PERSON_NAME] Your voice is a crucial part of shaping o…" at bounding box center [769, 489] width 963 height 619
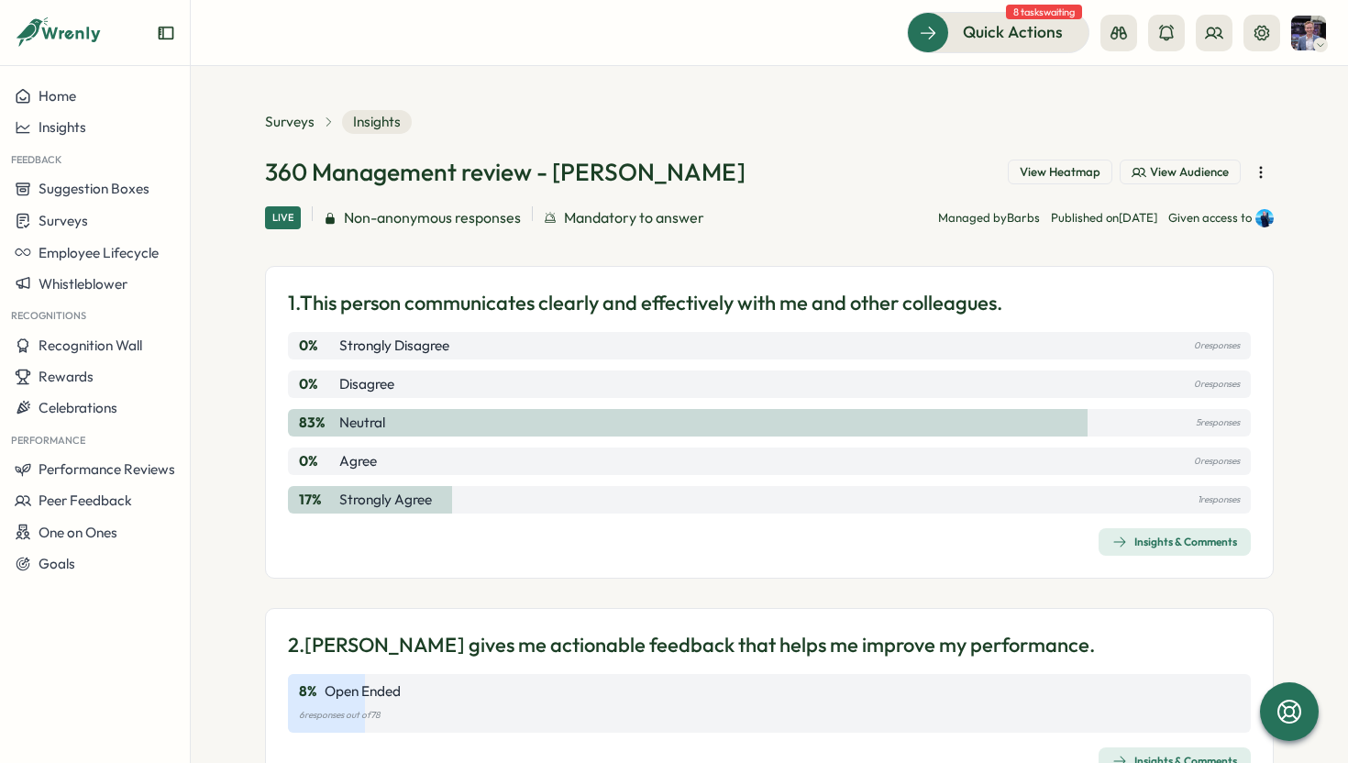
click at [1018, 180] on button "View Heatmap" at bounding box center [1060, 173] width 105 height 26
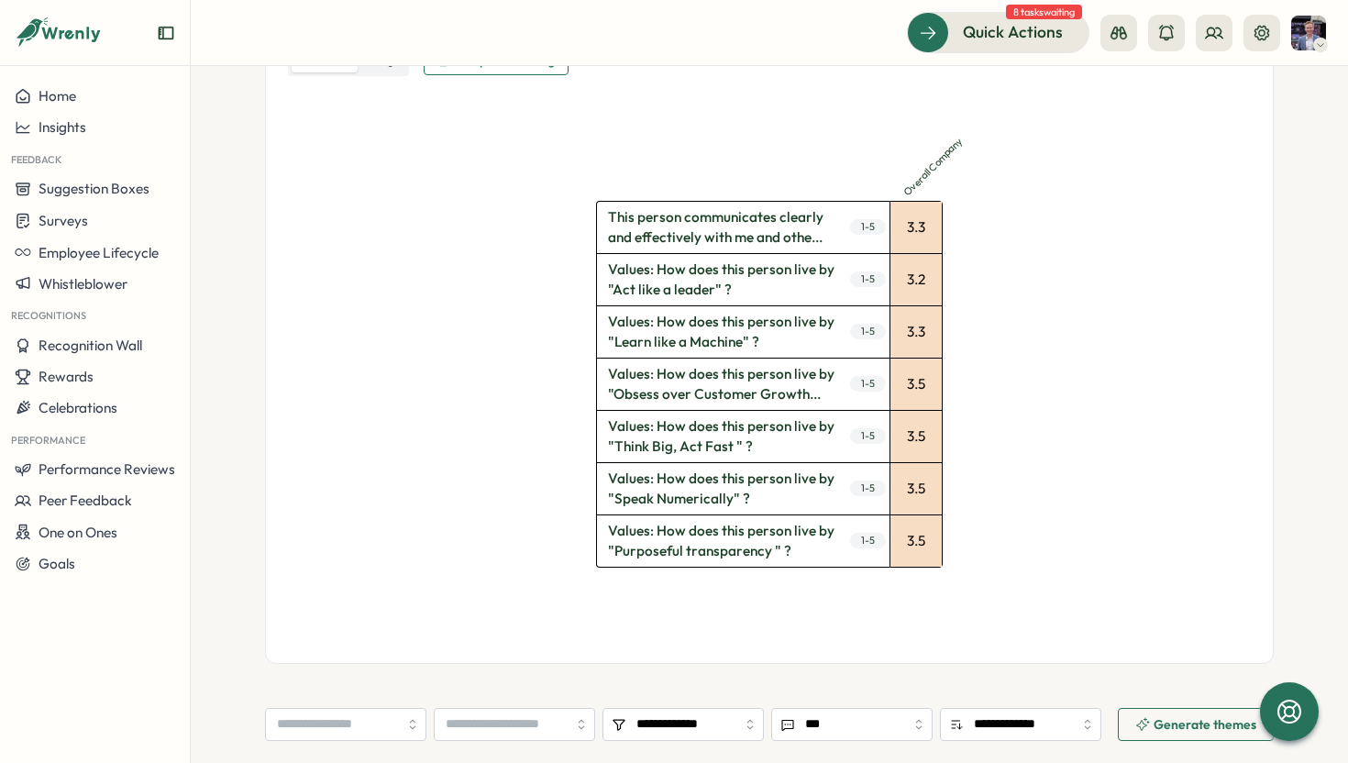
scroll to position [563, 0]
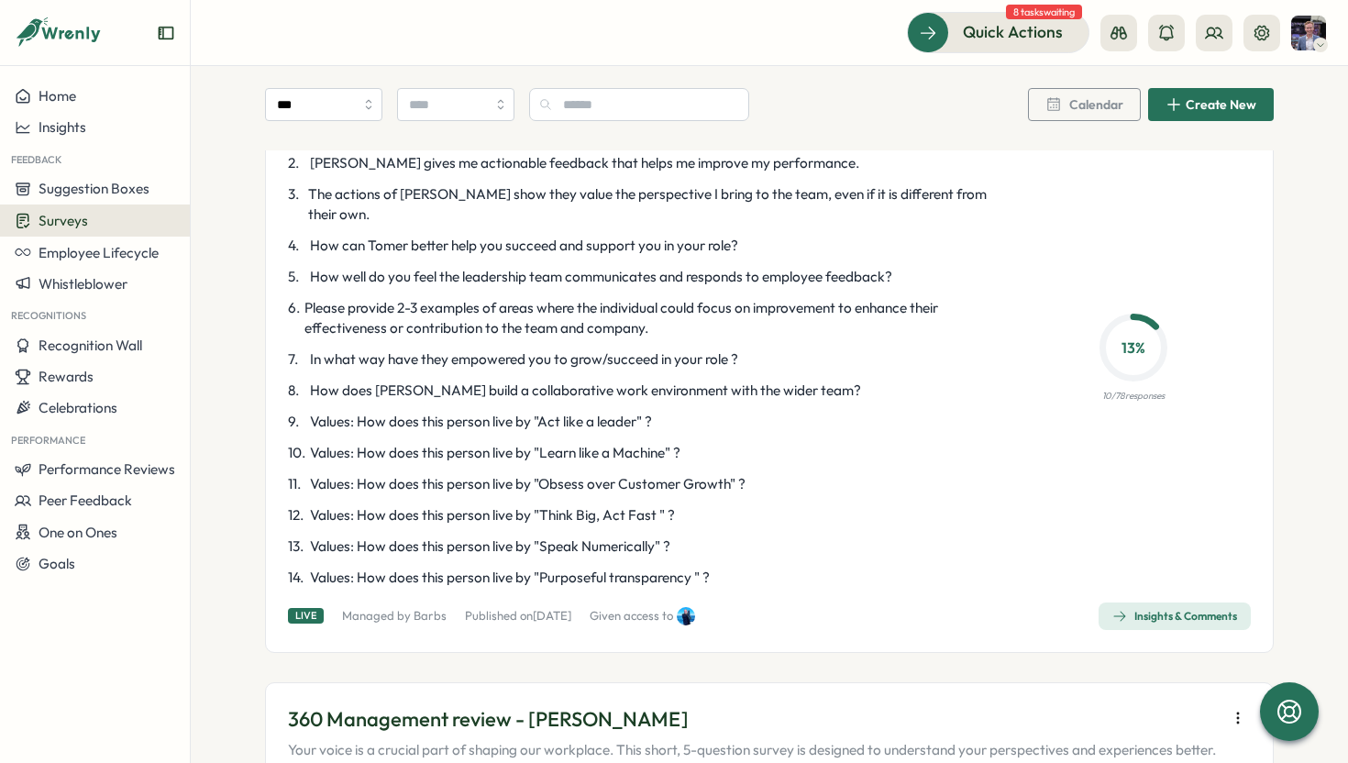
scroll to position [5131, 0]
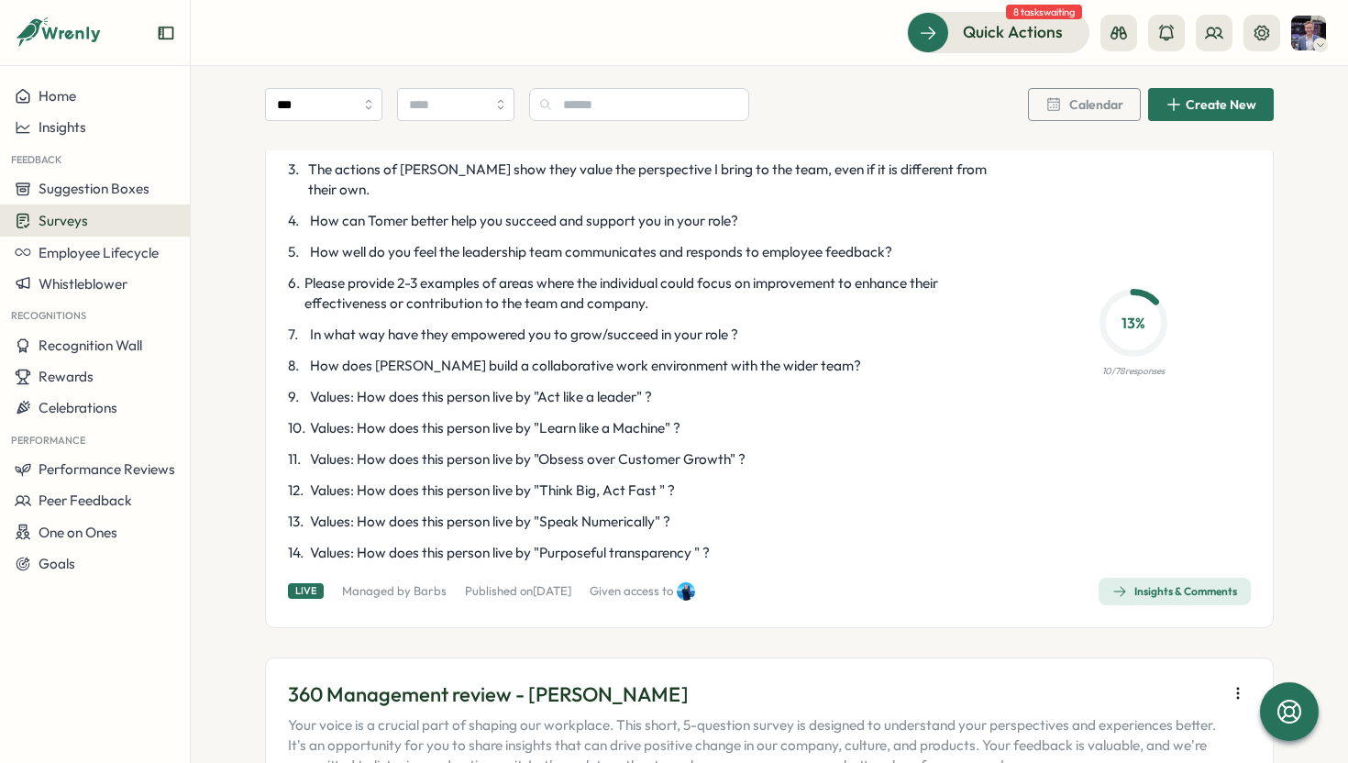
click at [1169, 578] on span "Insights & Comments" at bounding box center [1174, 591] width 125 height 26
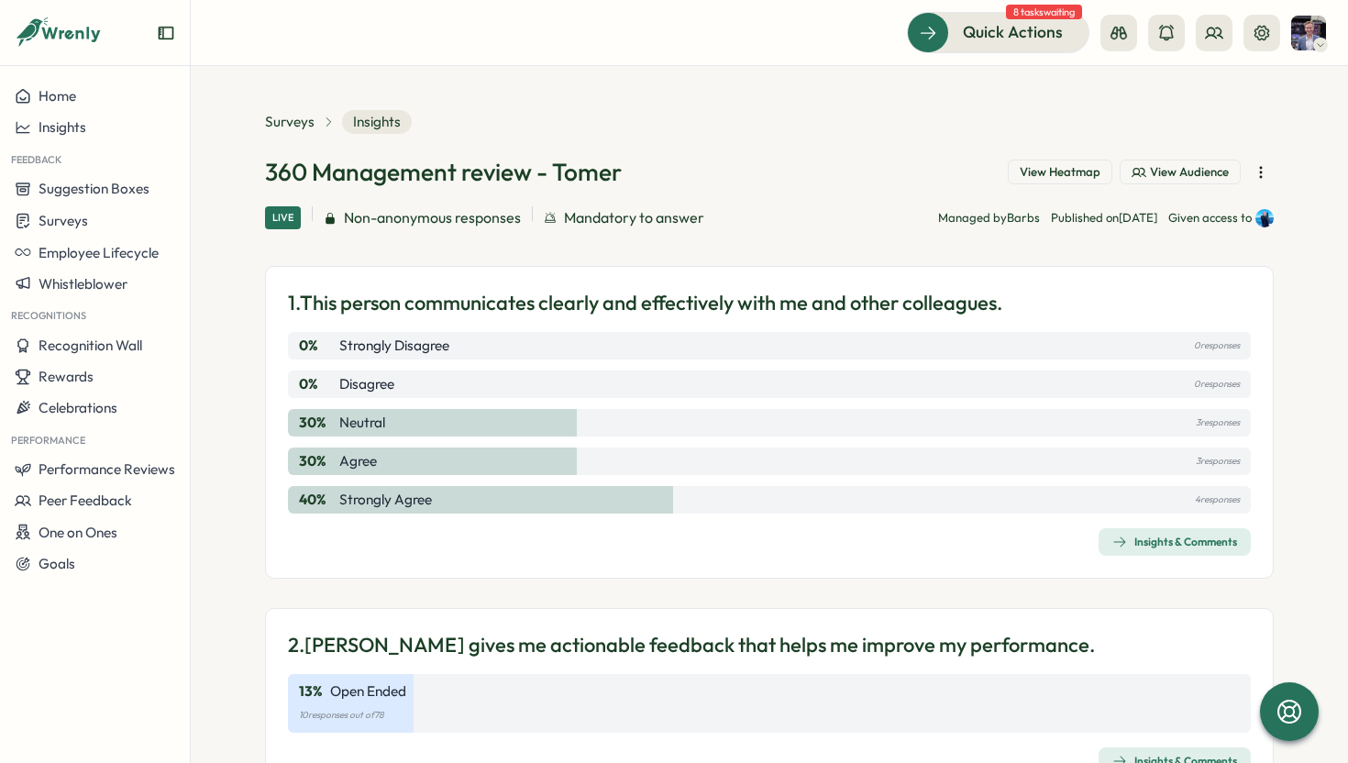
click at [1074, 173] on span "View Heatmap" at bounding box center [1059, 172] width 81 height 17
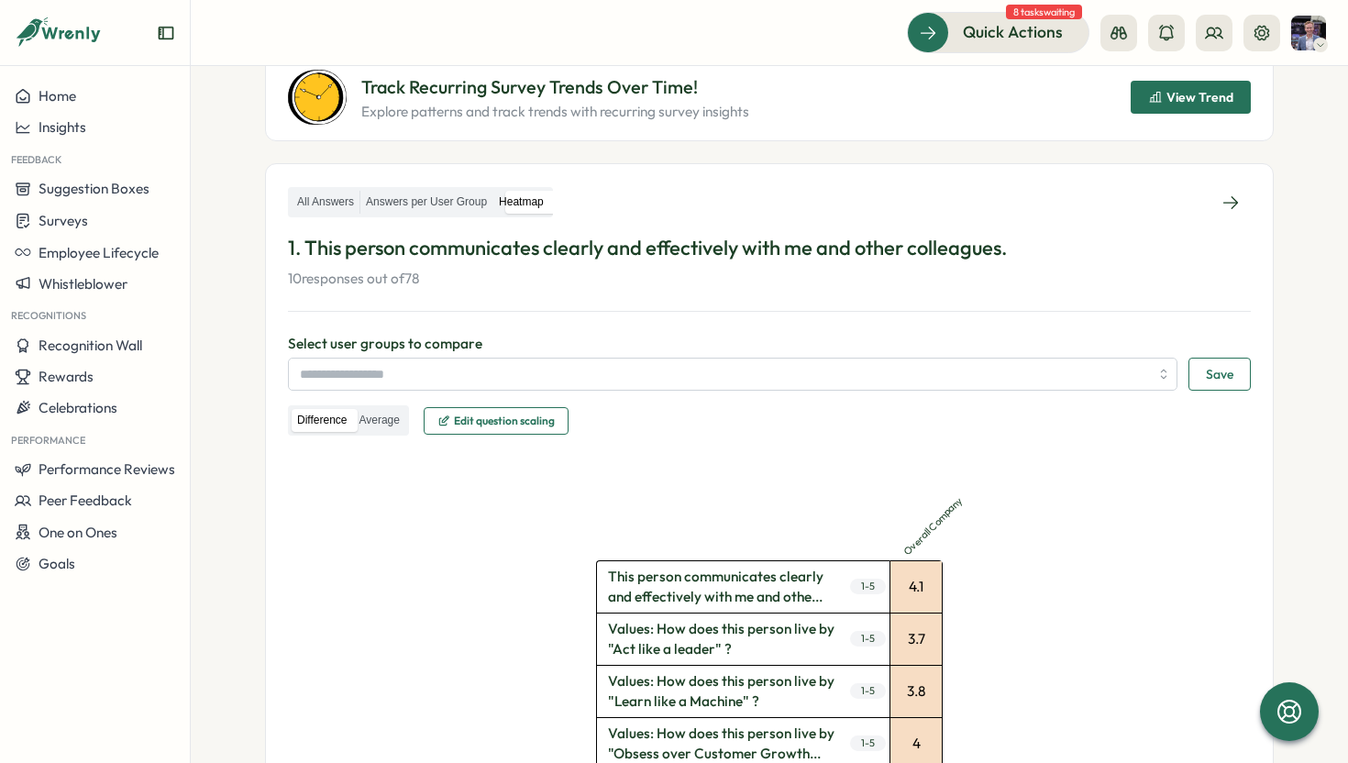
scroll to position [199, 0]
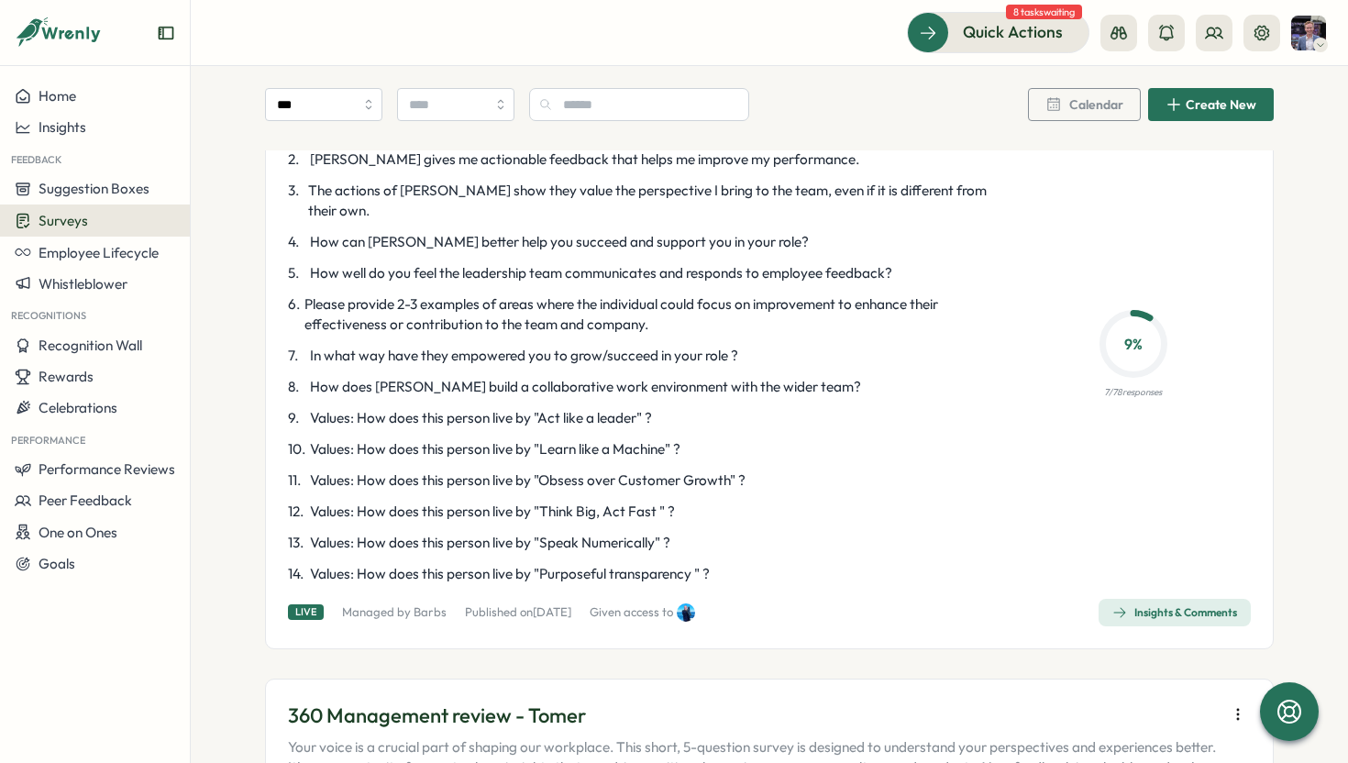
scroll to position [4431, 0]
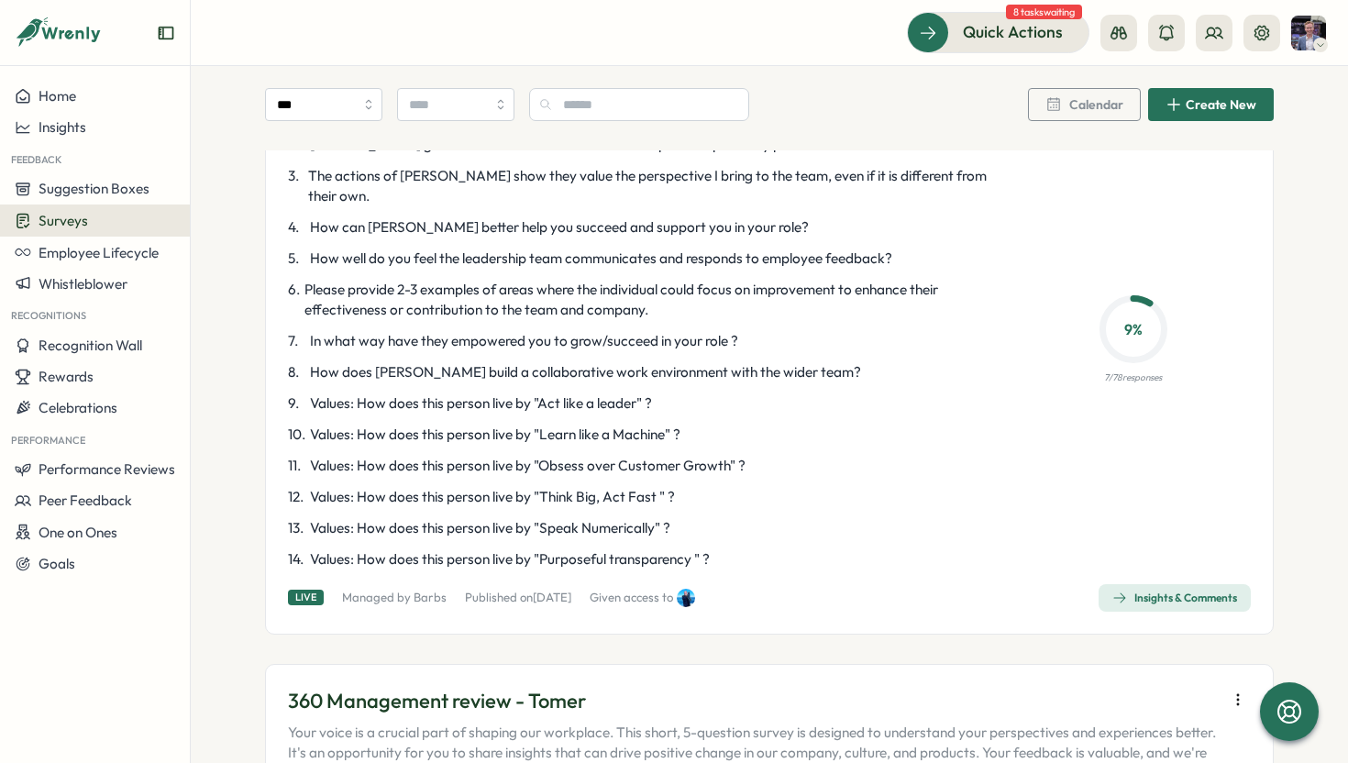
click at [1228, 590] on div "Insights & Comments" at bounding box center [1174, 597] width 125 height 15
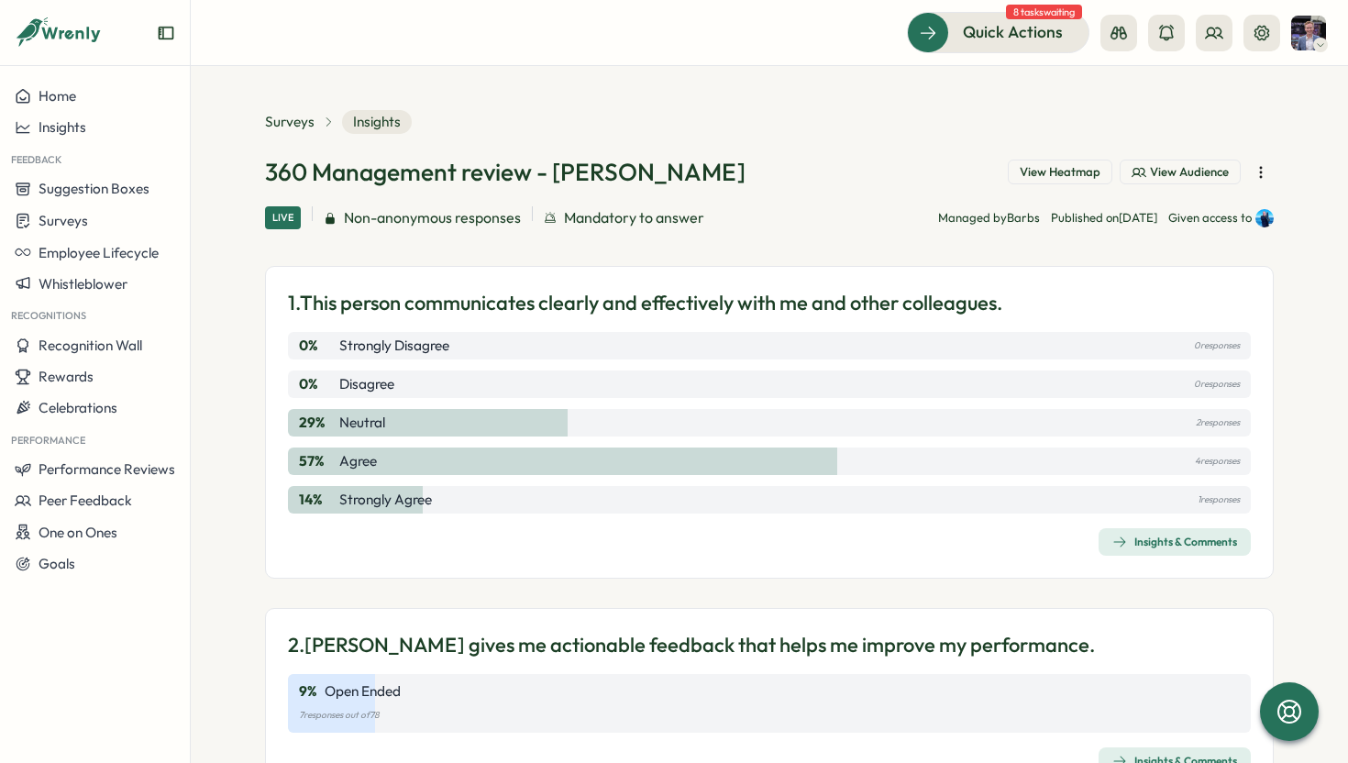
click at [1074, 174] on span "View Heatmap" at bounding box center [1059, 172] width 81 height 17
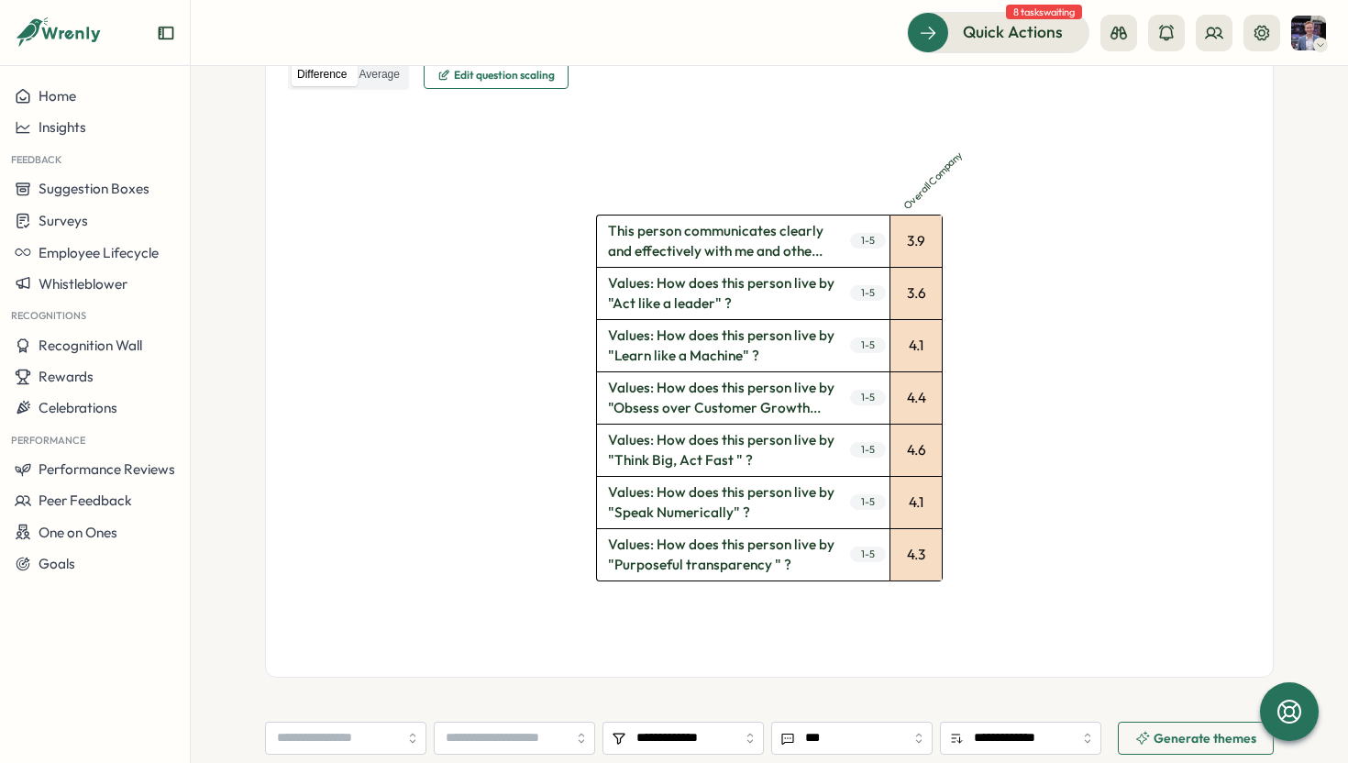
scroll to position [550, 0]
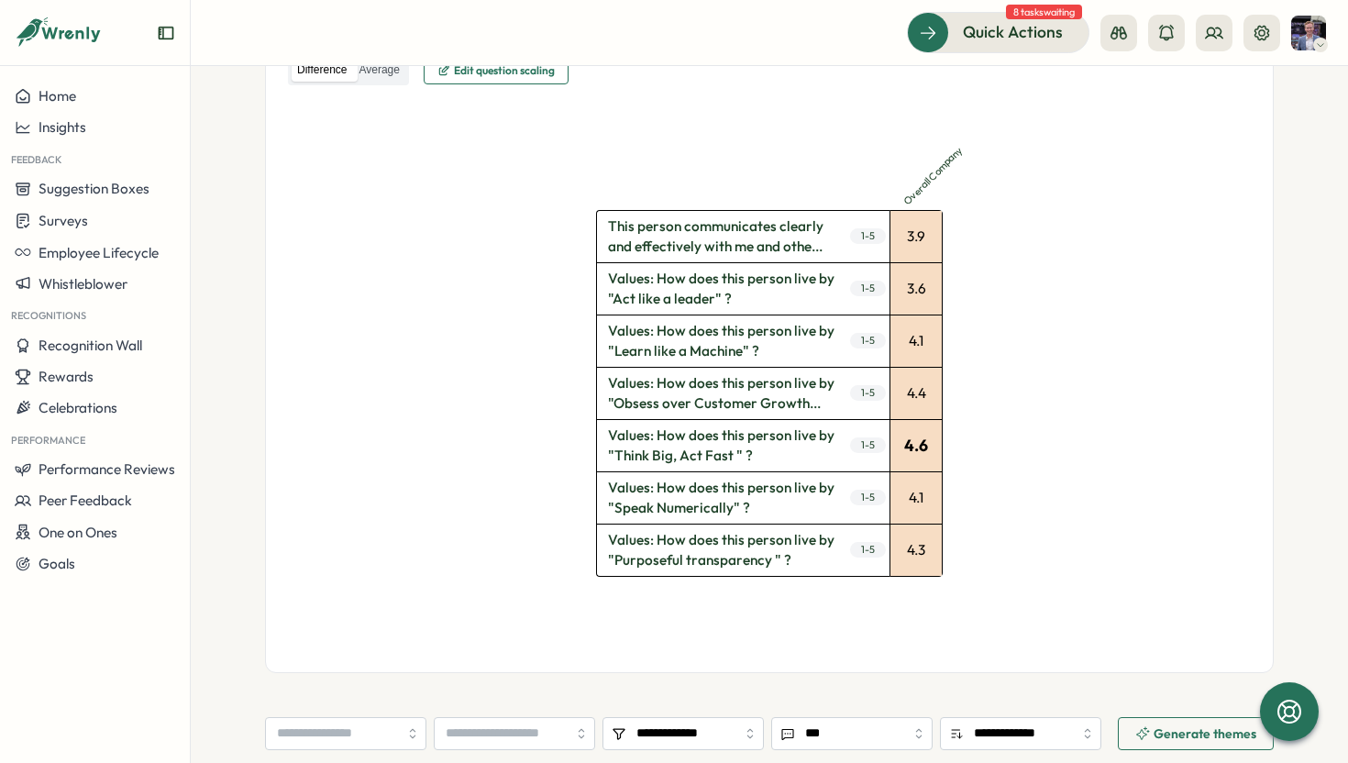
click at [911, 448] on div "4.6" at bounding box center [915, 445] width 51 height 51
click at [909, 441] on div "4.6" at bounding box center [915, 445] width 51 height 51
click at [734, 448] on span "Values: How does this person live by "Think Big, Act Fast " ?" at bounding box center [721, 445] width 248 height 51
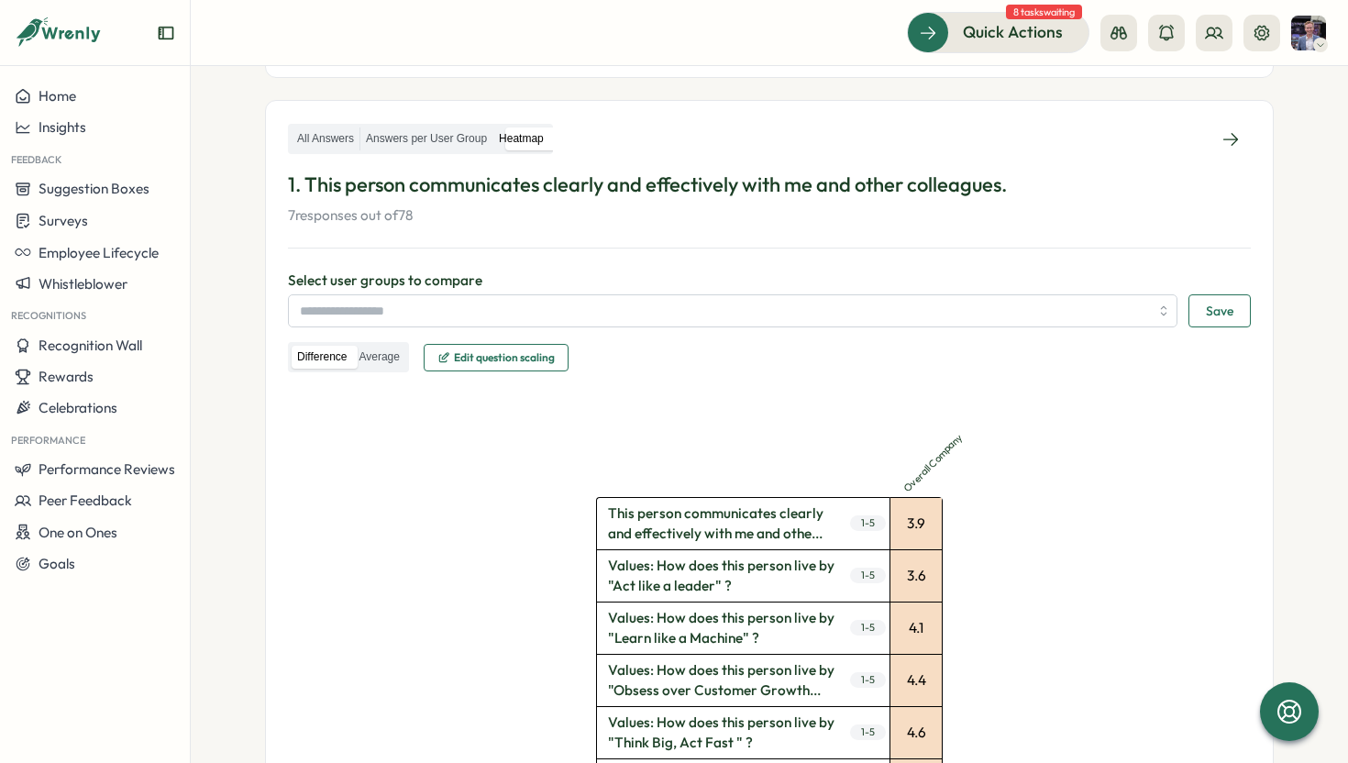
scroll to position [0, 0]
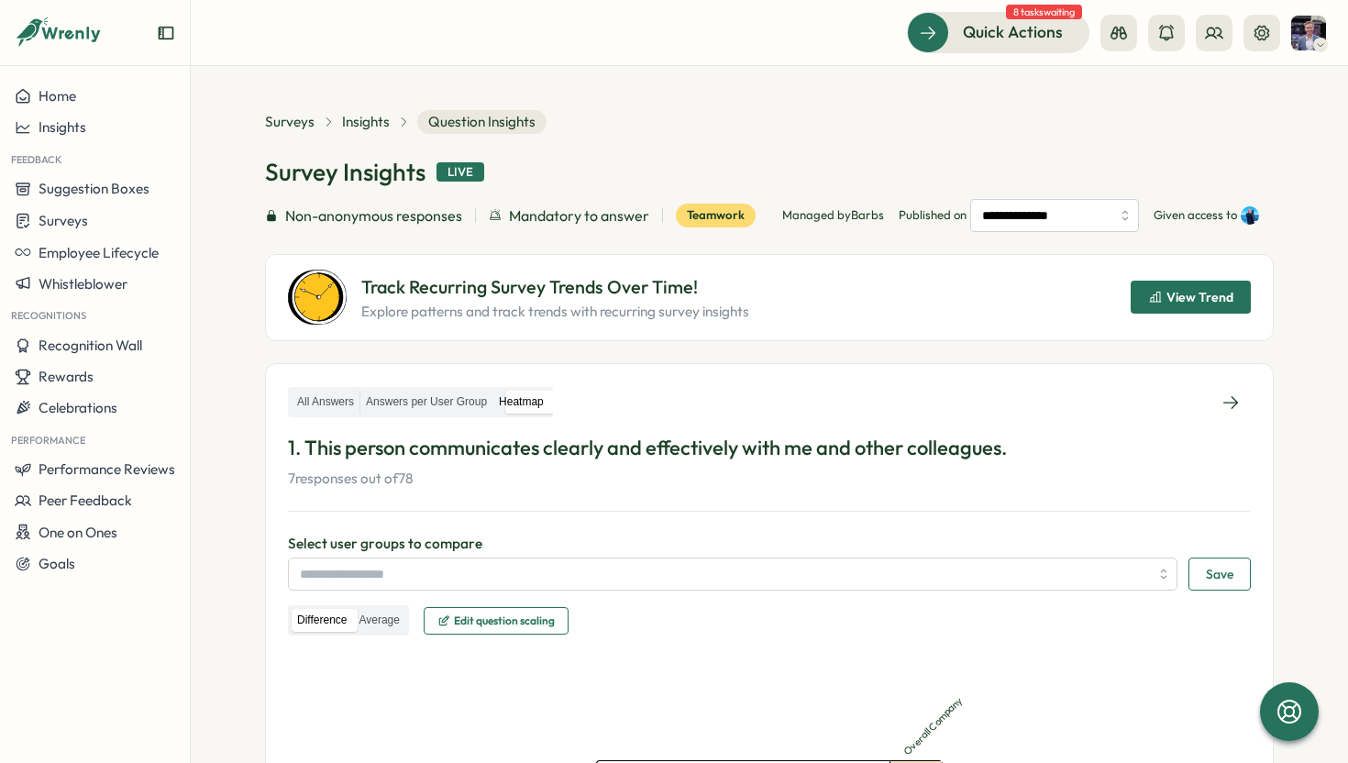
click at [792, 214] on p "Managed by Barbs" at bounding box center [833, 215] width 102 height 17
click at [327, 396] on label "All Answers" at bounding box center [326, 402] width 68 height 23
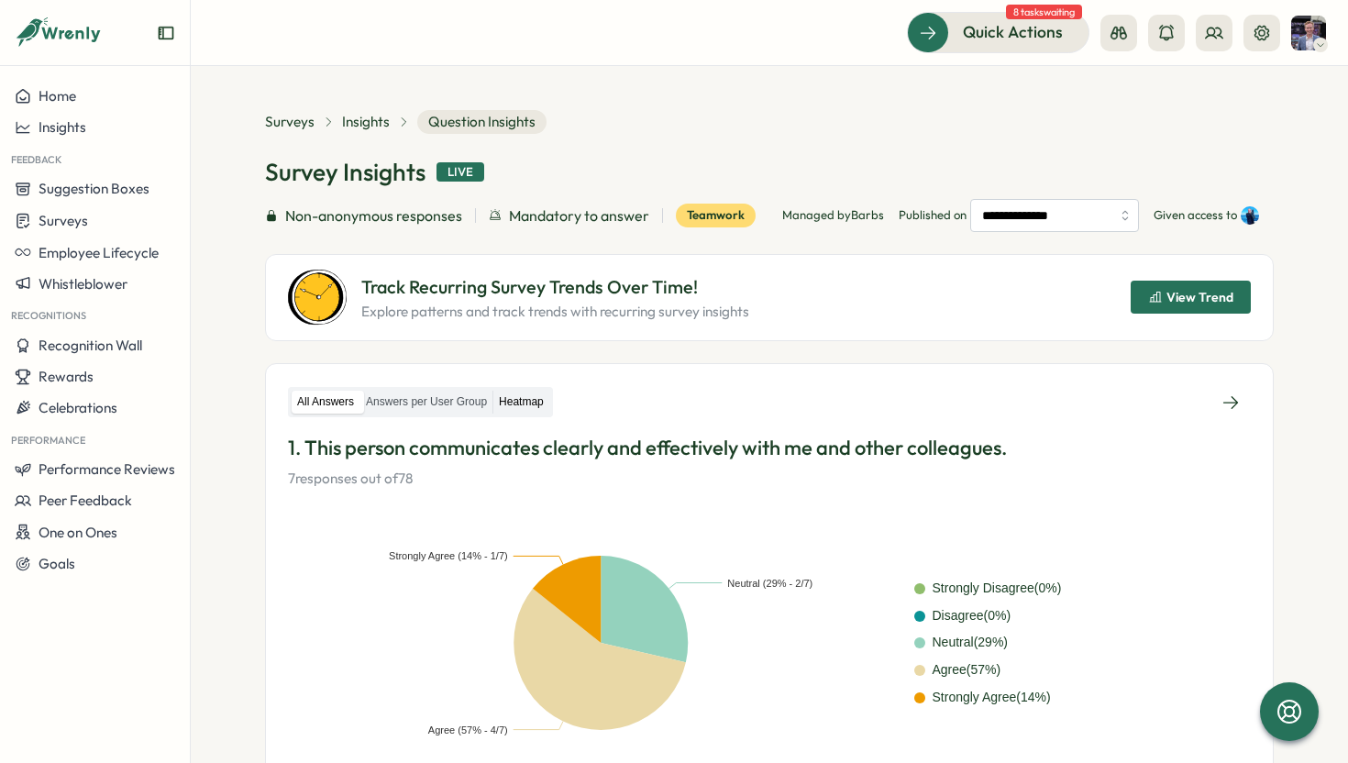
click at [533, 399] on label "Heatmap" at bounding box center [521, 402] width 56 height 23
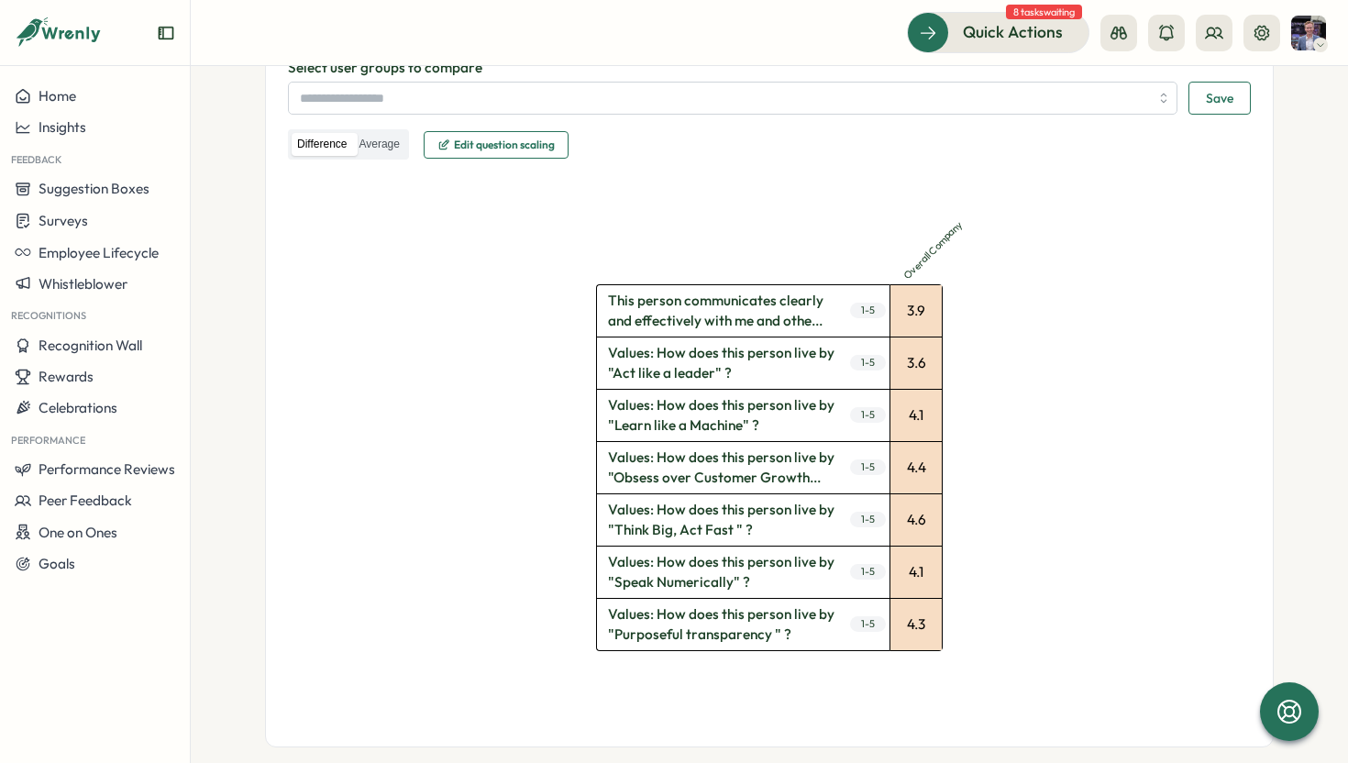
scroll to position [523, 0]
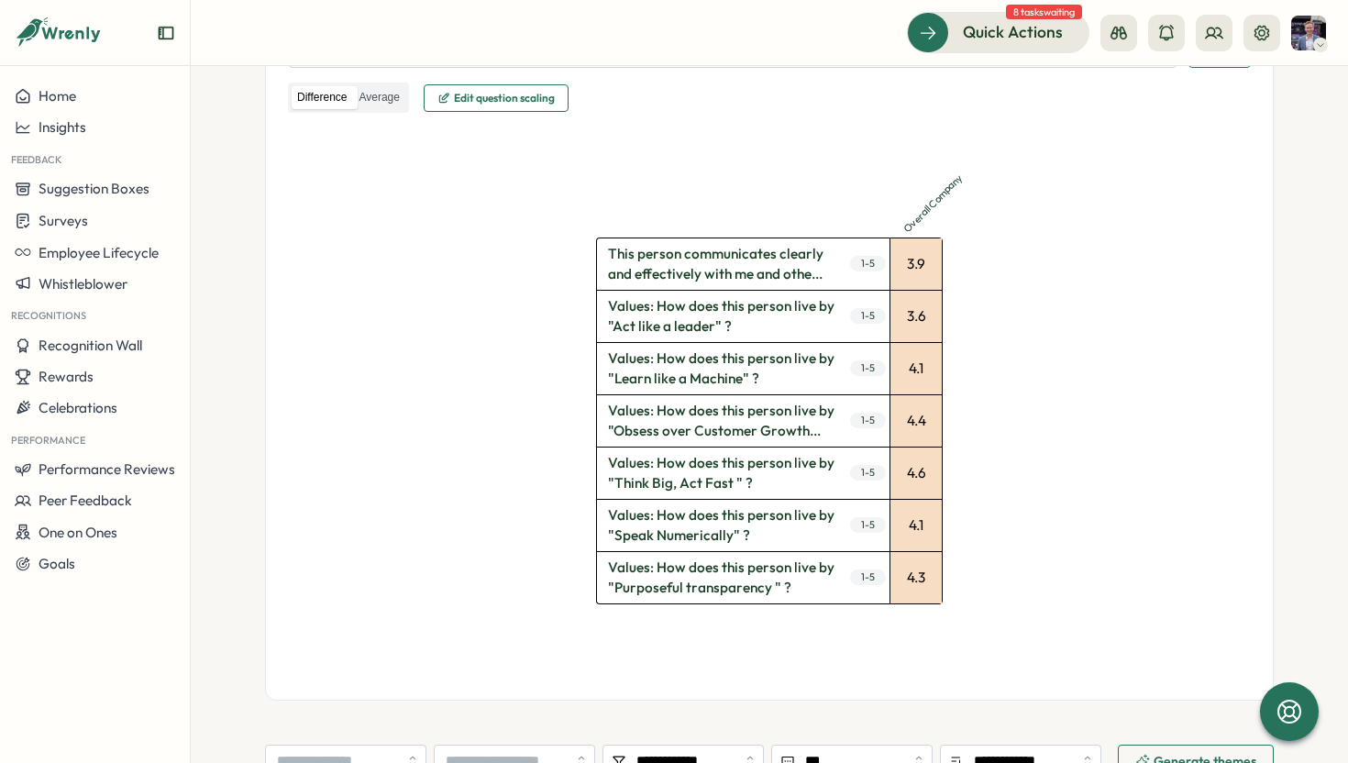
click at [671, 475] on span "Values: How does this person live by "Think Big, Act Fast " ?" at bounding box center [721, 472] width 248 height 51
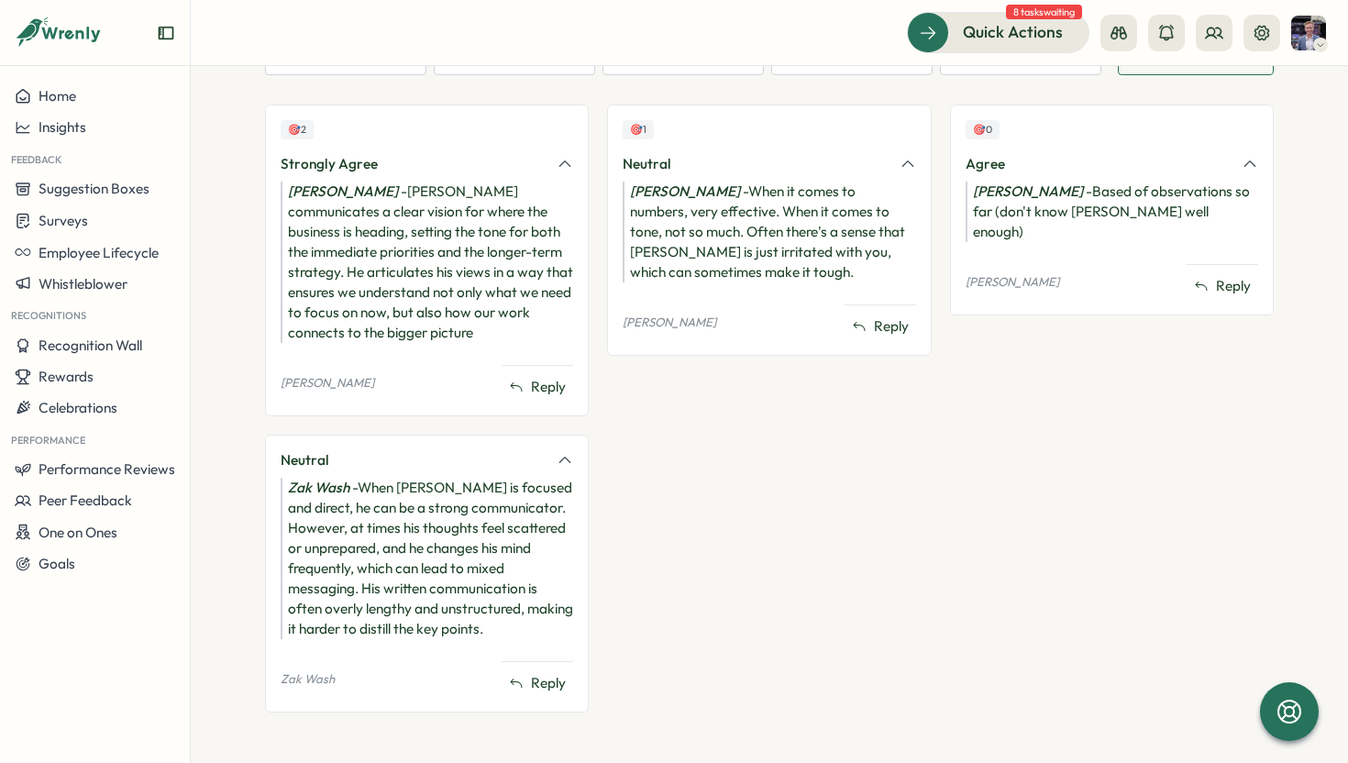
scroll to position [0, 0]
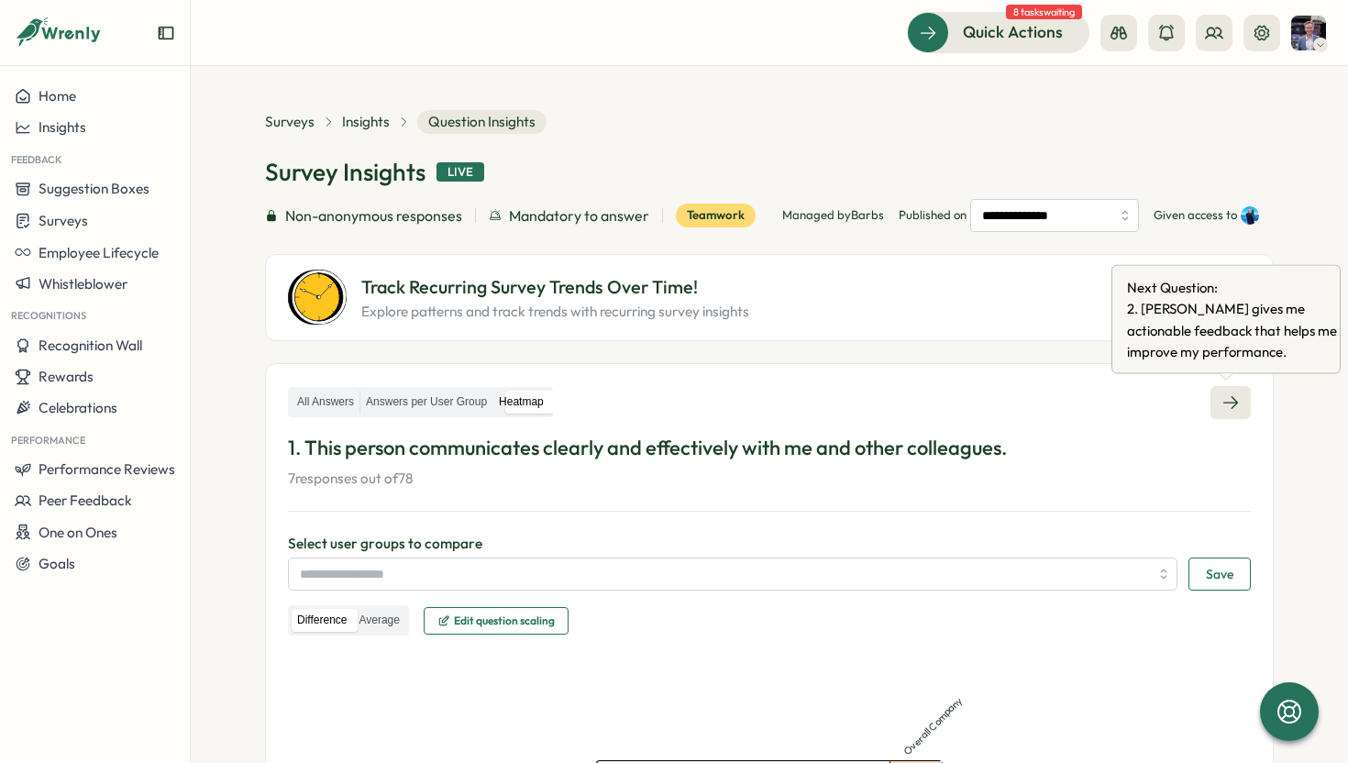
click at [1231, 390] on link at bounding box center [1230, 402] width 40 height 33
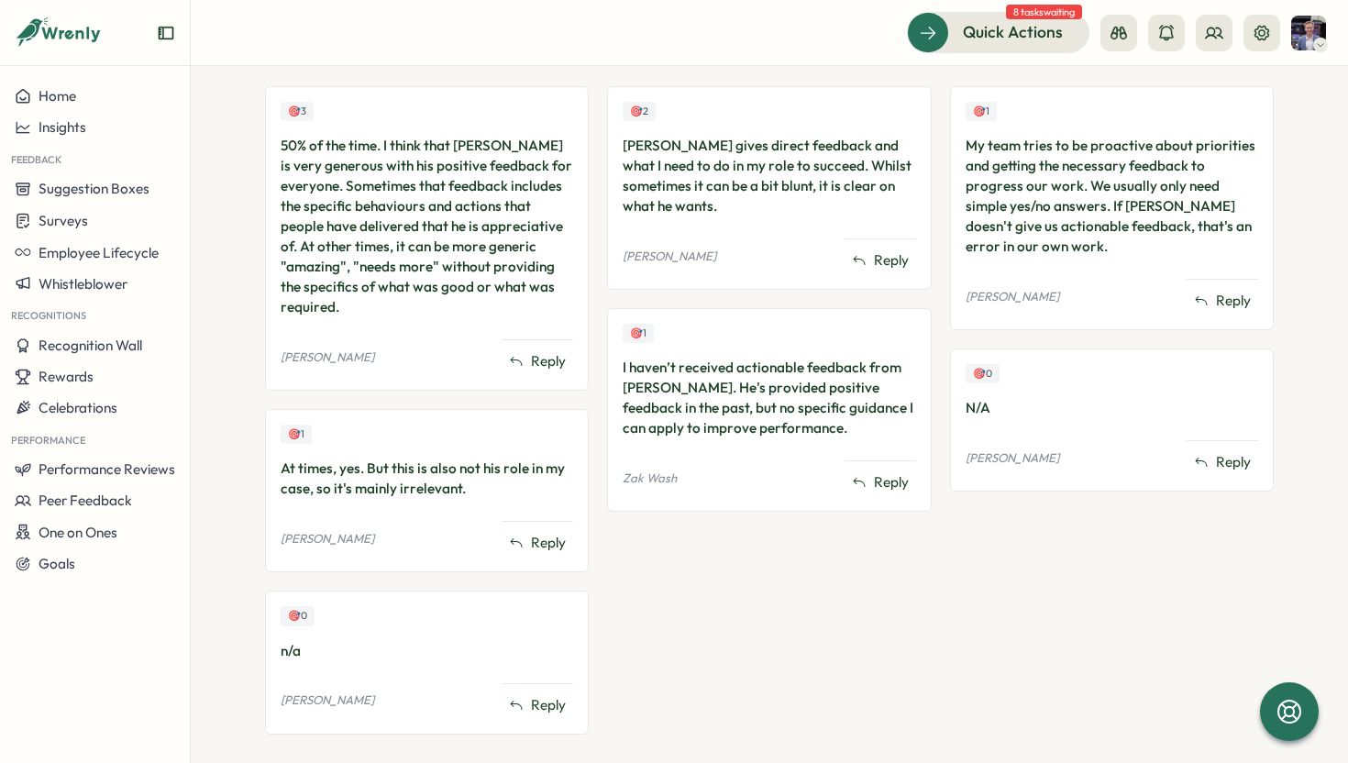
scroll to position [557, 0]
